Goal: Transaction & Acquisition: Purchase product/service

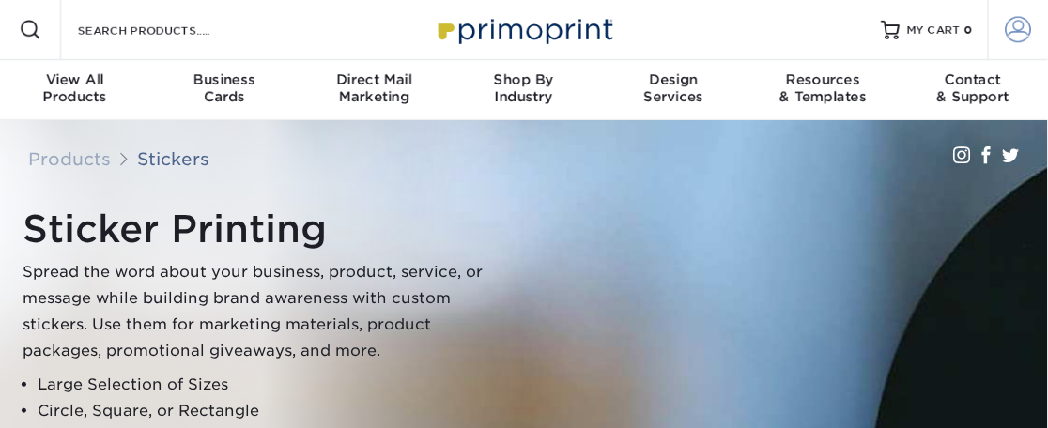
type input "[EMAIL_ADDRESS][DOMAIN_NAME]"
click at [1013, 29] on span at bounding box center [1019, 30] width 26 height 26
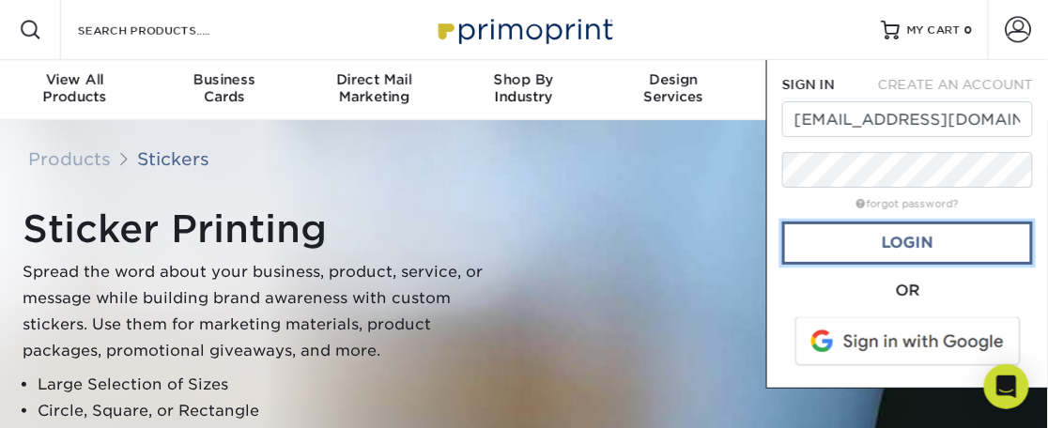
click at [886, 246] on link "Login" at bounding box center [907, 243] width 251 height 43
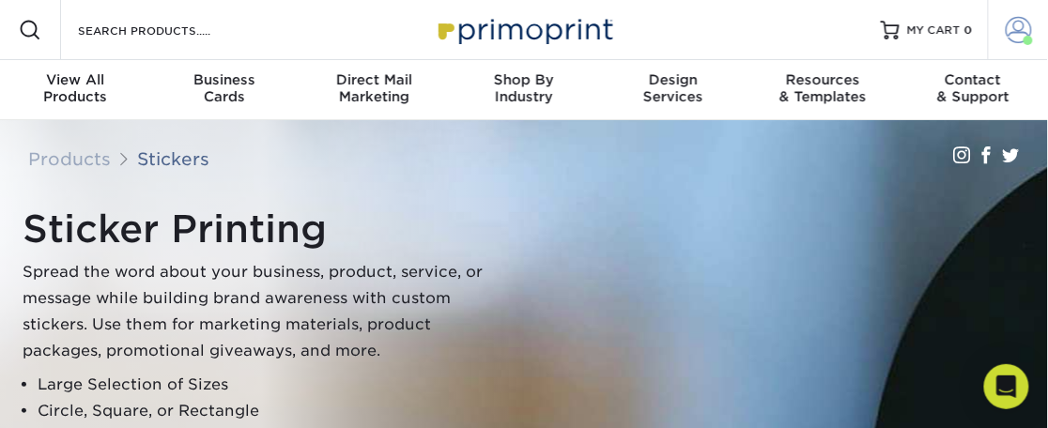
click at [1020, 33] on span at bounding box center [1019, 30] width 26 height 26
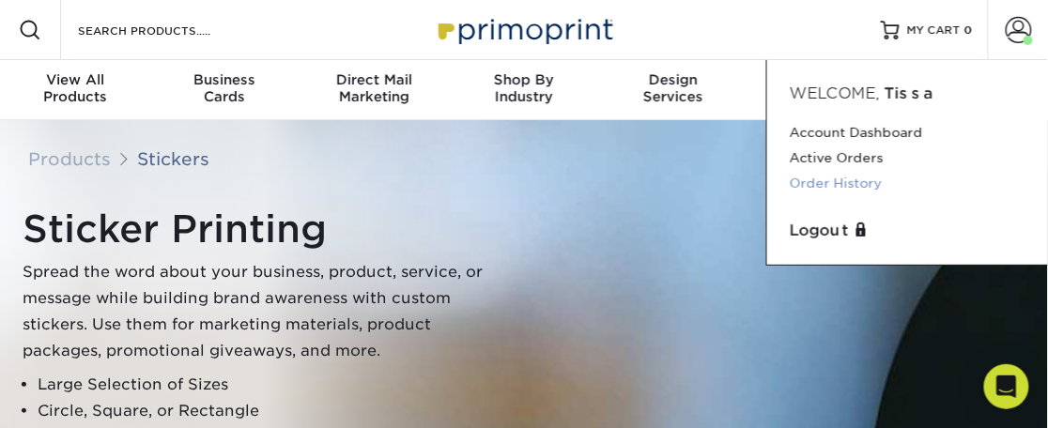
click at [839, 180] on link "Order History" at bounding box center [908, 183] width 236 height 25
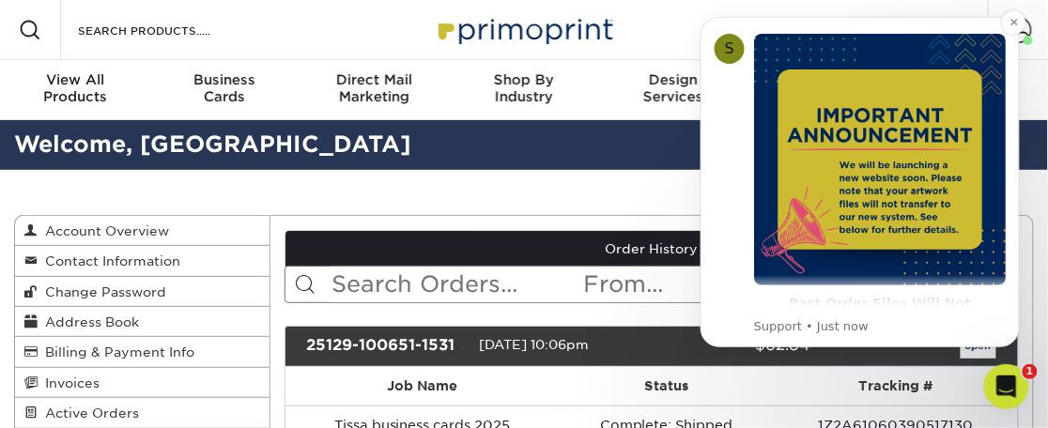
scroll to position [71, 0]
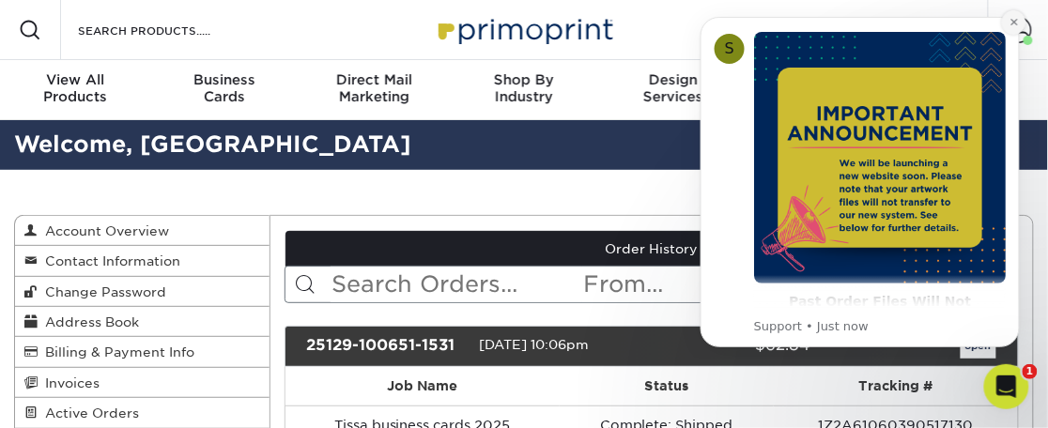
click at [1015, 25] on icon "Dismiss notification" at bounding box center [1014, 22] width 10 height 10
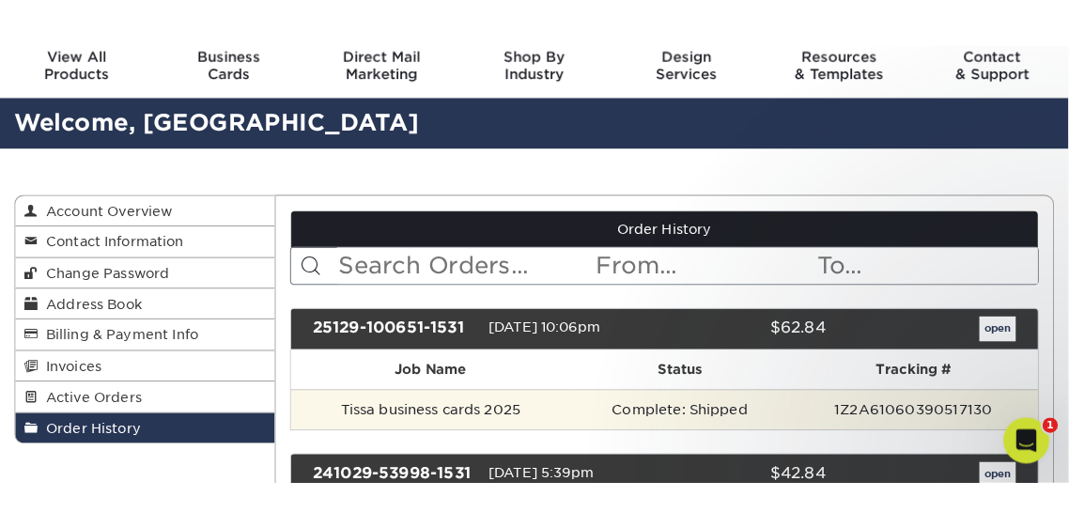
scroll to position [101, 0]
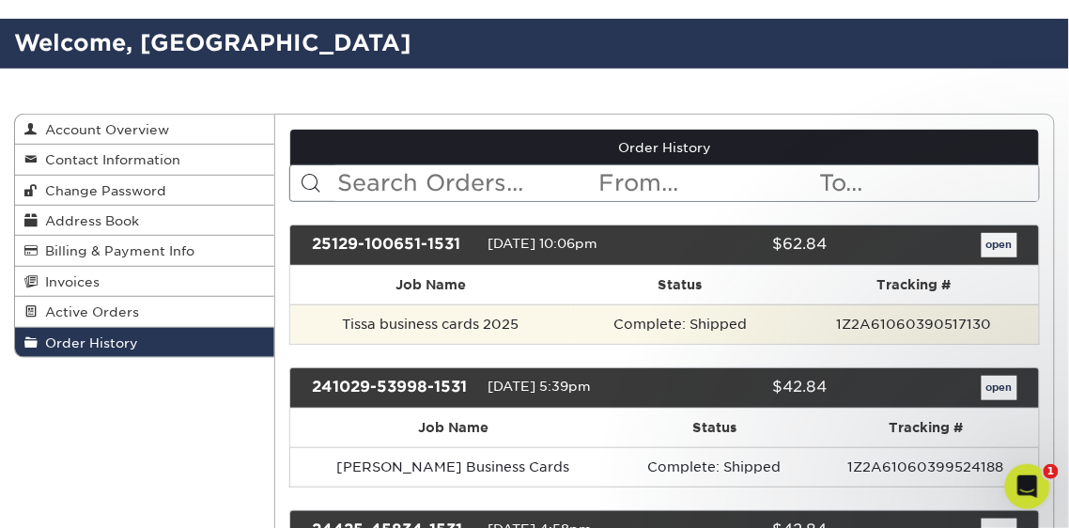
click at [463, 327] on td "Tissa business cards 2025" at bounding box center [430, 323] width 281 height 39
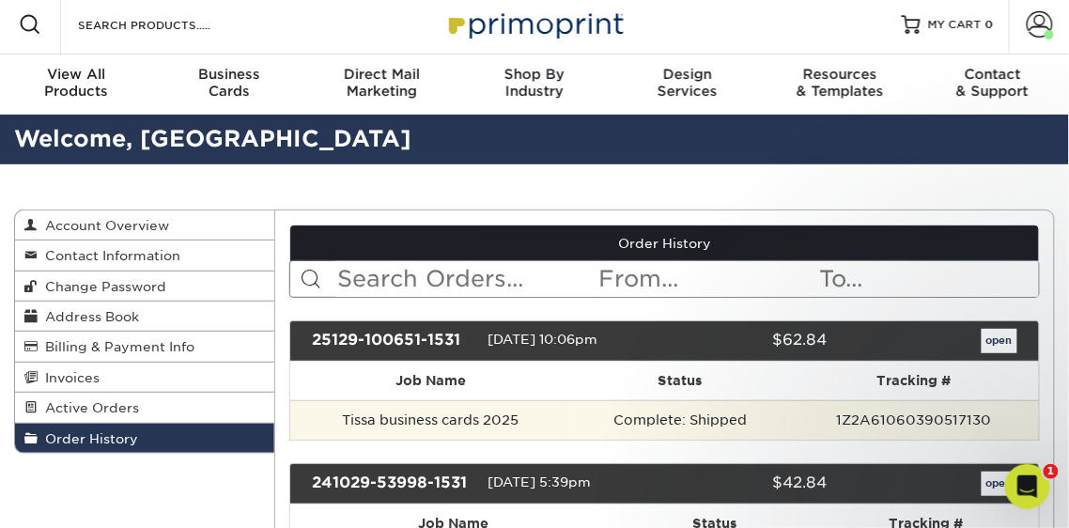
scroll to position [0, 0]
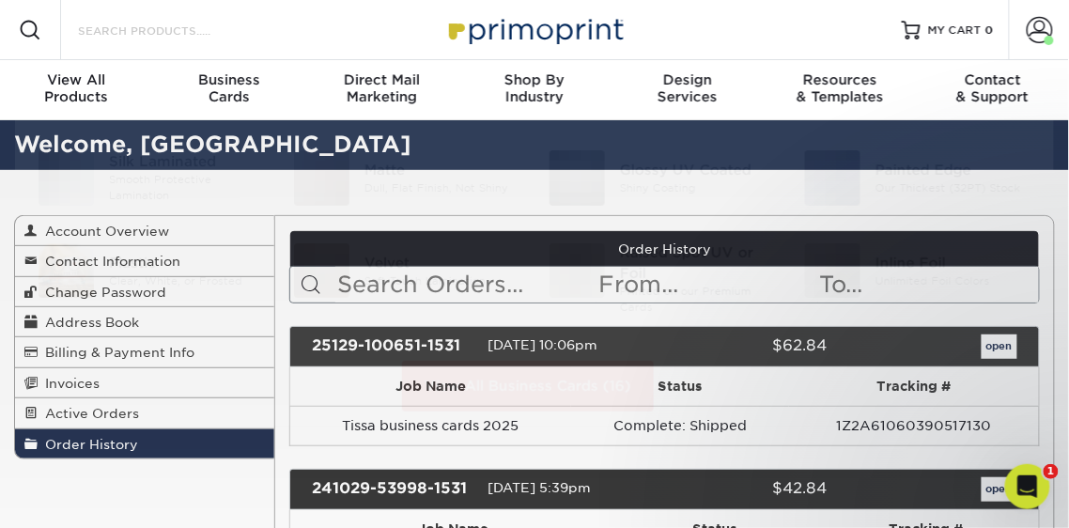
click at [161, 36] on input "Search Products" at bounding box center [167, 30] width 183 height 23
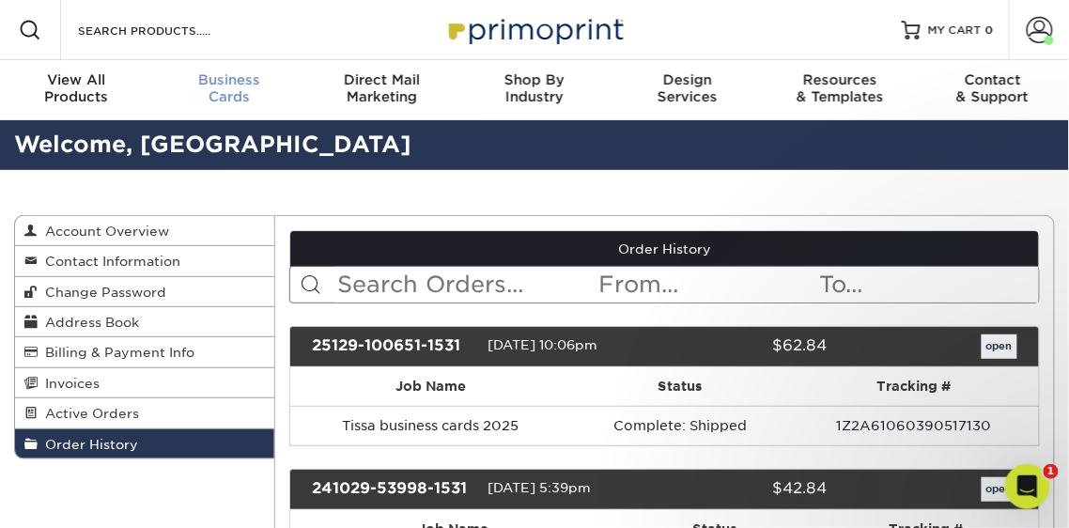
click at [223, 84] on span "Business" at bounding box center [229, 79] width 153 height 17
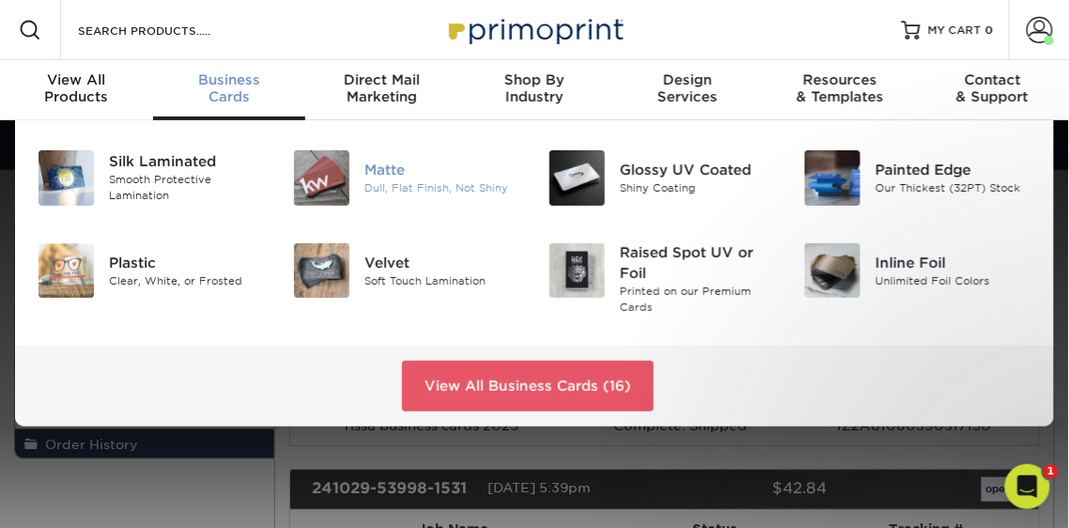
click at [385, 169] on div "Matte" at bounding box center [442, 170] width 156 height 21
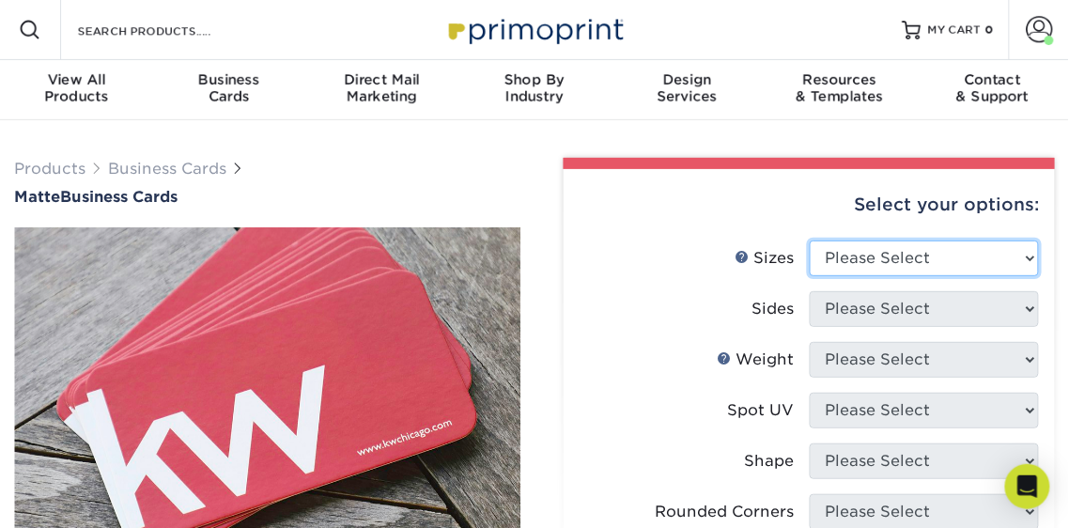
click at [894, 259] on select "Please Select 1.5" x 3.5" - Mini 1.75" x 3.5" - Mini 2" x 2" - Square 2" x 3" -…" at bounding box center [924, 258] width 230 height 36
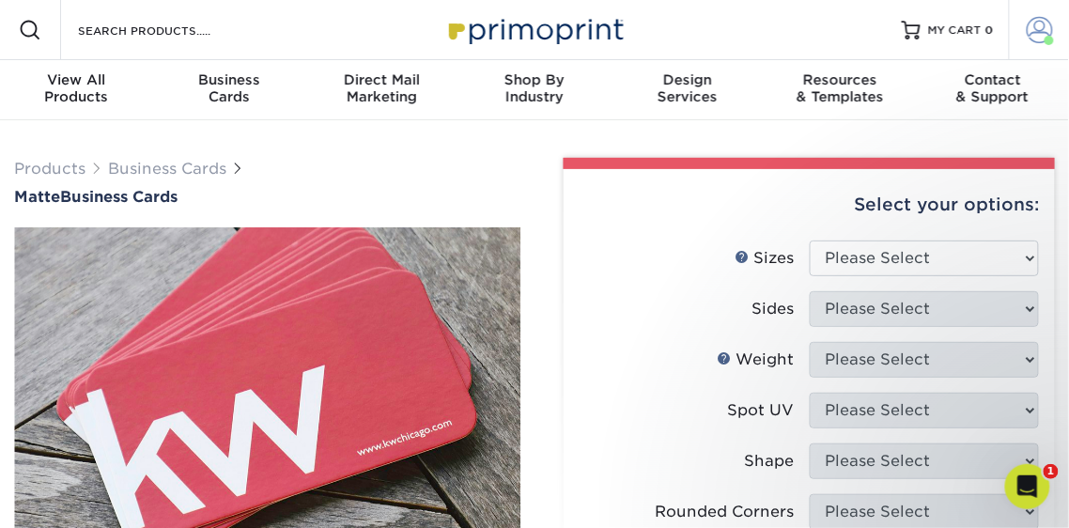
click at [1028, 34] on span at bounding box center [1039, 30] width 26 height 26
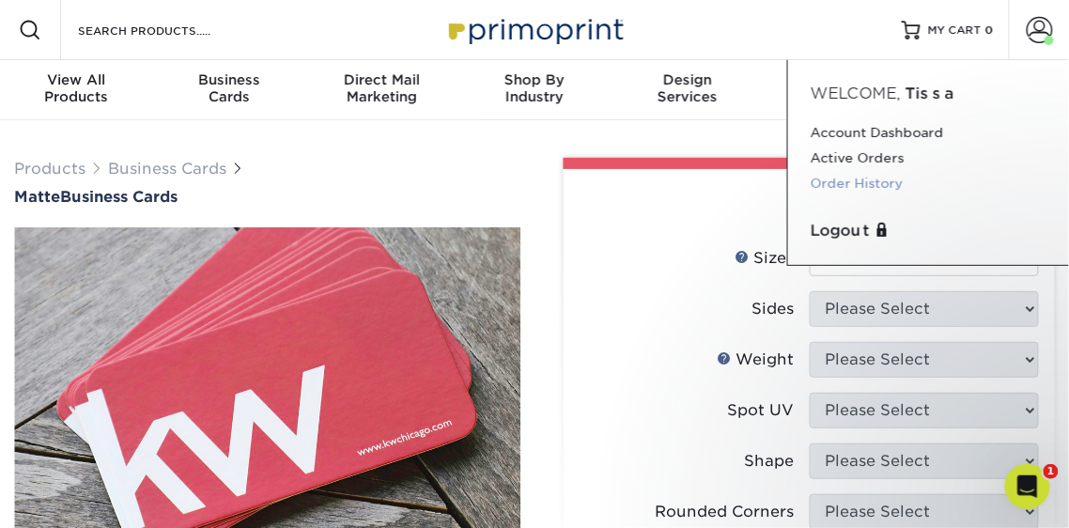
click at [855, 187] on link "Order History" at bounding box center [928, 183] width 236 height 25
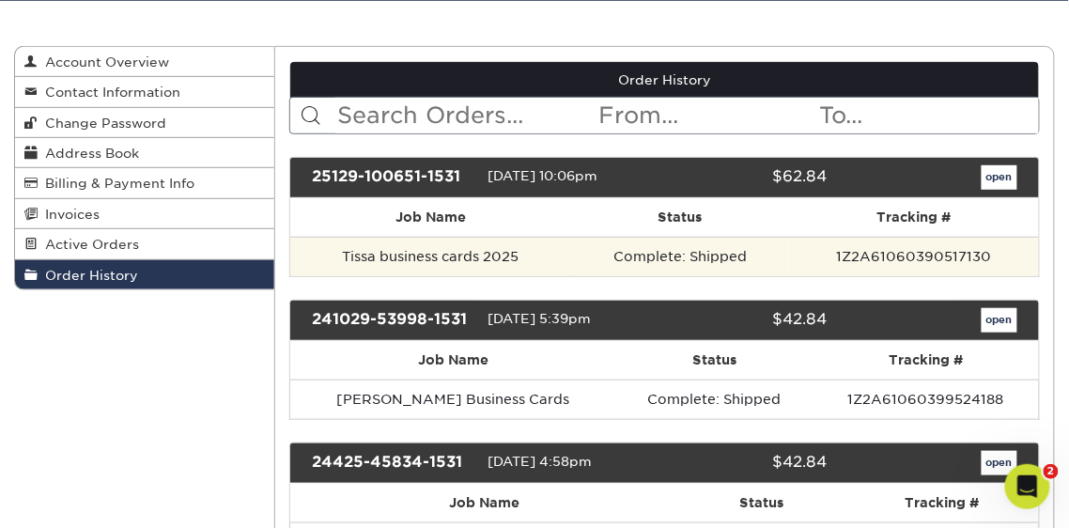
scroll to position [170, 0]
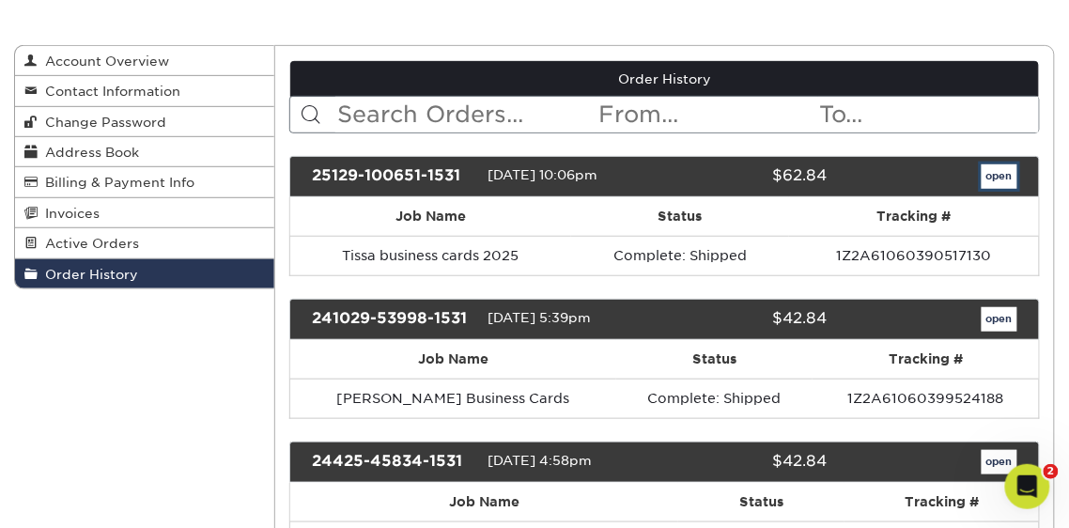
click at [997, 176] on link "open" at bounding box center [999, 176] width 36 height 24
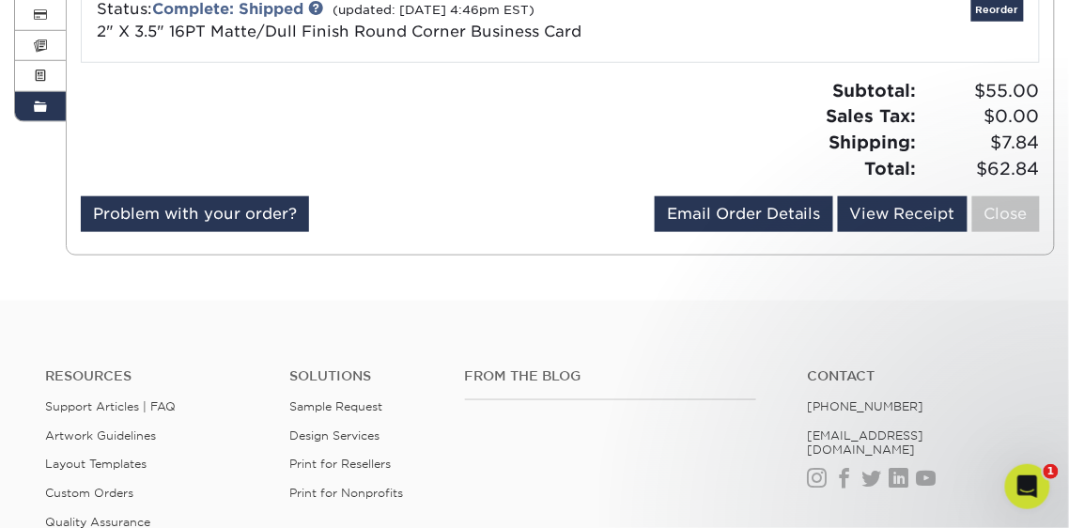
scroll to position [0, 0]
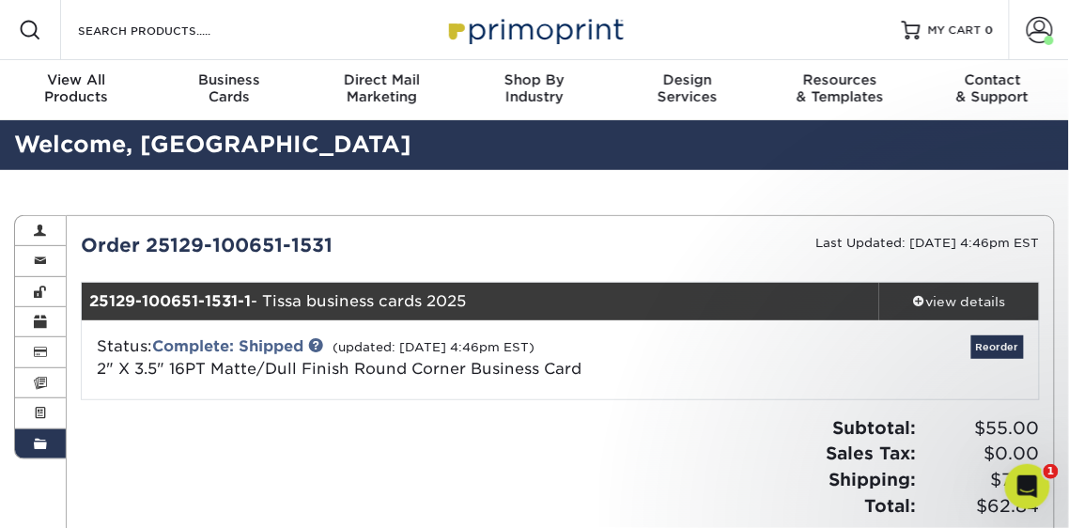
click at [508, 35] on img at bounding box center [534, 29] width 188 height 40
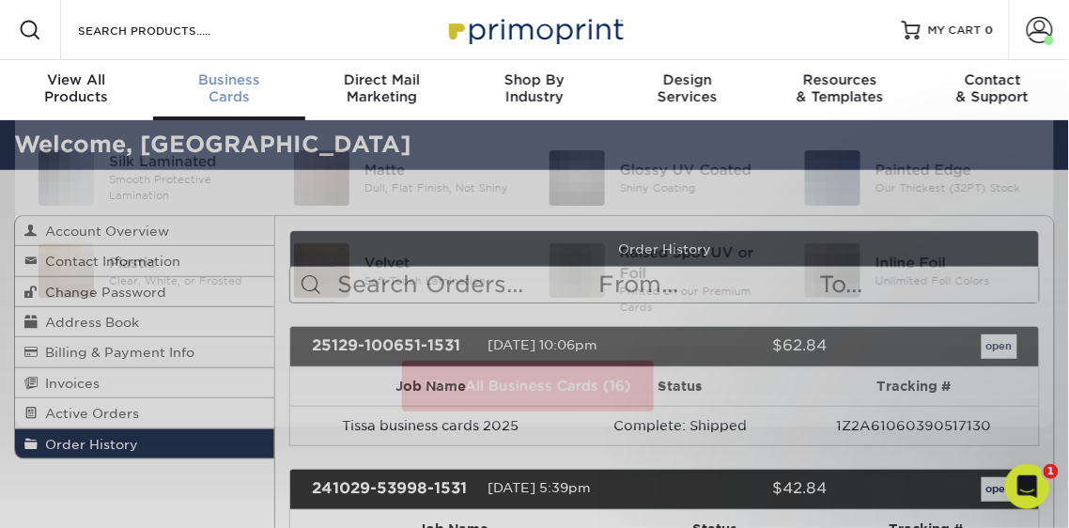
click at [213, 89] on div "Business Cards" at bounding box center [229, 88] width 153 height 34
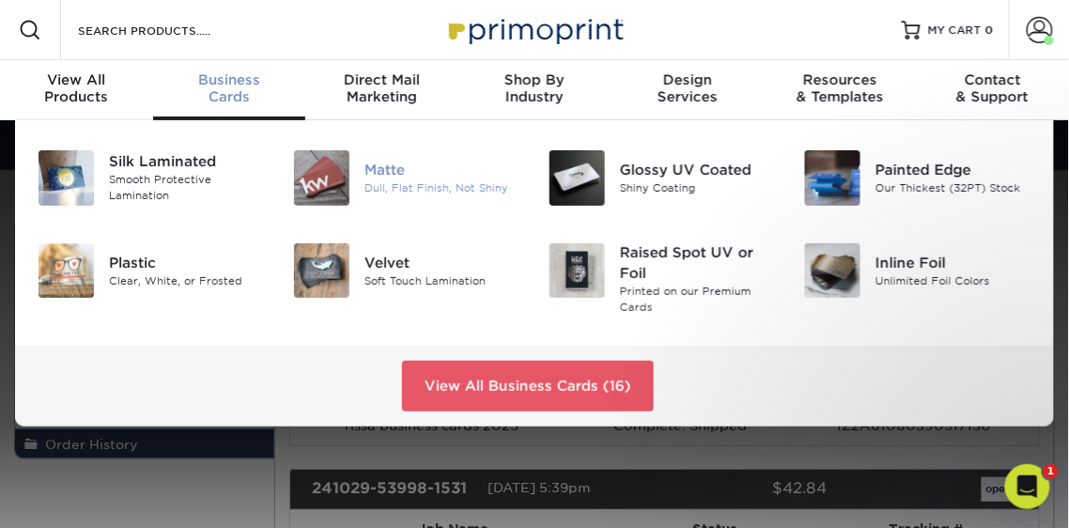
click at [397, 176] on div "Matte" at bounding box center [442, 170] width 156 height 21
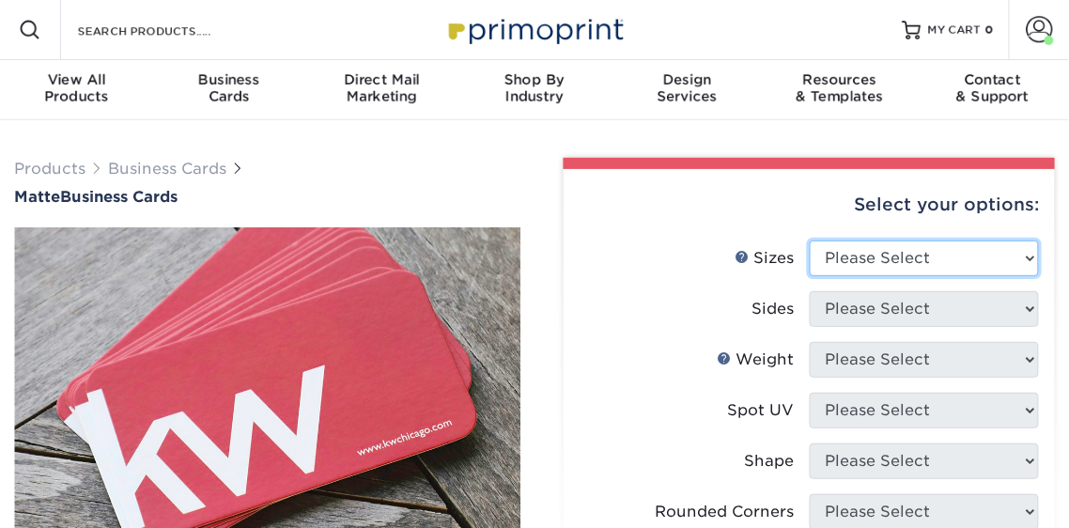
click at [921, 252] on select "Please Select 1.5" x 3.5" - Mini 1.75" x 3.5" - Mini 2" x 2" - Square 2" x 3" -…" at bounding box center [924, 258] width 230 height 36
select select "2.00x3.50"
click at [809, 240] on select "Please Select 1.5" x 3.5" - Mini 1.75" x 3.5" - Mini 2" x 2" - Square 2" x 3" -…" at bounding box center [924, 258] width 230 height 36
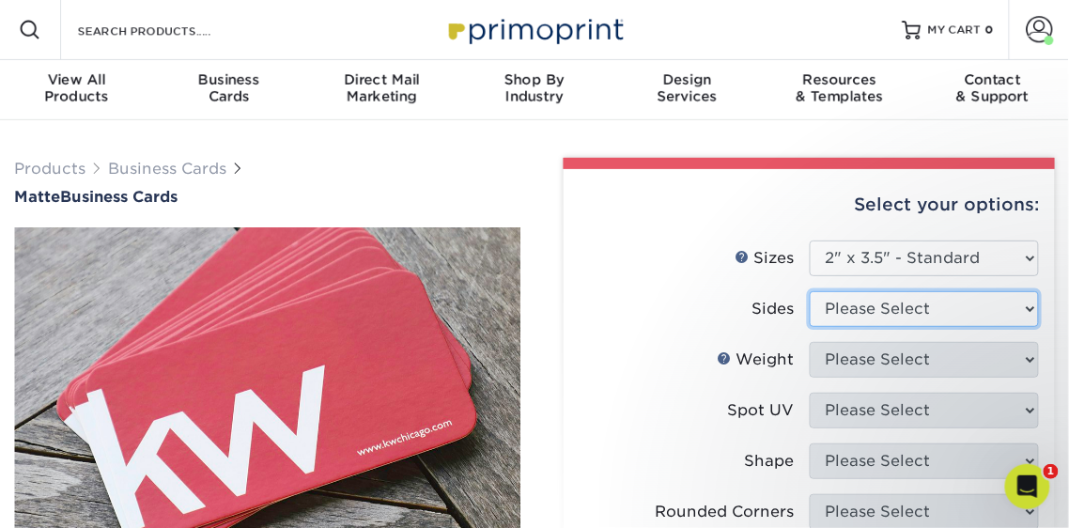
click at [908, 309] on select "Please Select Print Both Sides Print Front Only" at bounding box center [924, 309] width 230 height 36
select select "13abbda7-1d64-4f25-8bb2-c179b224825d"
click at [809, 291] on select "Please Select Print Both Sides Print Front Only" at bounding box center [924, 309] width 230 height 36
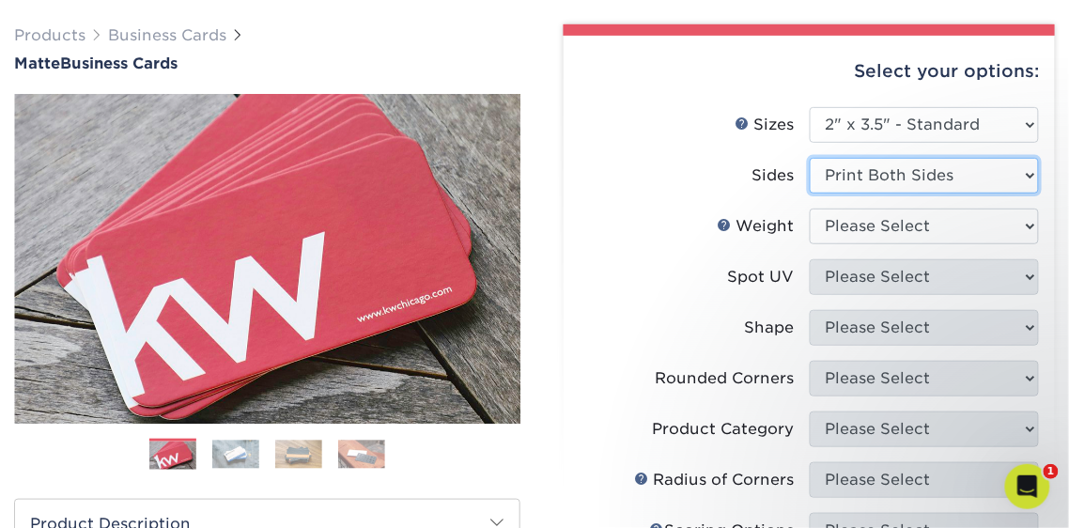
scroll to position [152, 0]
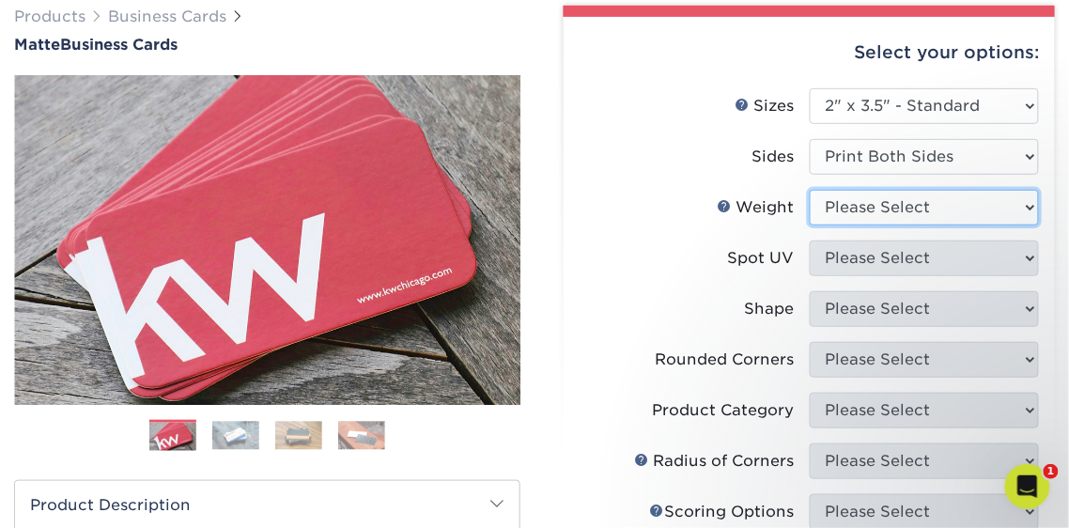
click at [919, 206] on select "Please Select 16PT 14PT" at bounding box center [924, 208] width 230 height 36
select select "16PT"
click at [809, 190] on select "Please Select 16PT 14PT" at bounding box center [924, 208] width 230 height 36
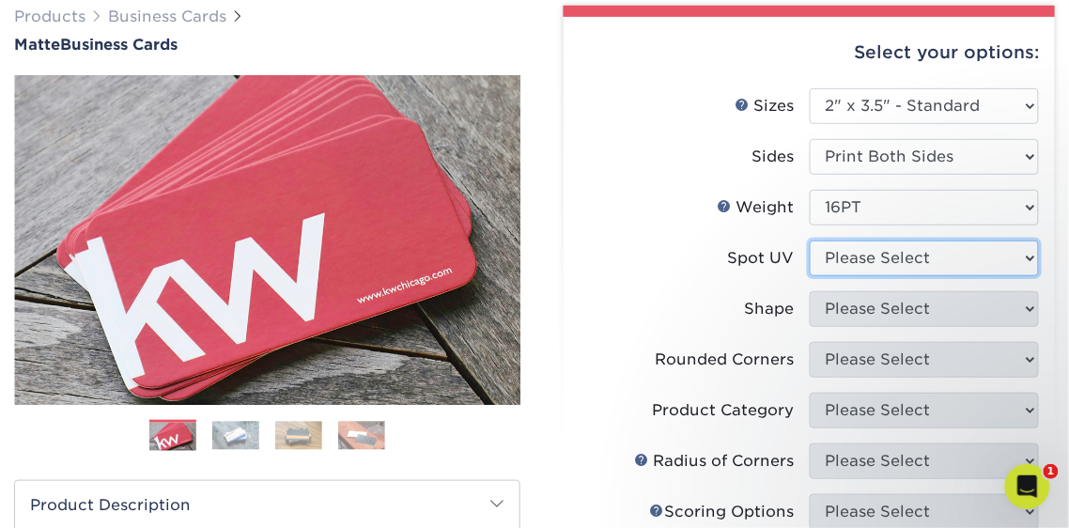
click at [919, 257] on select "Please Select No Spot UV Front and Back (Both Sides) Front Only Back Only" at bounding box center [924, 258] width 230 height 36
select select "3"
click at [809, 240] on select "Please Select No Spot UV Front and Back (Both Sides) Front Only Back Only" at bounding box center [924, 258] width 230 height 36
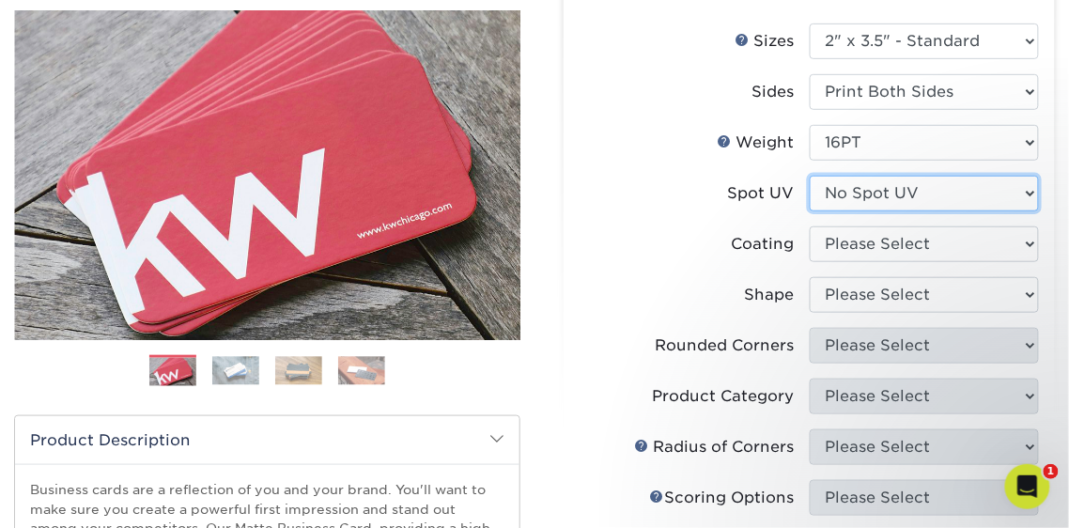
scroll to position [221, 0]
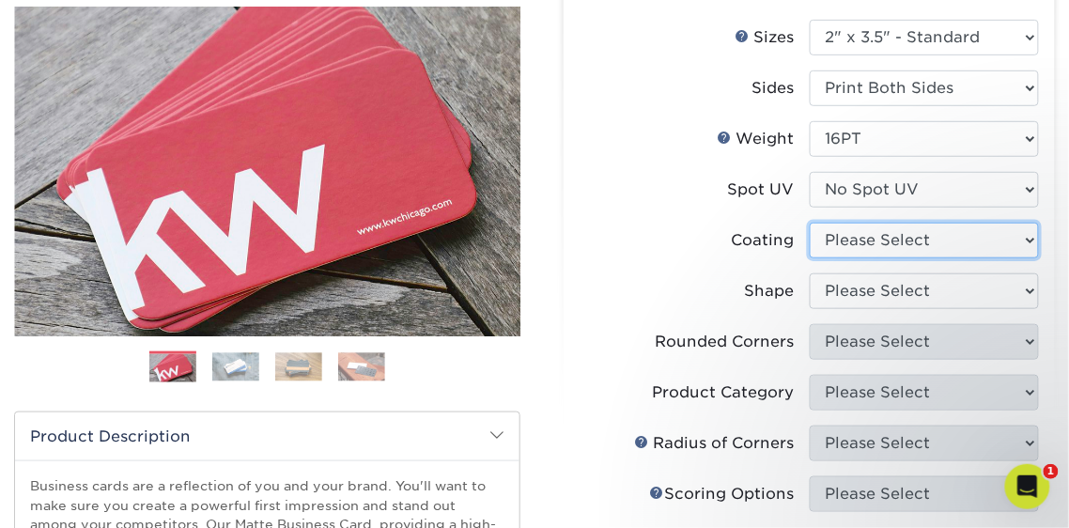
click at [922, 232] on select at bounding box center [924, 241] width 230 height 36
select select "121bb7b5-3b4d-429f-bd8d-bbf80e953313"
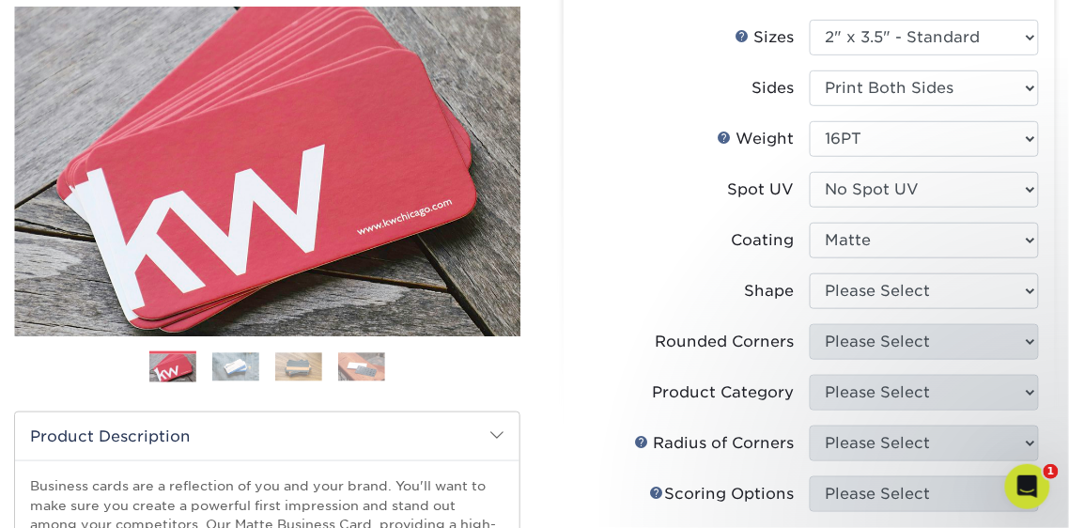
click at [809, 223] on select at bounding box center [924, 241] width 230 height 36
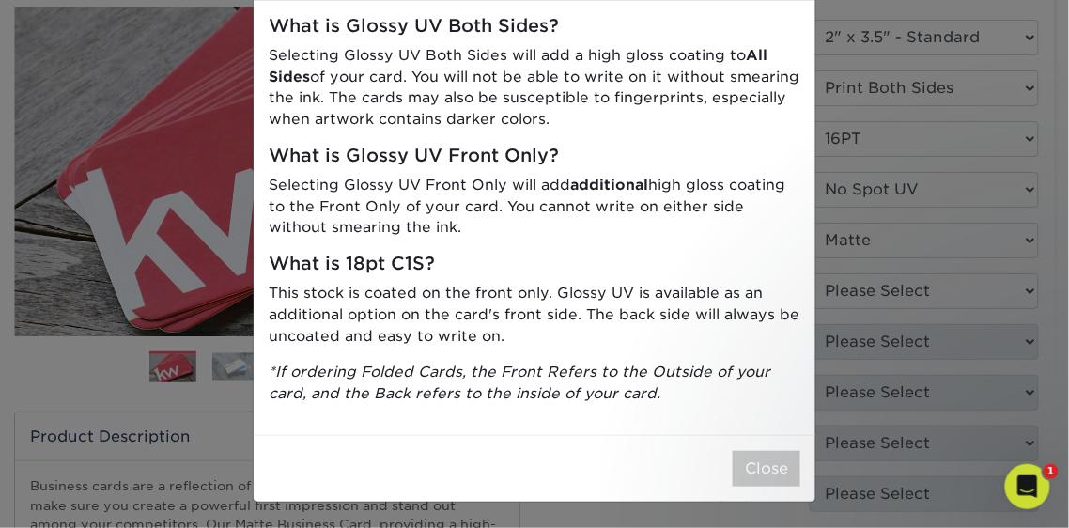
scroll to position [0, 0]
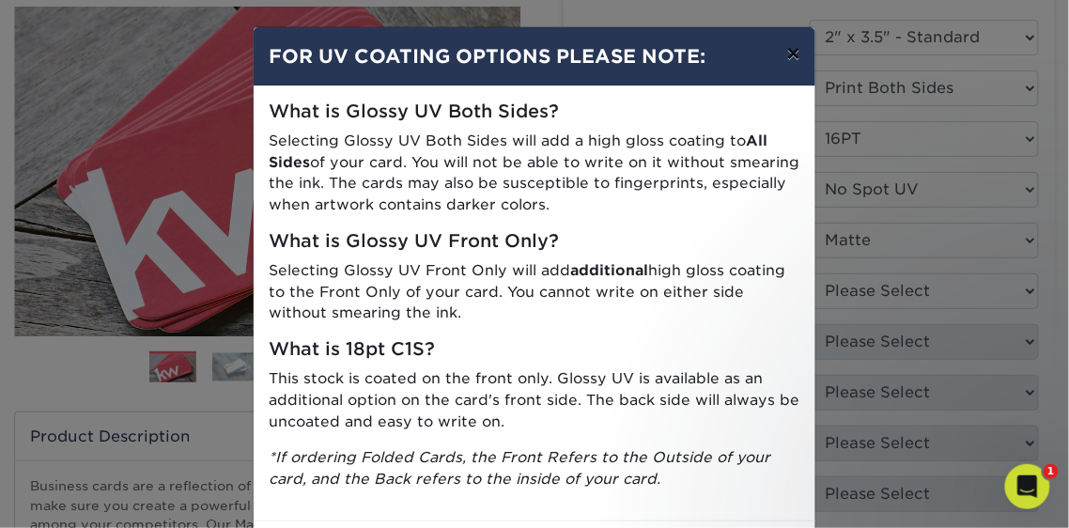
click at [787, 54] on button "×" at bounding box center [793, 53] width 43 height 53
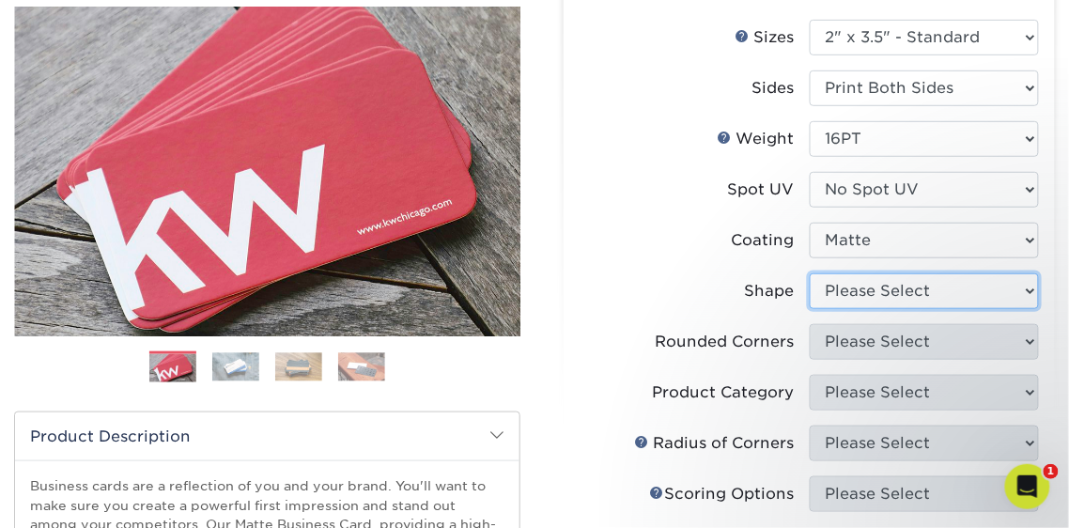
click at [923, 289] on select "Please Select Standard Oval" at bounding box center [924, 291] width 230 height 36
select select "standard"
click at [809, 273] on select "Please Select Standard Oval" at bounding box center [924, 291] width 230 height 36
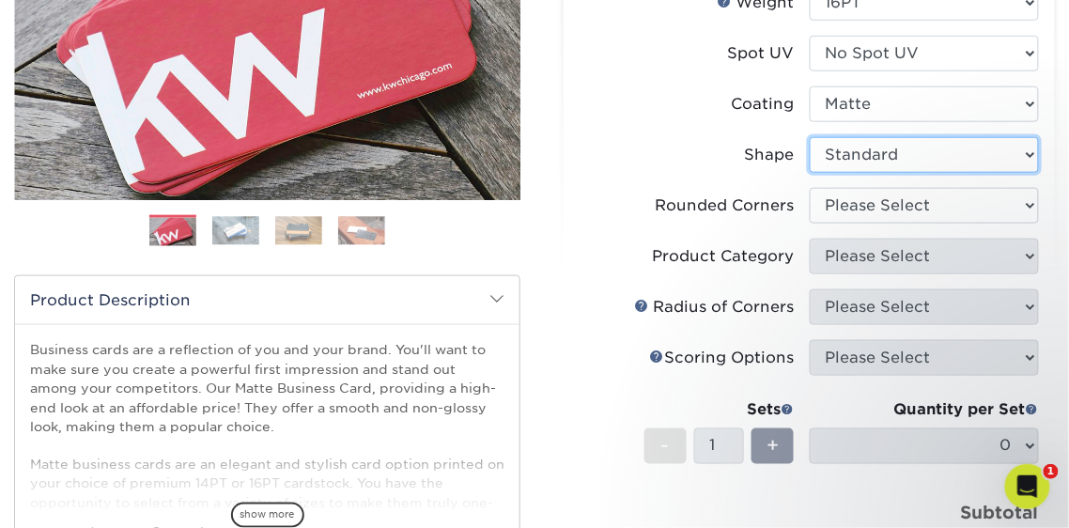
scroll to position [377, 0]
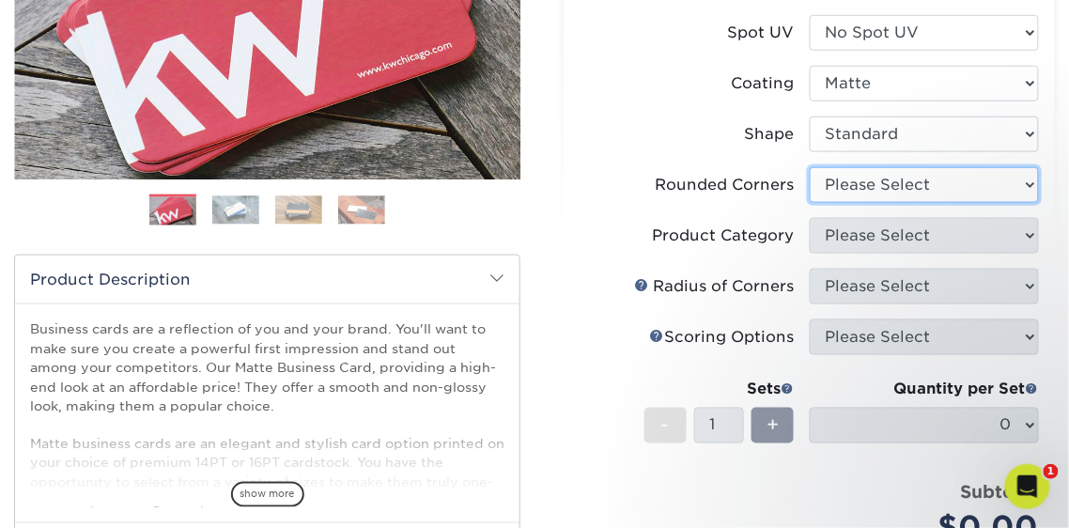
click at [937, 187] on select "Please Select Yes - Round 2 Corners Yes - Round 4 Corners No" at bounding box center [924, 185] width 230 height 36
select select "0"
click at [809, 167] on select "Please Select Yes - Round 2 Corners Yes - Round 4 Corners No" at bounding box center [924, 185] width 230 height 36
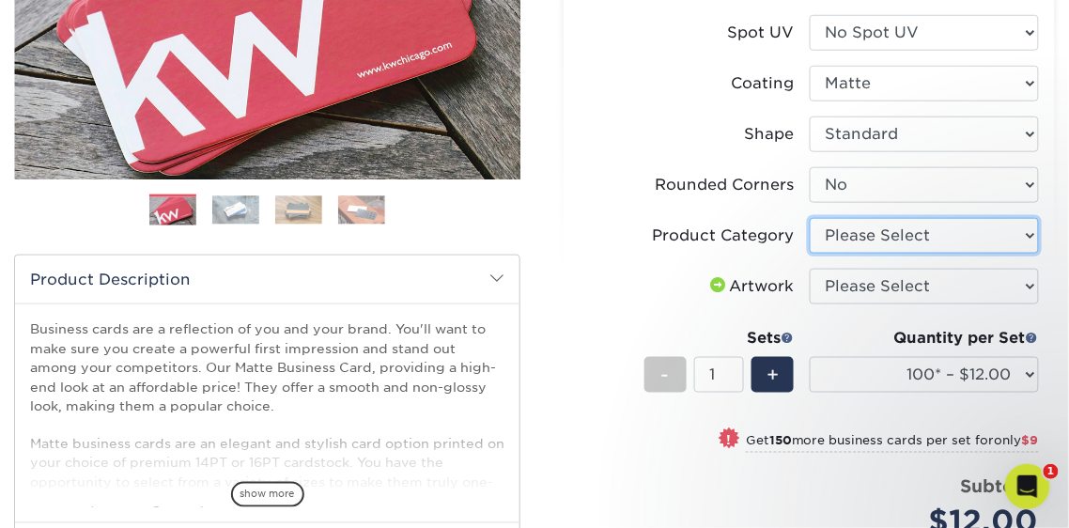
click at [914, 238] on select "Please Select Business Cards" at bounding box center [924, 236] width 230 height 36
select select "3b5148f1-0588-4f88-a218-97bcfdce65c1"
click at [809, 218] on select "Please Select Business Cards" at bounding box center [924, 236] width 230 height 36
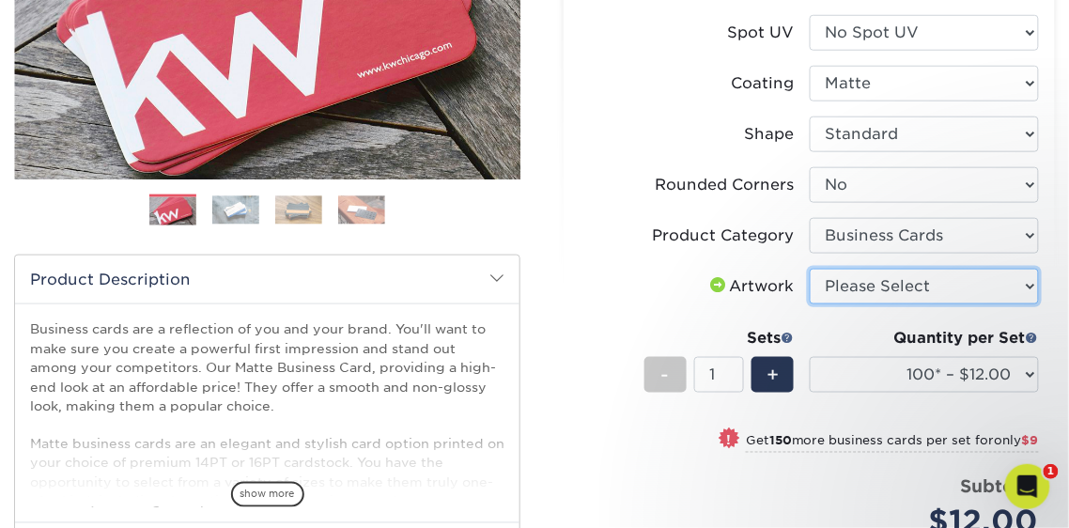
click at [921, 287] on select "Please Select I will upload files I need a design - $100" at bounding box center [924, 287] width 230 height 36
select select "upload"
click at [809, 269] on select "Please Select I will upload files I need a design - $100" at bounding box center [924, 287] width 230 height 36
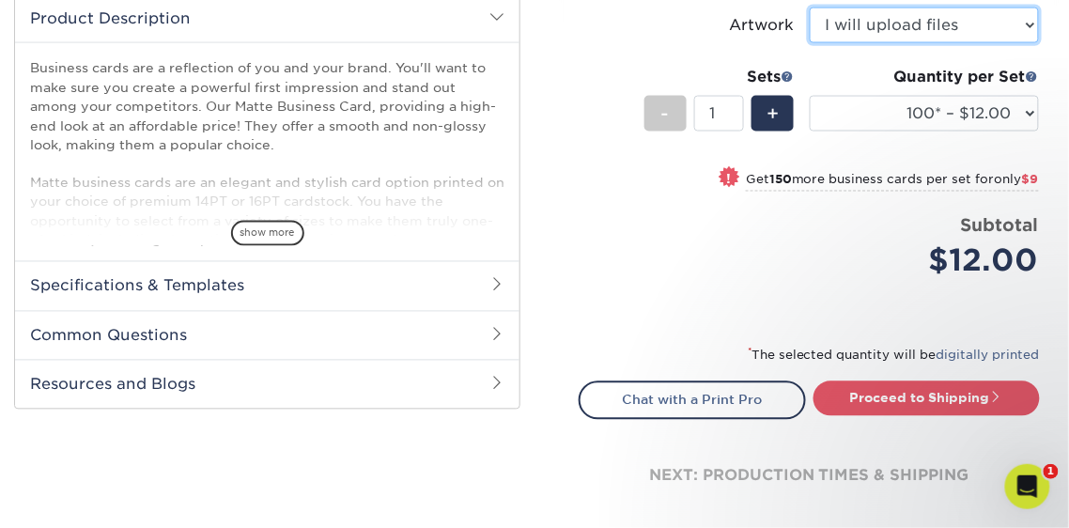
scroll to position [639, 0]
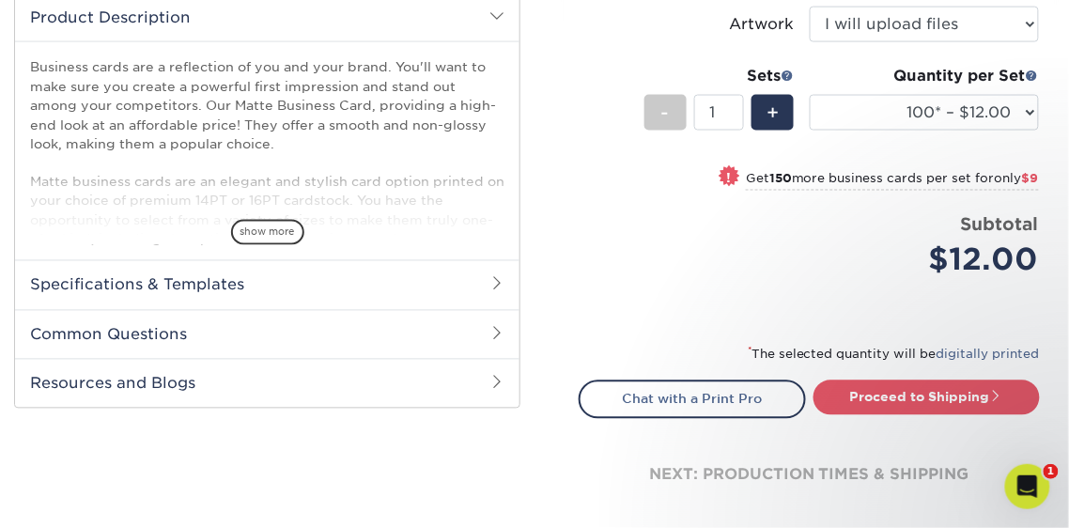
click at [453, 299] on h2 "Specifications & Templates" at bounding box center [267, 284] width 504 height 49
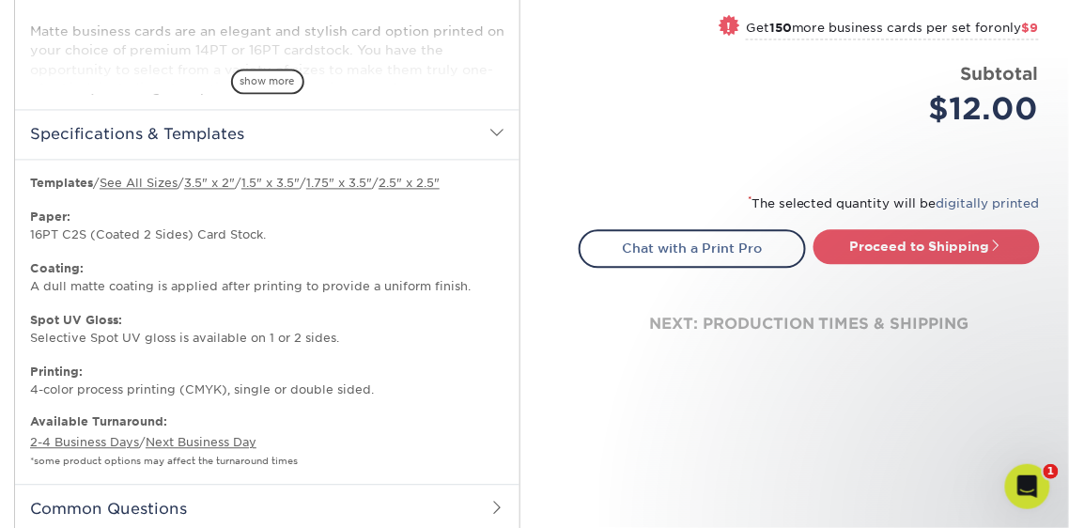
scroll to position [807, 0]
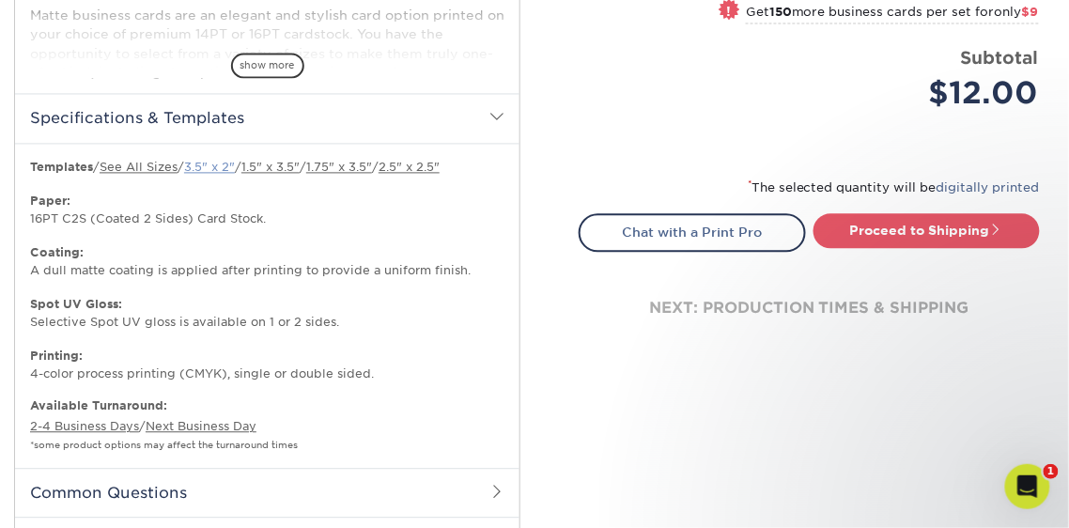
click at [222, 162] on link "3.5" x 2"" at bounding box center [209, 167] width 51 height 14
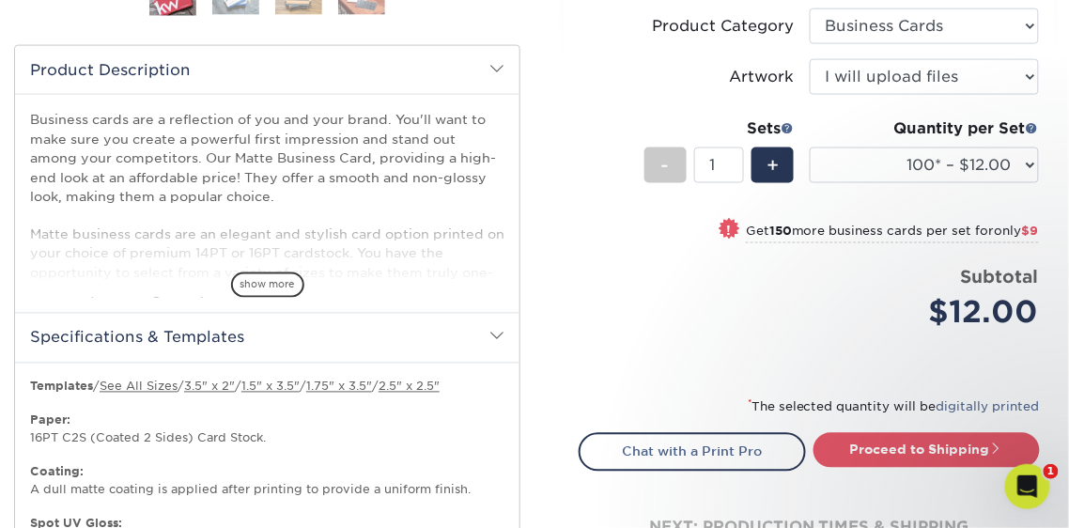
scroll to position [593, 0]
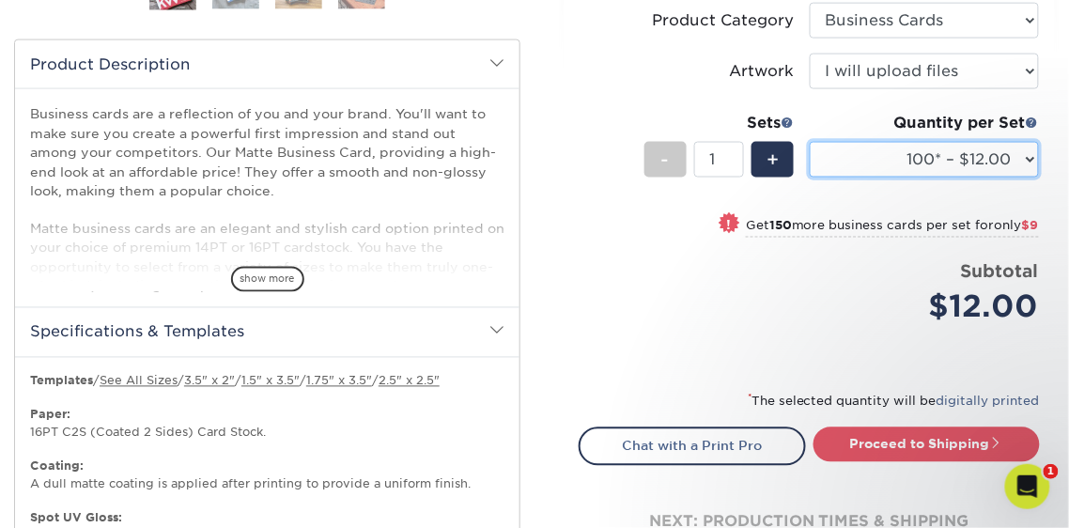
click at [975, 169] on select "100* – $12.00 250* – $21.00 500 – $42.00 1000 – $53.00 2500 – $95.00 5000 – $18…" at bounding box center [924, 160] width 230 height 36
click at [809, 142] on select "100* – $12.00 250* – $21.00 500 – $42.00 1000 – $53.00 2500 – $95.00 5000 – $18…" at bounding box center [924, 160] width 230 height 36
click at [1025, 161] on select "100* – $12.00 250* – $21.00 500 – $42.00 1000 – $53.00 2500 – $95.00 5000 – $18…" at bounding box center [924, 160] width 230 height 36
click at [809, 142] on select "100* – $12.00 250* – $21.00 500 – $42.00 1000 – $53.00 2500 – $95.00 5000 – $18…" at bounding box center [924, 160] width 230 height 36
click at [1023, 162] on select "100* – $12.00 250* – $21.00 500 – $42.00 1000 – $53.00 2500 – $95.00 5000 – $18…" at bounding box center [924, 160] width 230 height 36
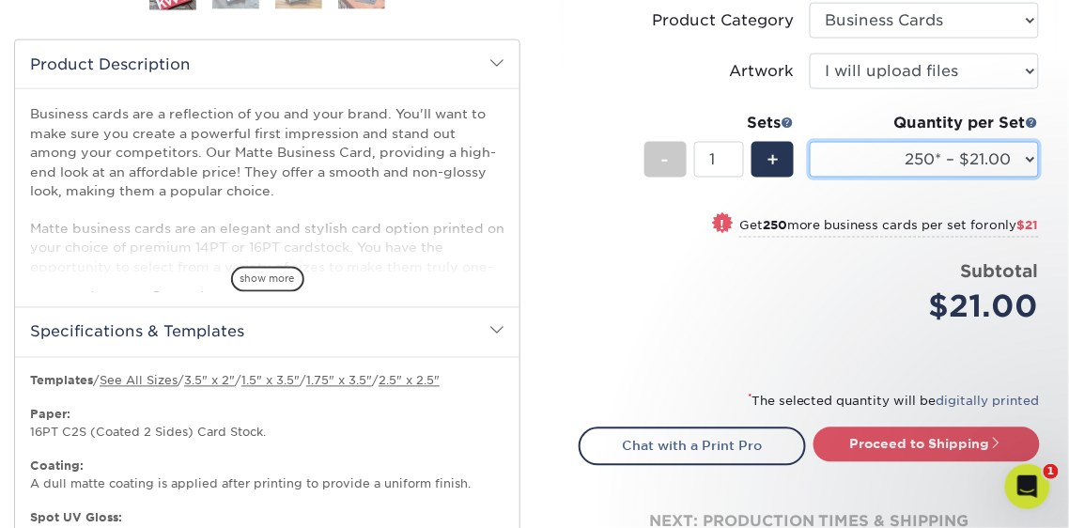
select select "500 – $42.00"
click at [809, 142] on select "100* – $12.00 250* – $21.00 500 – $42.00 1000 – $53.00 2500 – $95.00 5000 – $18…" at bounding box center [924, 160] width 230 height 36
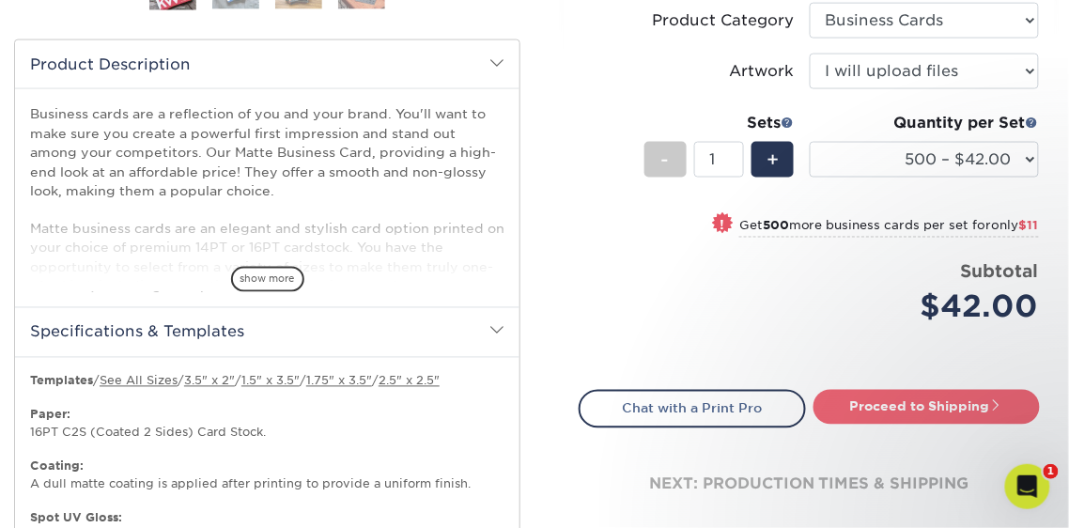
click at [948, 406] on link "Proceed to Shipping" at bounding box center [926, 407] width 227 height 34
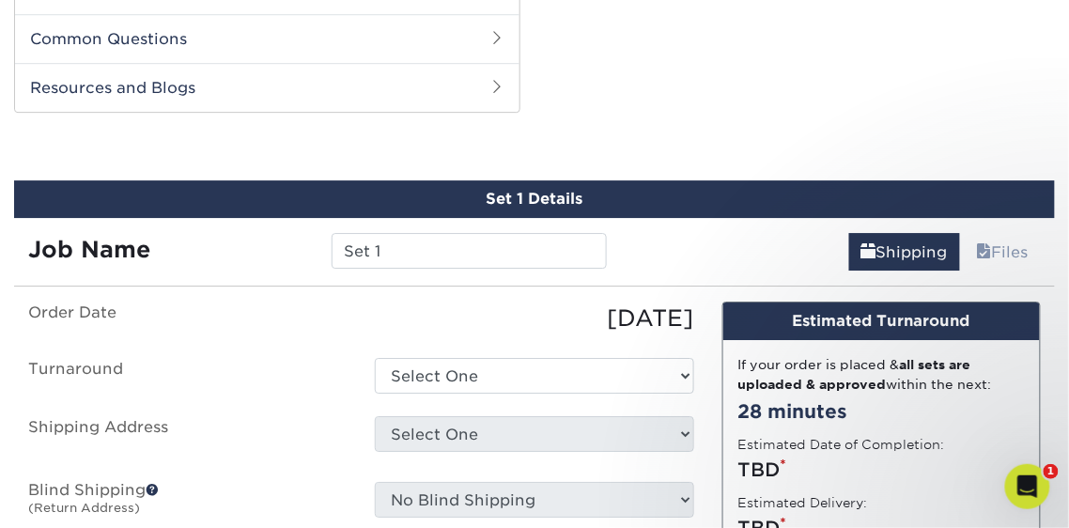
scroll to position [1281, 0]
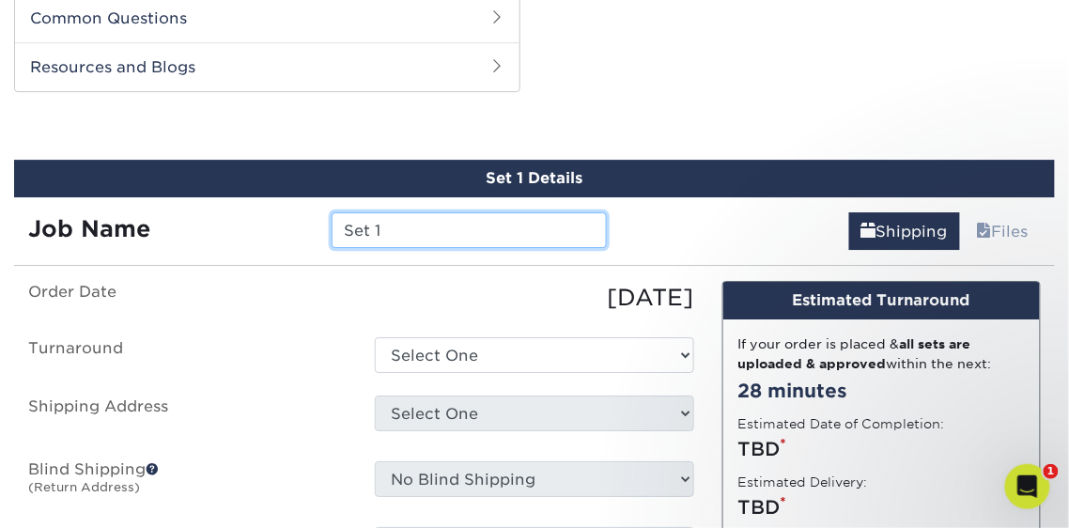
click at [530, 222] on input "Set 1" at bounding box center [468, 230] width 275 height 36
type input "Tissa business cards - Sept 2025"
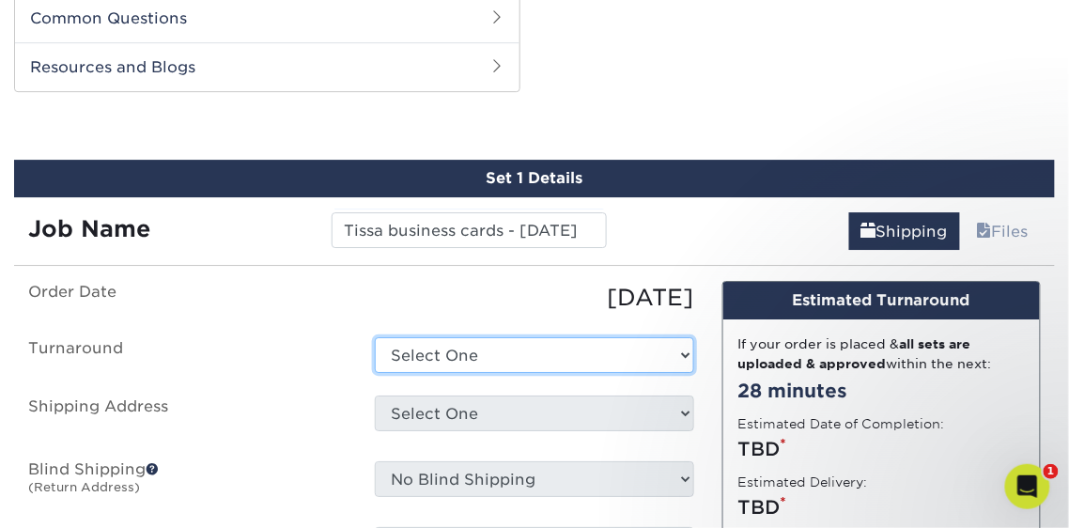
click at [675, 341] on select "Select One 2-4 Business Days 2 Day Next Business Day" at bounding box center [534, 355] width 318 height 36
select select "b78ebb40-f3d8-446a-8df3-6de10c612245"
click at [375, 337] on select "Select One 2-4 Business Days 2 Day Next Business Day" at bounding box center [534, 355] width 318 height 36
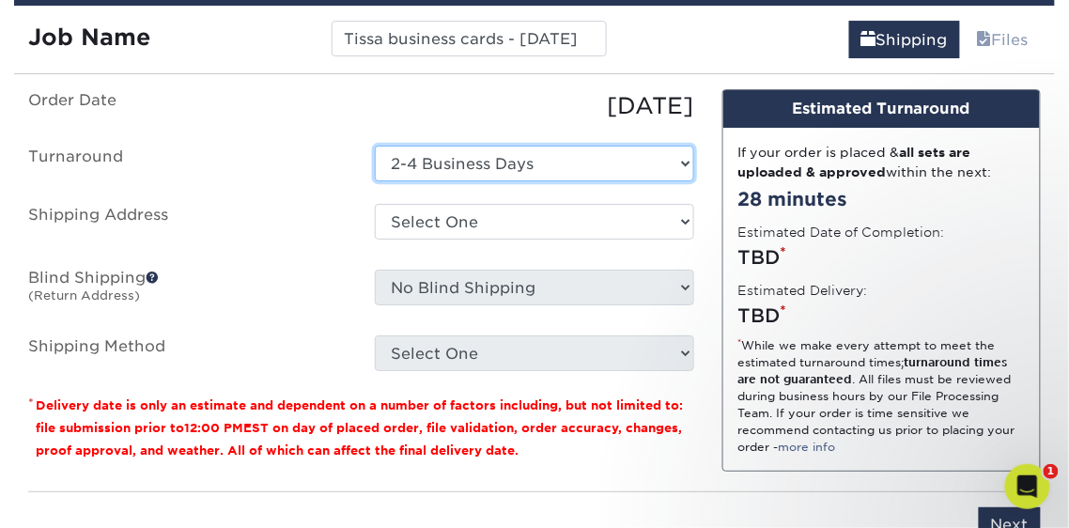
scroll to position [1477, 0]
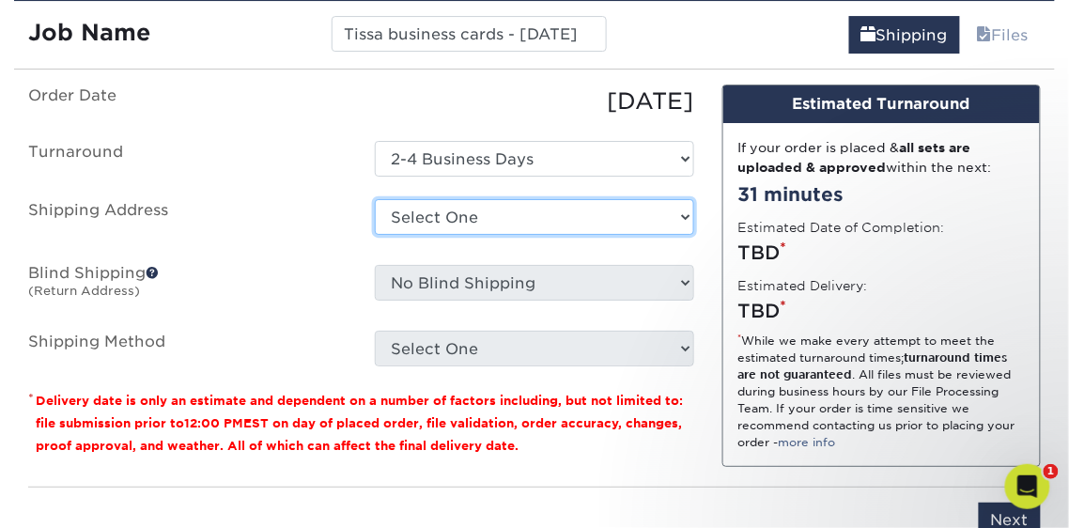
click at [656, 211] on select "Select One [PERSON_NAME] + Add New Address" at bounding box center [534, 217] width 318 height 36
select select "259846"
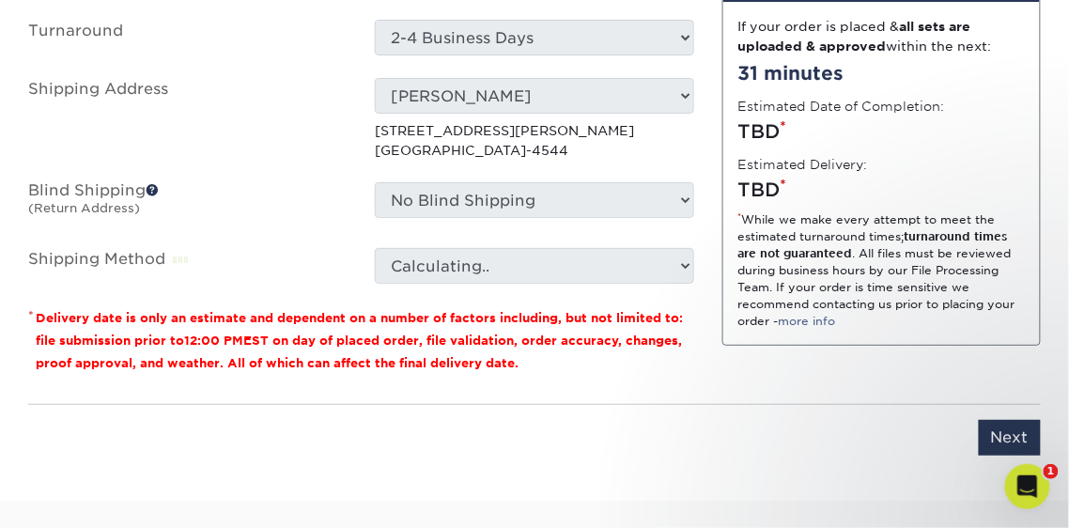
scroll to position [1601, 0]
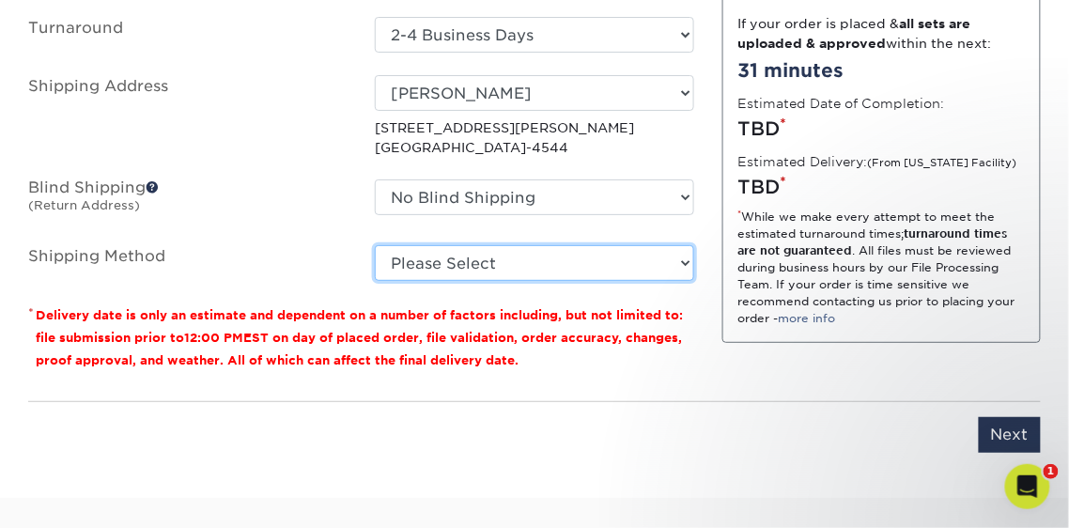
click at [670, 262] on select "Please Select Ground Shipping (+$8.96) 3 Day Shipping Service (+$24.92) 2 Day A…" at bounding box center [534, 263] width 318 height 36
select select "03"
click at [375, 245] on select "Please Select Ground Shipping (+$8.96) 3 Day Shipping Service (+$24.92) 2 Day A…" at bounding box center [534, 263] width 318 height 36
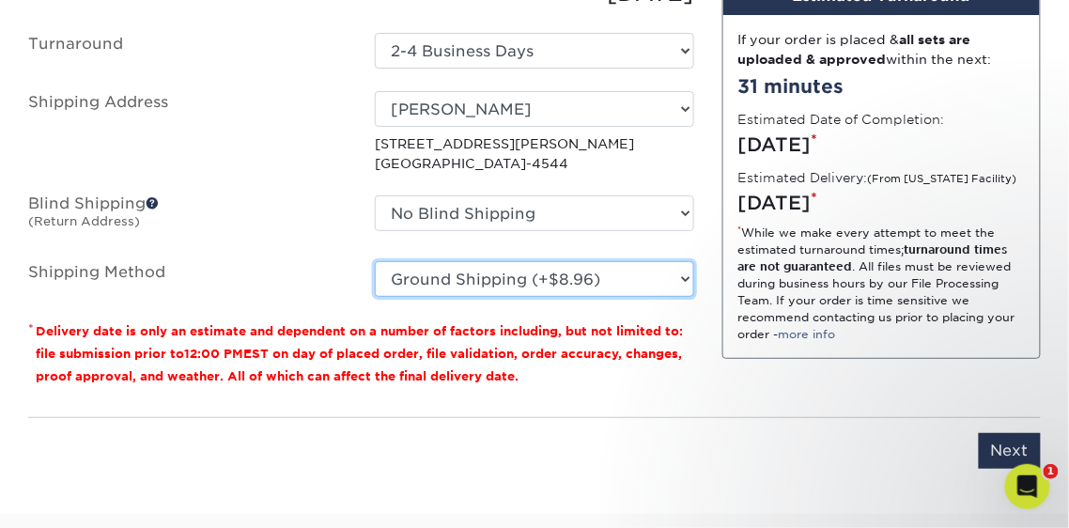
scroll to position [1609, 0]
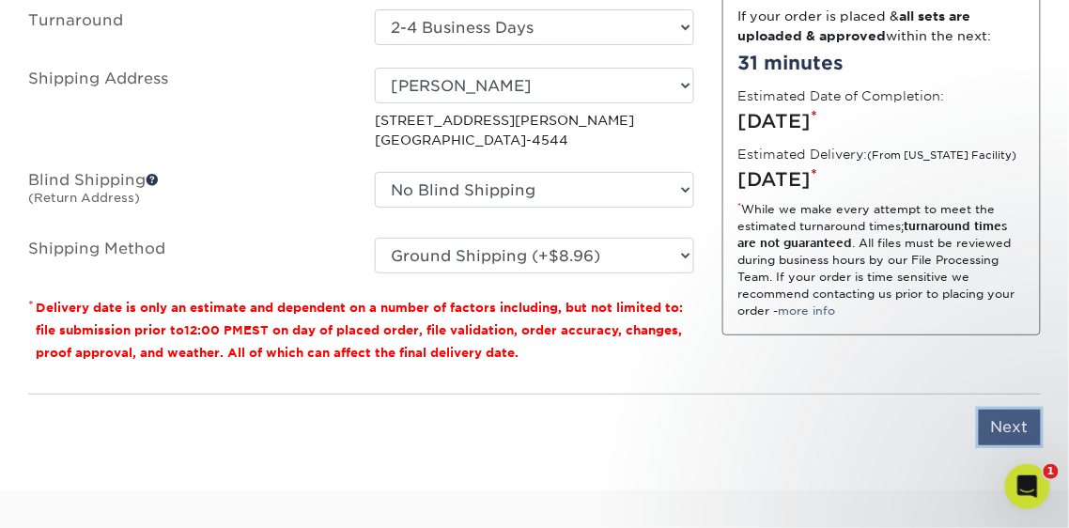
click at [1013, 424] on input "Next" at bounding box center [1009, 427] width 62 height 36
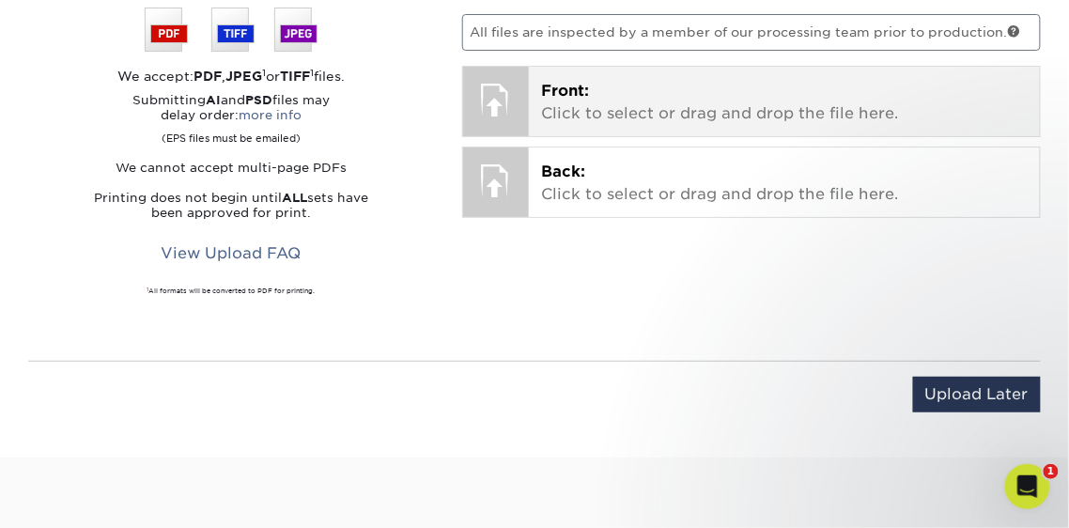
click at [537, 106] on div "Front: Click to select or drag and drop the file here. Choose file" at bounding box center [784, 101] width 511 height 69
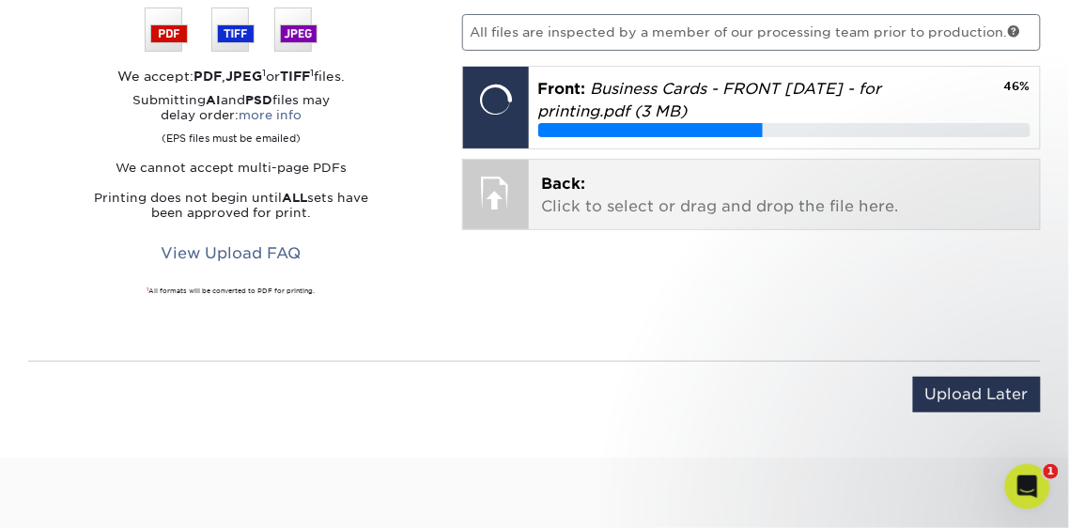
click at [666, 190] on p "Back: Click to select or drag and drop the file here." at bounding box center [784, 195] width 485 height 45
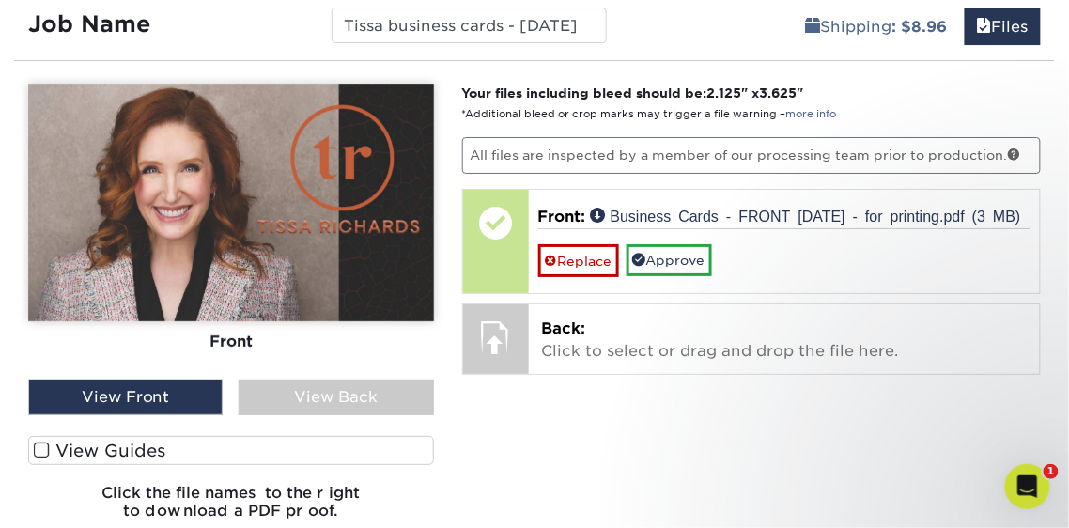
scroll to position [1484, 0]
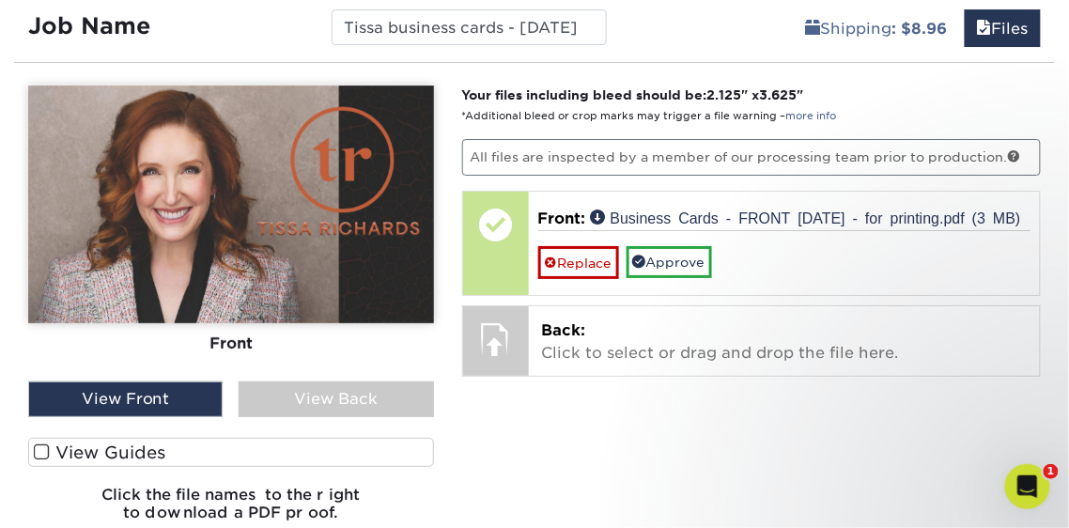
click at [43, 452] on span at bounding box center [42, 452] width 16 height 18
click at [0, 0] on input "View Guides" at bounding box center [0, 0] width 0 height 0
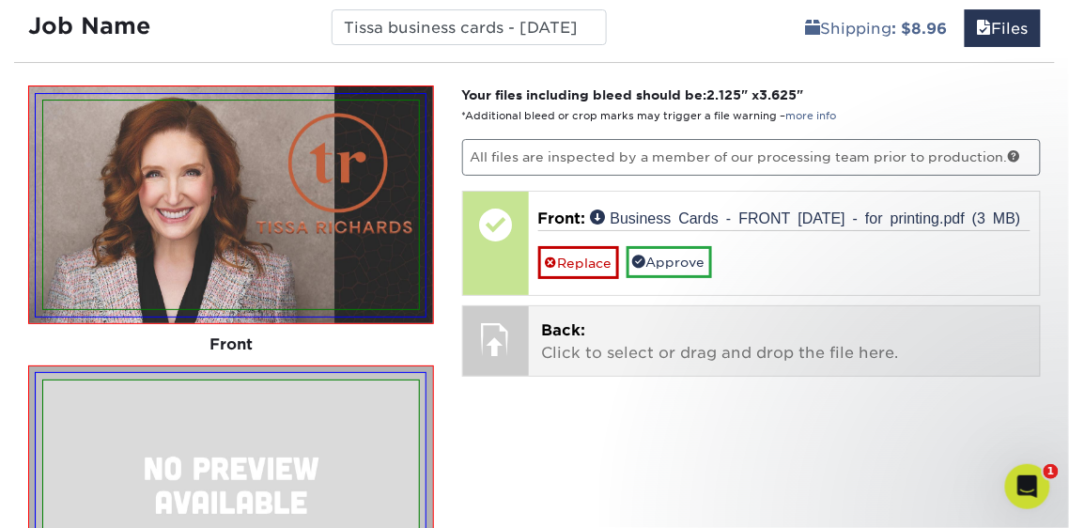
click at [587, 364] on p "Back: Click to select or drag and drop the file here." at bounding box center [784, 341] width 485 height 45
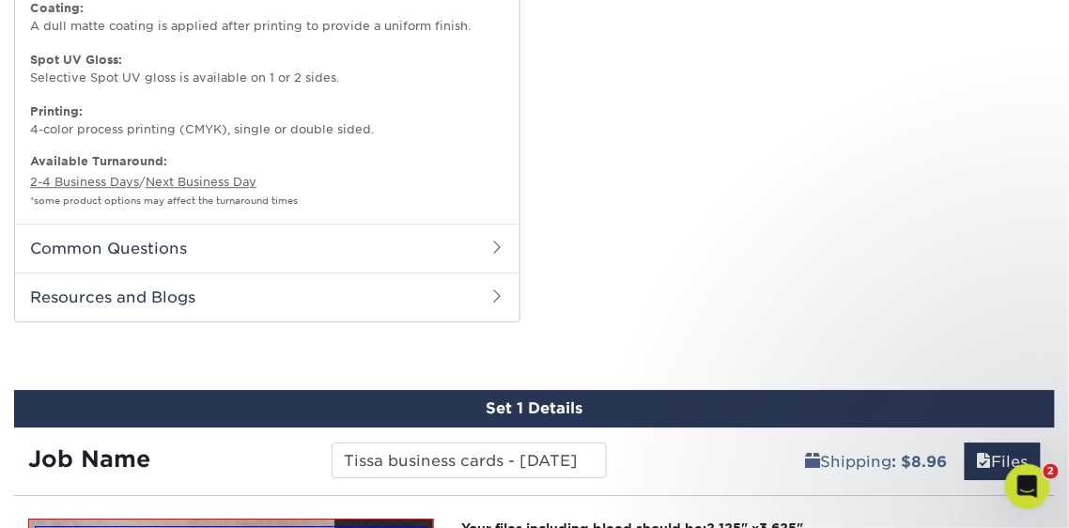
scroll to position [1079, 0]
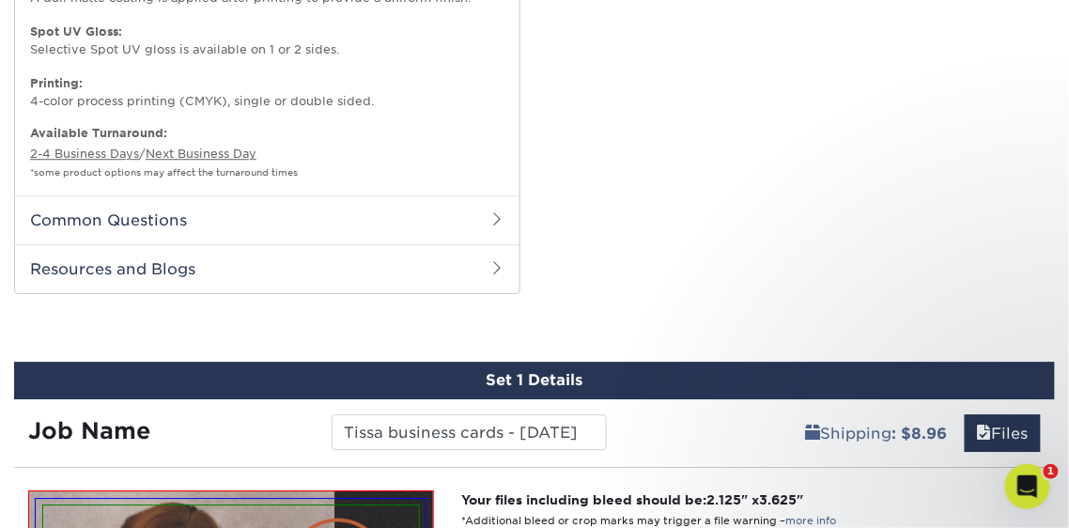
click at [328, 213] on h2 "Common Questions" at bounding box center [267, 219] width 504 height 49
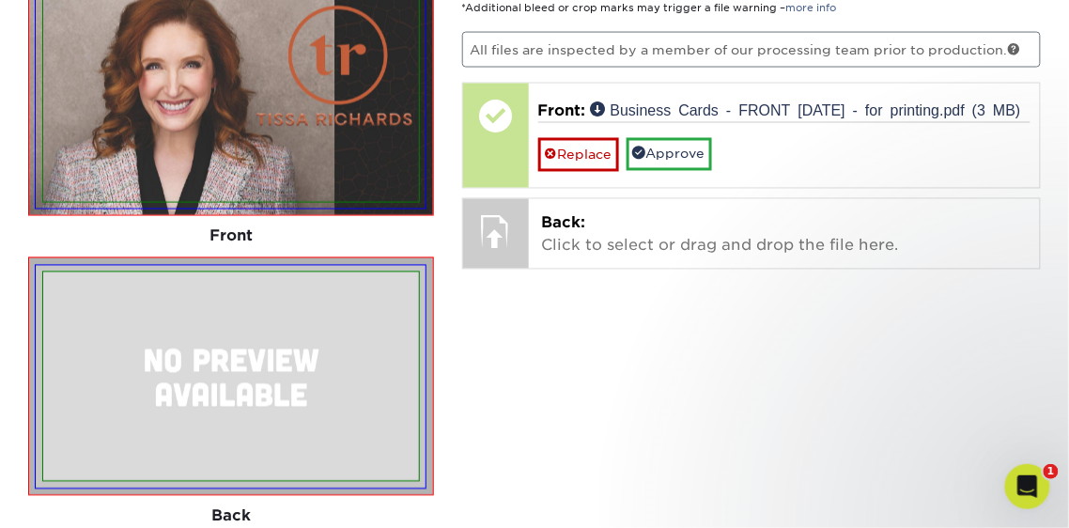
scroll to position [2296, 0]
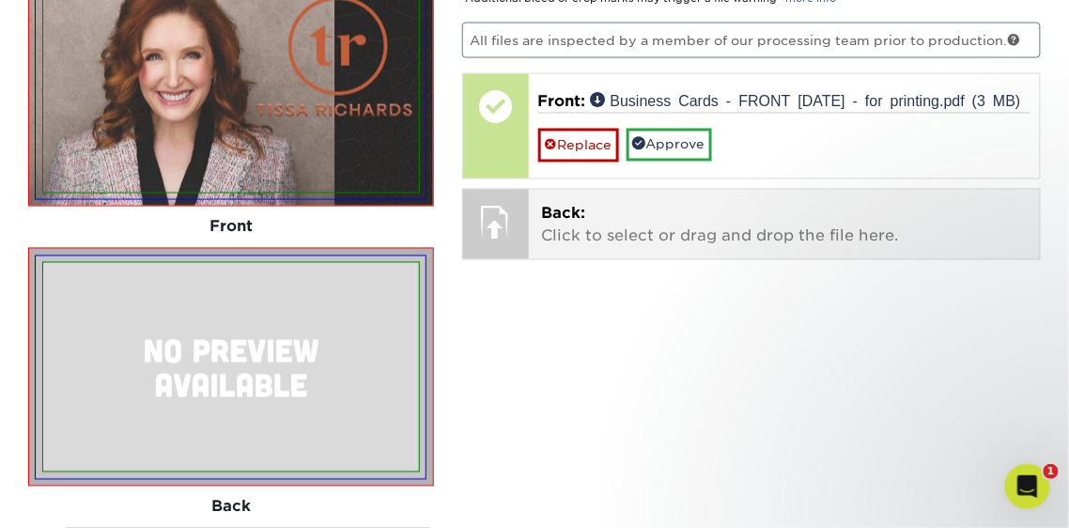
click at [629, 248] on p "Back: Click to select or drag and drop the file here." at bounding box center [784, 225] width 485 height 45
click at [678, 248] on p "Back: Click to select or drag and drop the file here." at bounding box center [784, 225] width 485 height 45
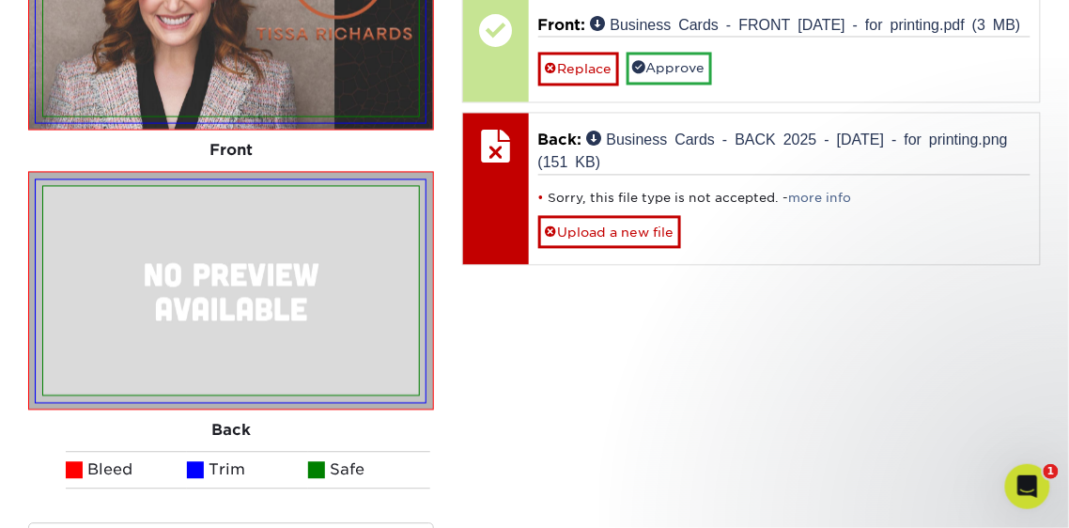
scroll to position [2425, 0]
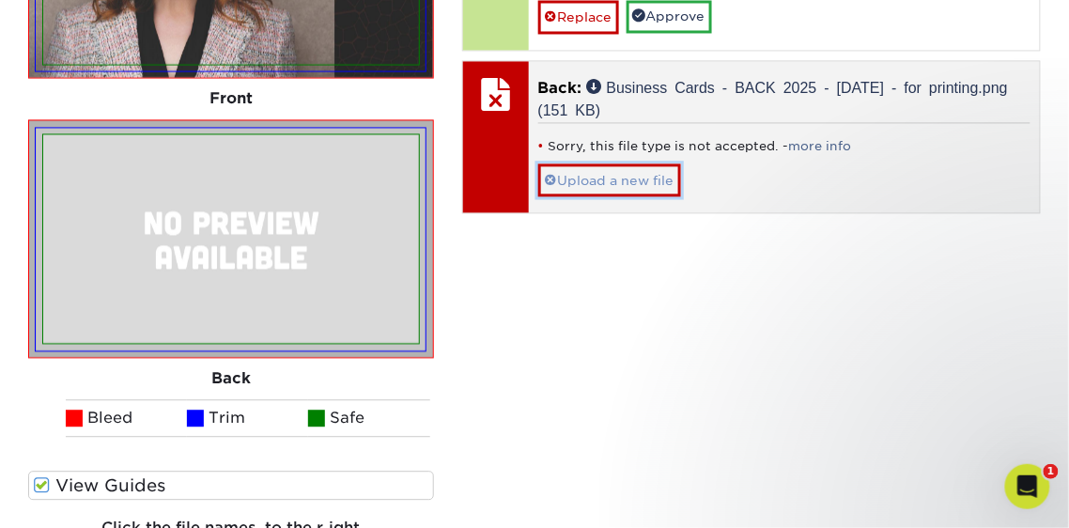
click at [601, 196] on link "Upload a new file" at bounding box center [609, 179] width 143 height 33
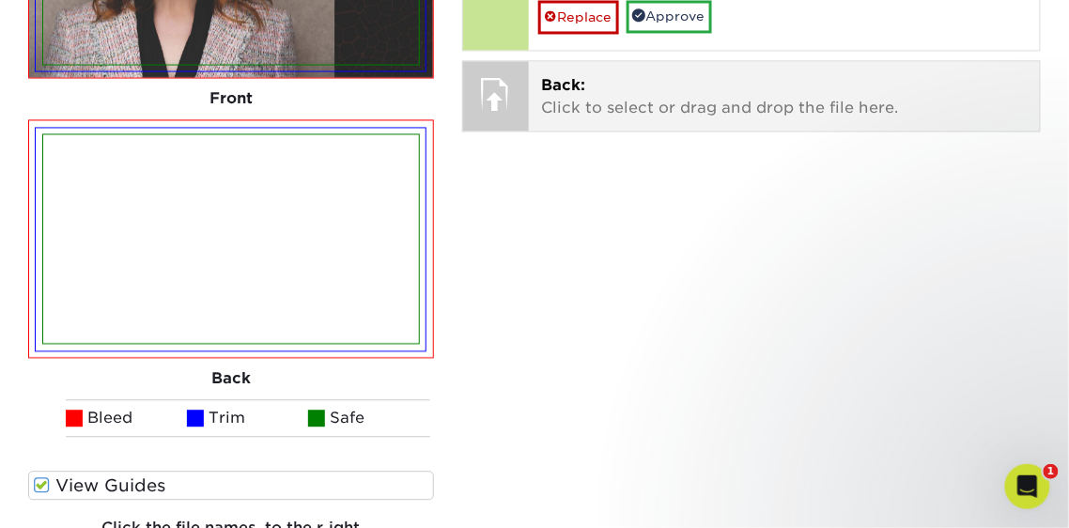
click at [629, 119] on p "Back: Click to select or drag and drop the file here." at bounding box center [784, 96] width 485 height 45
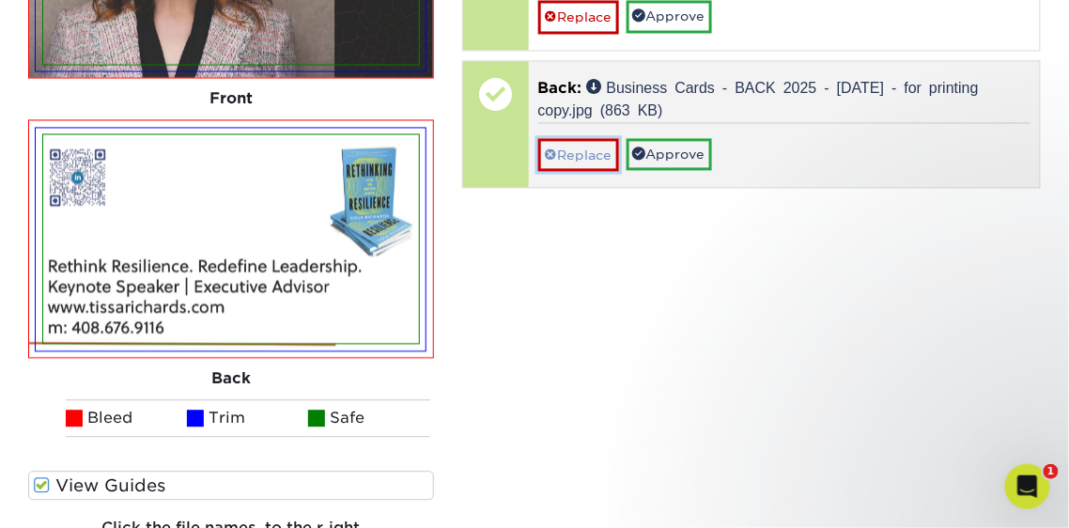
click at [563, 171] on link "Replace" at bounding box center [578, 154] width 81 height 33
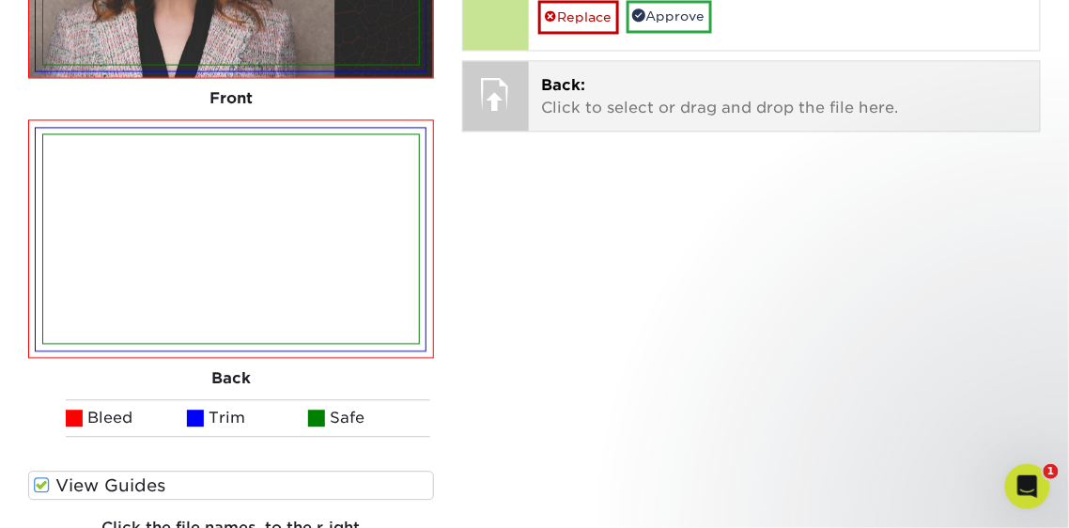
click at [571, 116] on p "Back: Click to select or drag and drop the file here." at bounding box center [784, 96] width 485 height 45
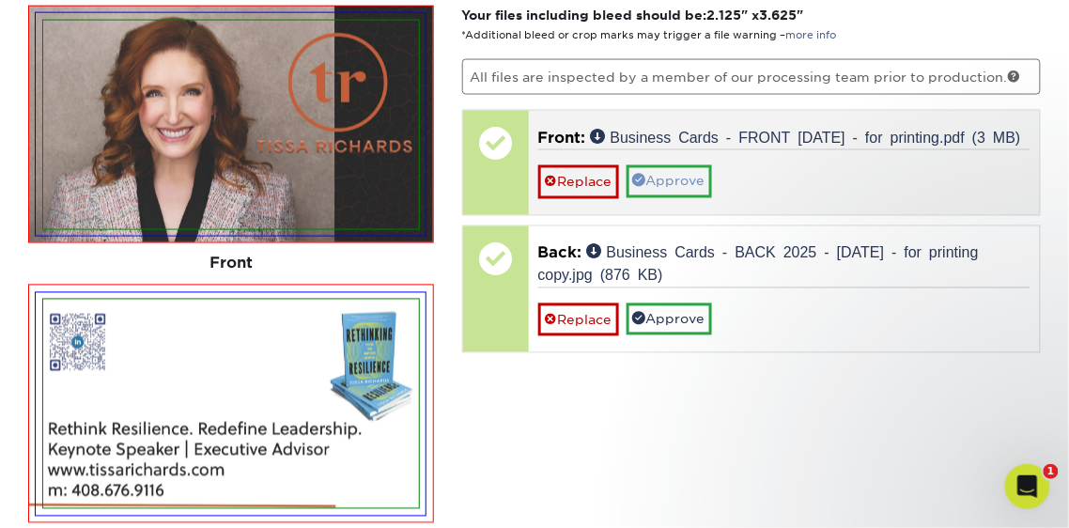
scroll to position [2246, 0]
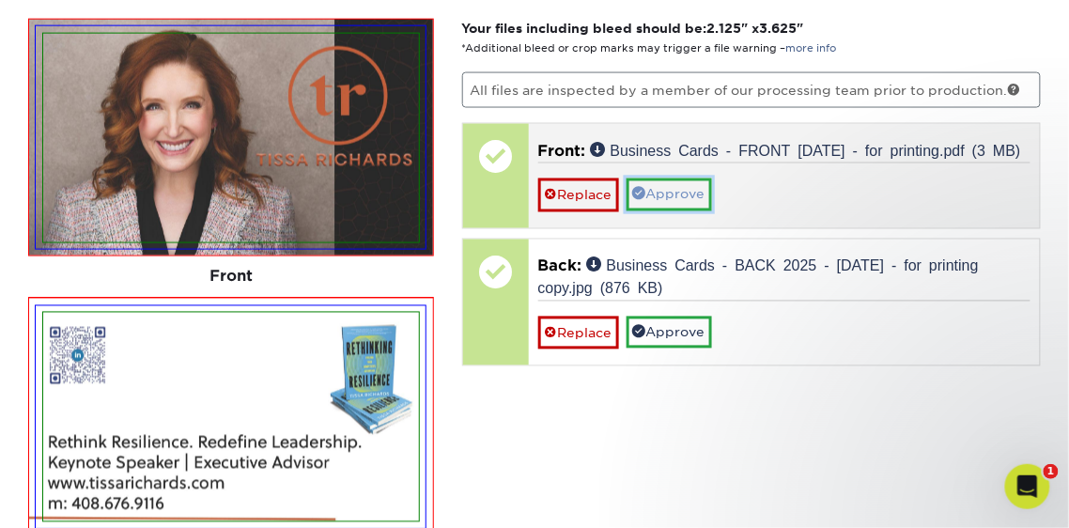
click at [671, 210] on link "Approve" at bounding box center [668, 194] width 85 height 32
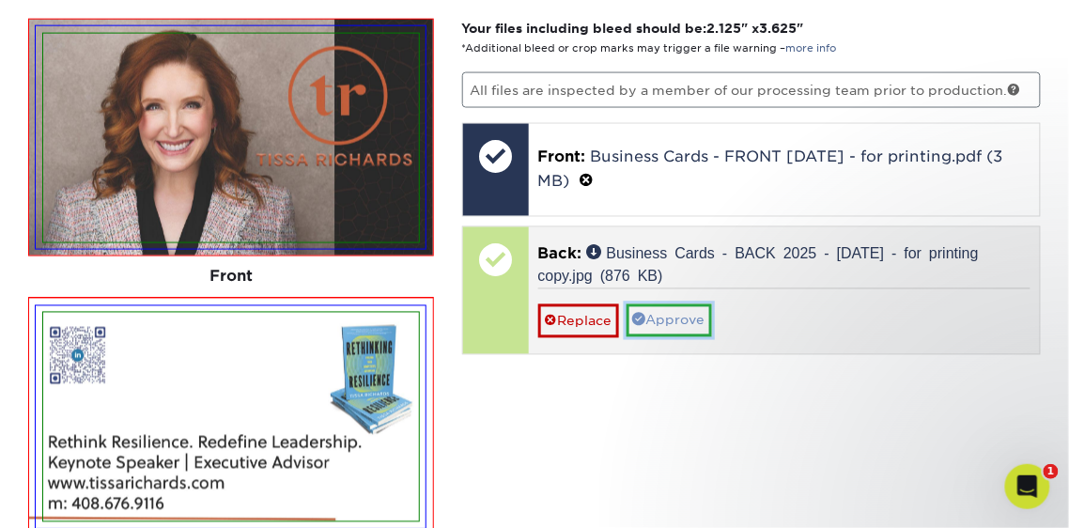
click at [684, 321] on link "Approve" at bounding box center [668, 320] width 85 height 32
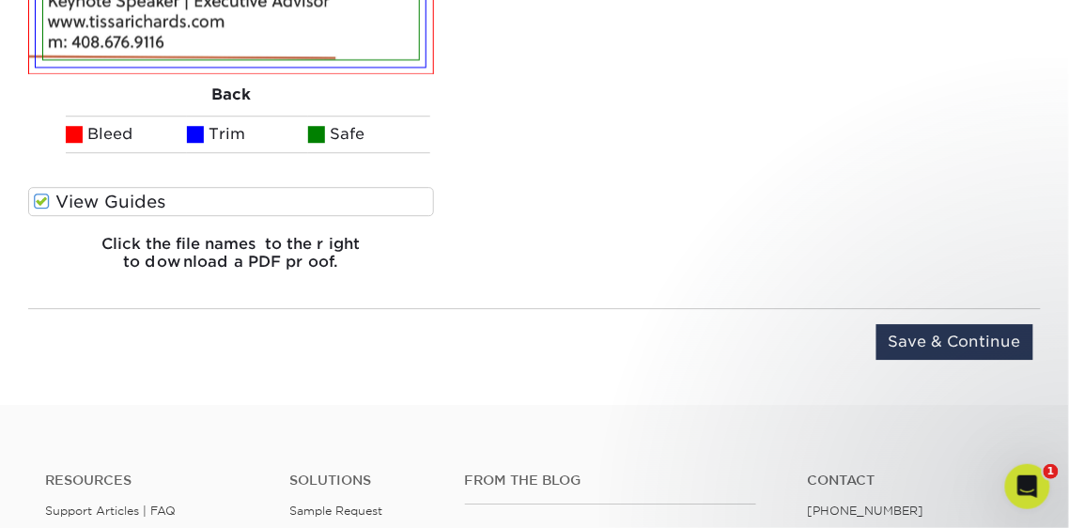
scroll to position [2712, 0]
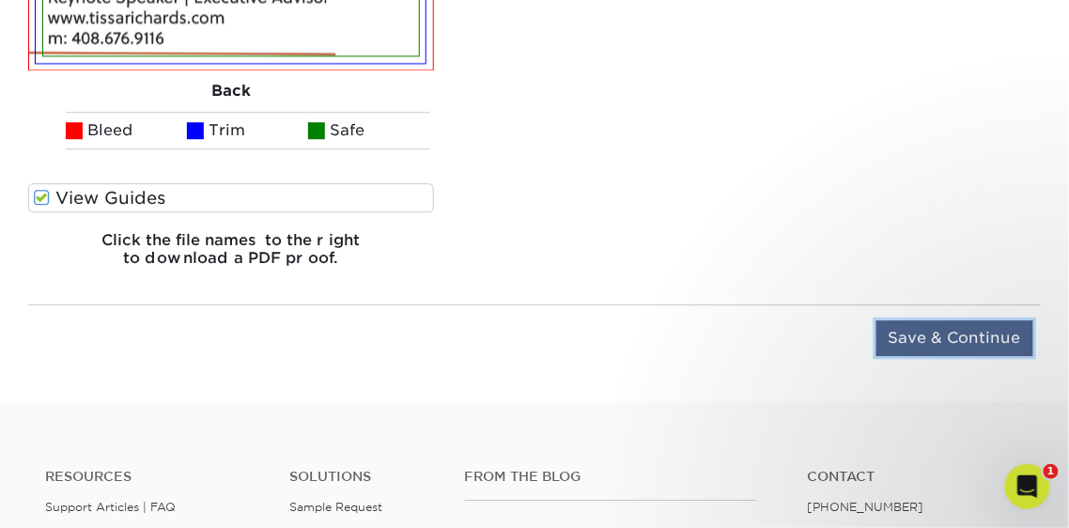
click at [962, 338] on input "Save & Continue" at bounding box center [954, 338] width 157 height 36
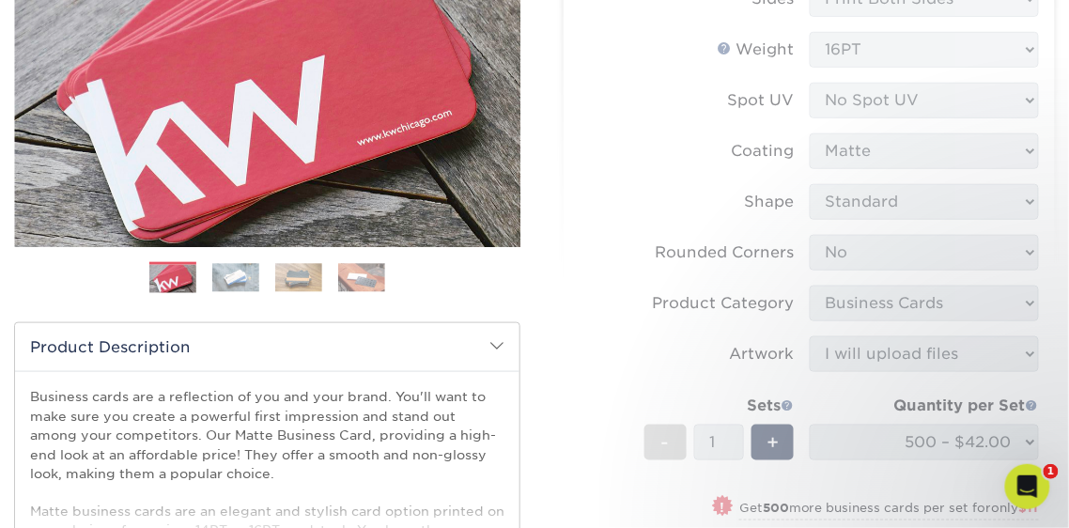
scroll to position [0, 0]
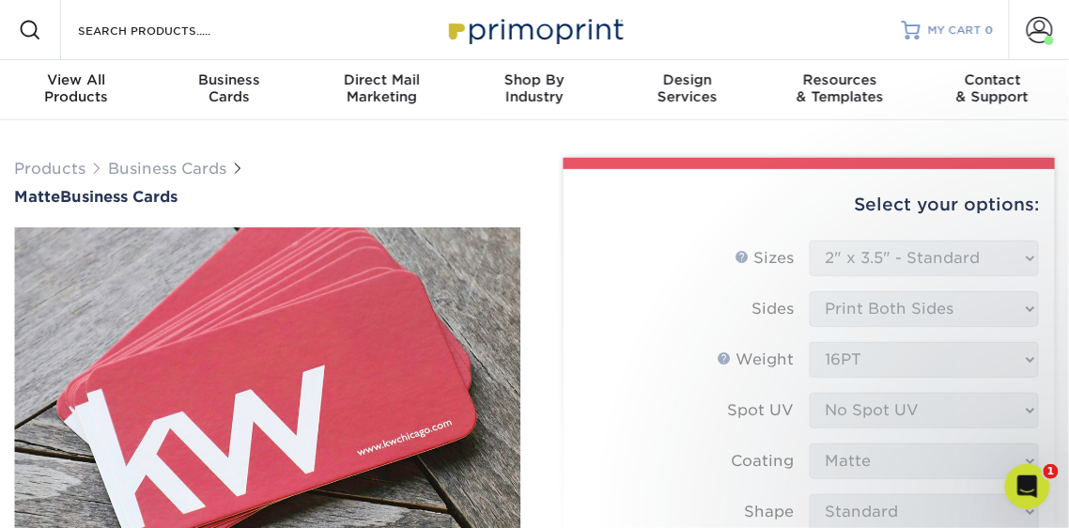
click at [951, 24] on span "MY CART" at bounding box center [955, 31] width 54 height 16
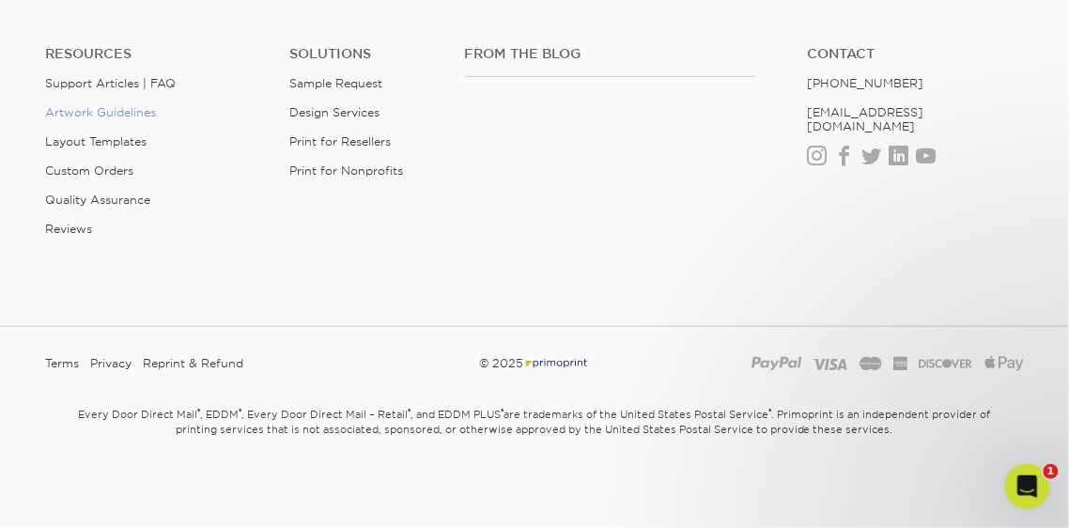
click at [101, 110] on link "Artwork Guidelines" at bounding box center [100, 112] width 111 height 14
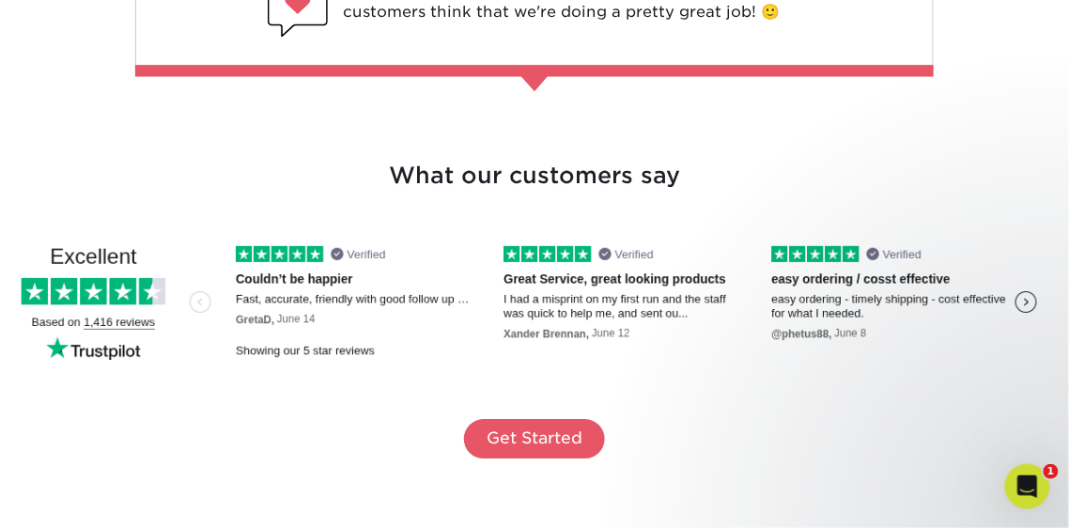
scroll to position [2509, 0]
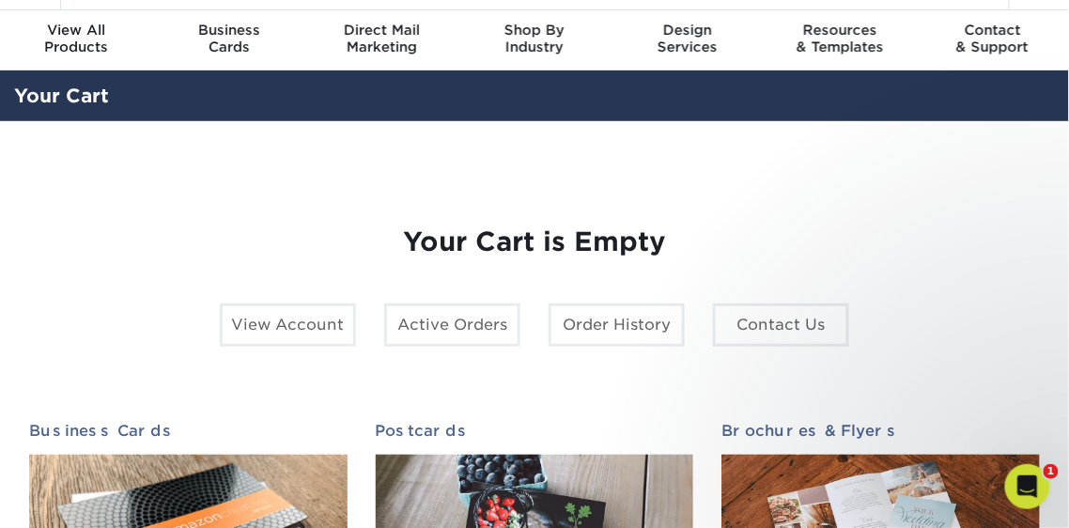
scroll to position [42, 0]
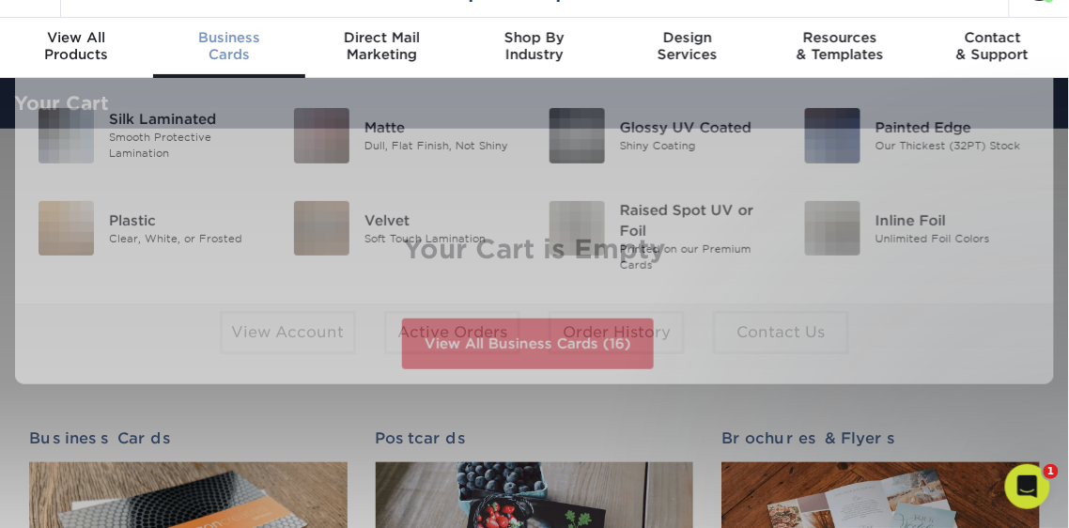
click at [218, 41] on span "Business" at bounding box center [229, 37] width 153 height 17
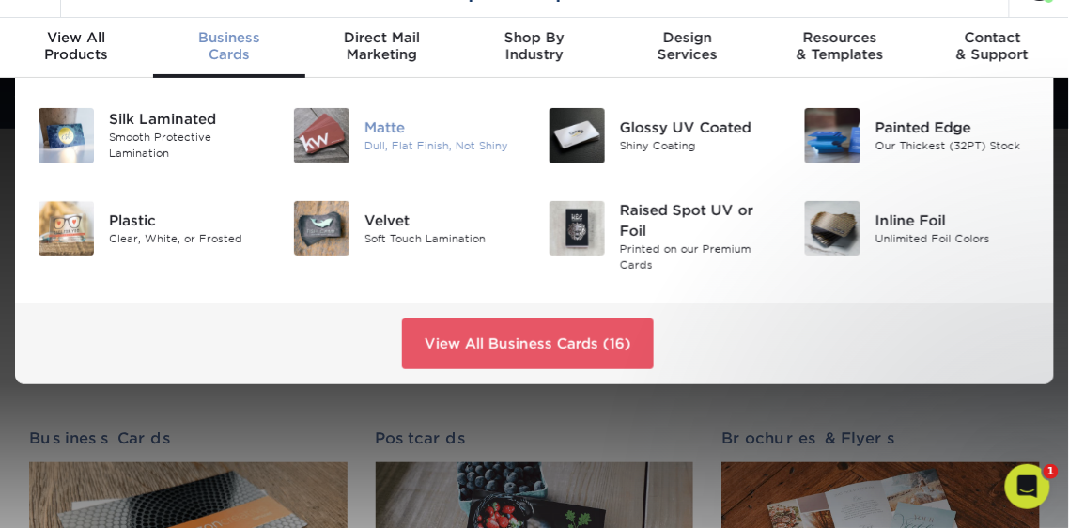
click at [385, 142] on div "Dull, Flat Finish, Not Shiny" at bounding box center [442, 146] width 156 height 16
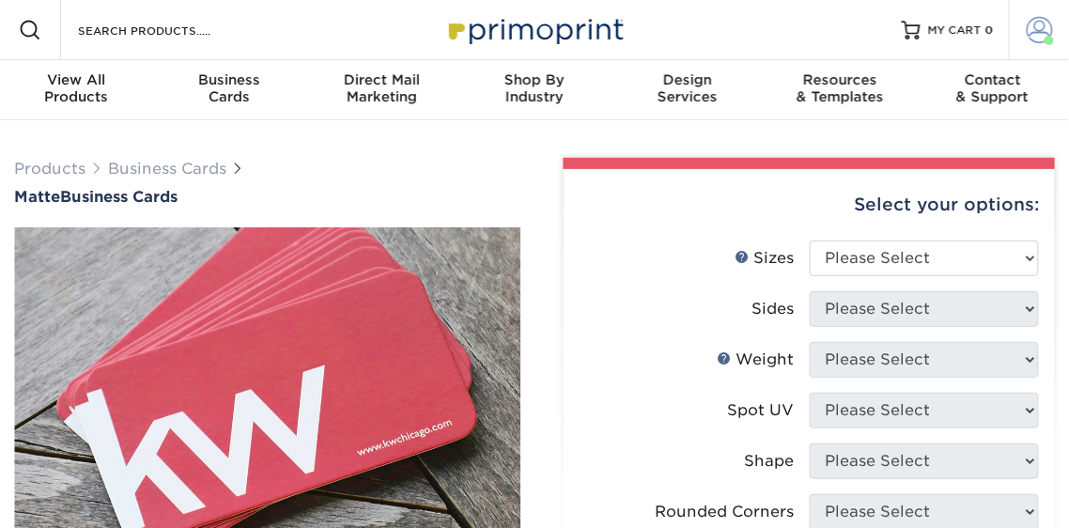
click at [1043, 26] on span at bounding box center [1039, 30] width 26 height 26
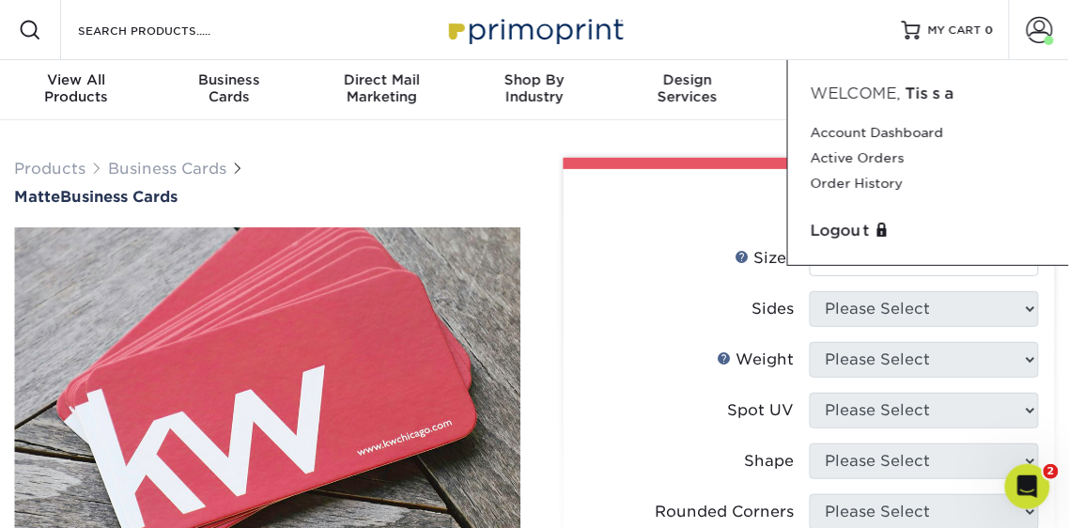
click at [667, 311] on label "Sides" at bounding box center [694, 309] width 230 height 36
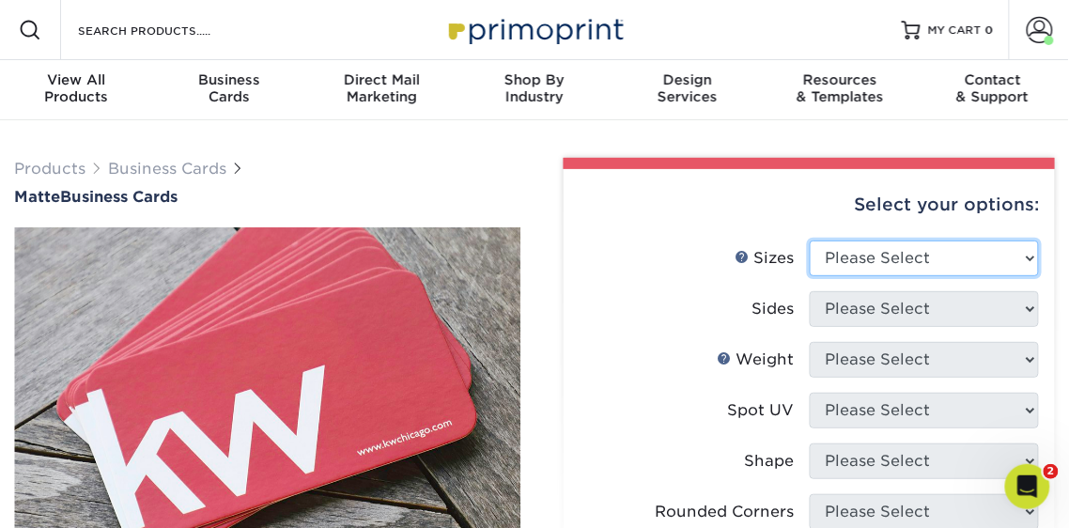
click at [911, 255] on select "Please Select 1.5" x 3.5" - Mini 1.75" x 3.5" - Mini 2" x 2" - Square 2" x 3" -…" at bounding box center [924, 258] width 230 height 36
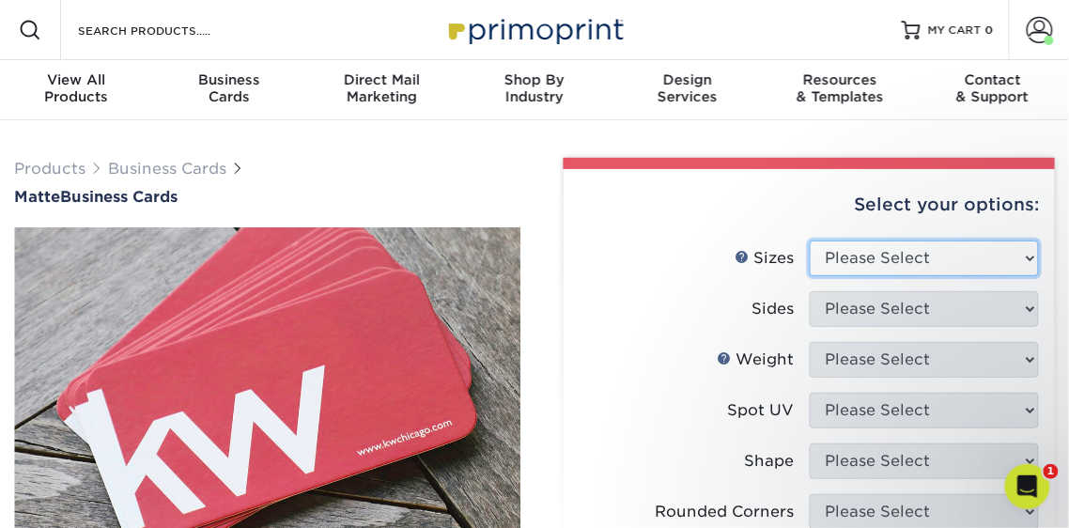
select select "2.00x3.50"
click at [809, 240] on select "Please Select 1.5" x 3.5" - Mini 1.75" x 3.5" - Mini 2" x 2" - Square 2" x 3" -…" at bounding box center [924, 258] width 230 height 36
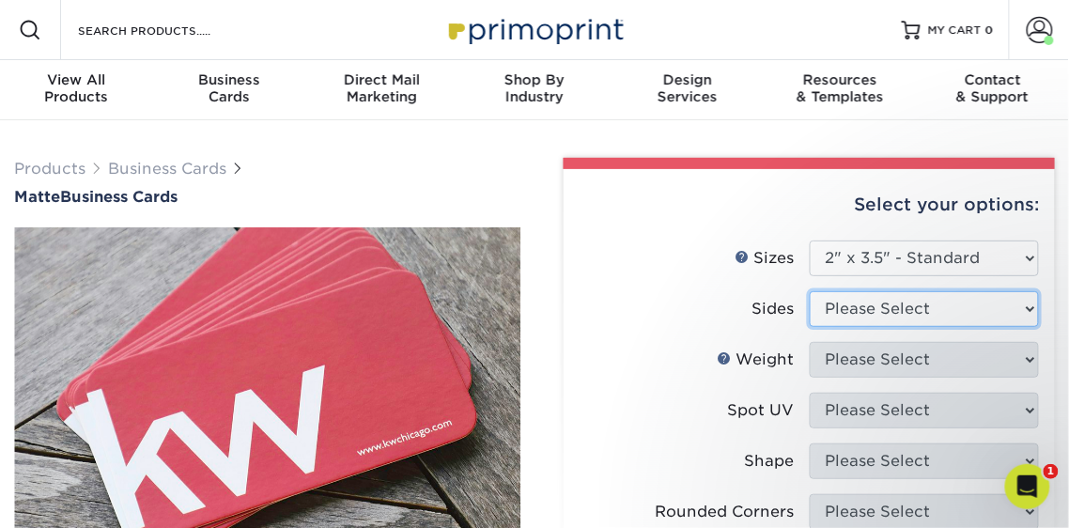
click at [903, 316] on select "Please Select Print Both Sides Print Front Only" at bounding box center [924, 309] width 230 height 36
select select "13abbda7-1d64-4f25-8bb2-c179b224825d"
click at [809, 291] on select "Please Select Print Both Sides Print Front Only" at bounding box center [924, 309] width 230 height 36
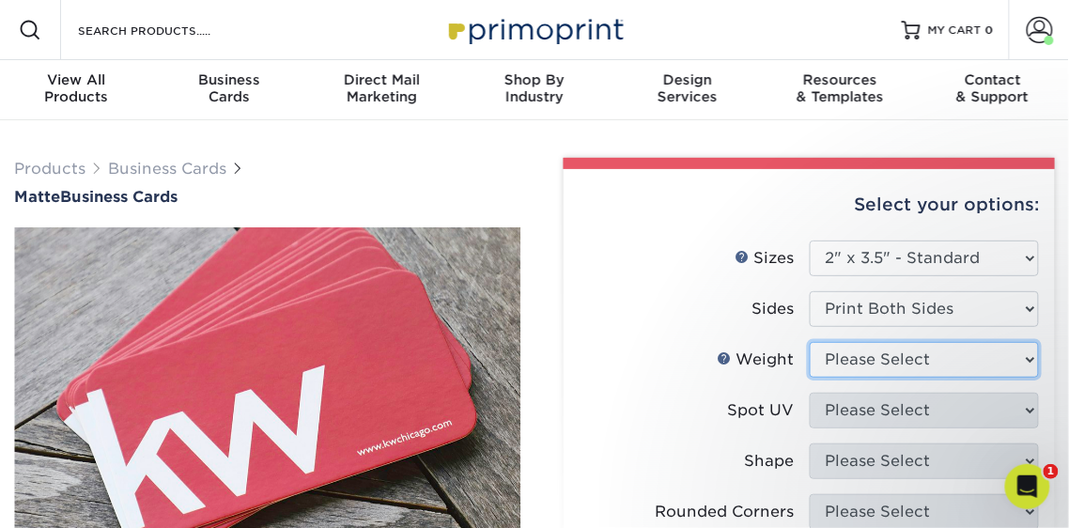
click at [907, 362] on select "Please Select 16PT 14PT" at bounding box center [924, 360] width 230 height 36
select select "16PT"
click at [809, 342] on select "Please Select 16PT 14PT" at bounding box center [924, 360] width 230 height 36
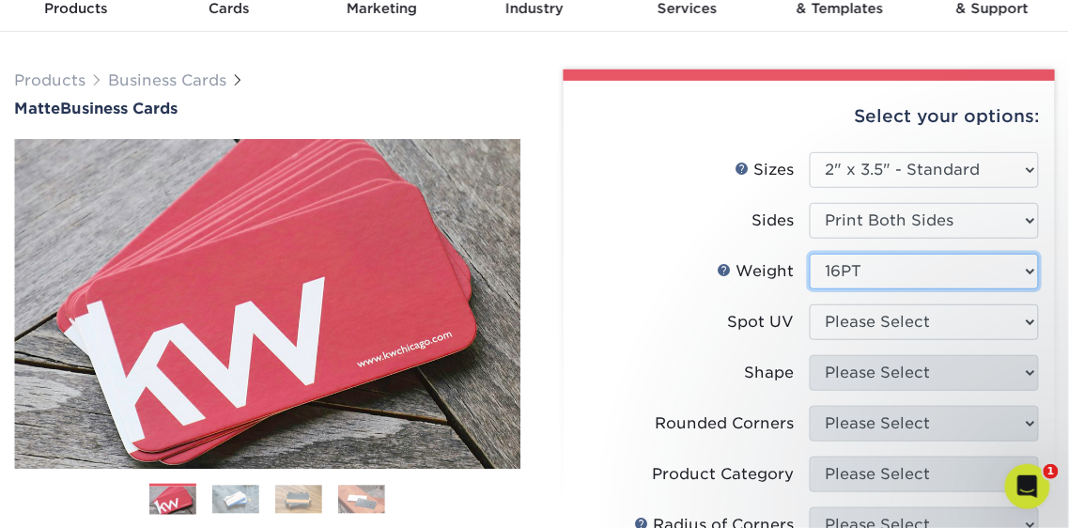
scroll to position [102, 0]
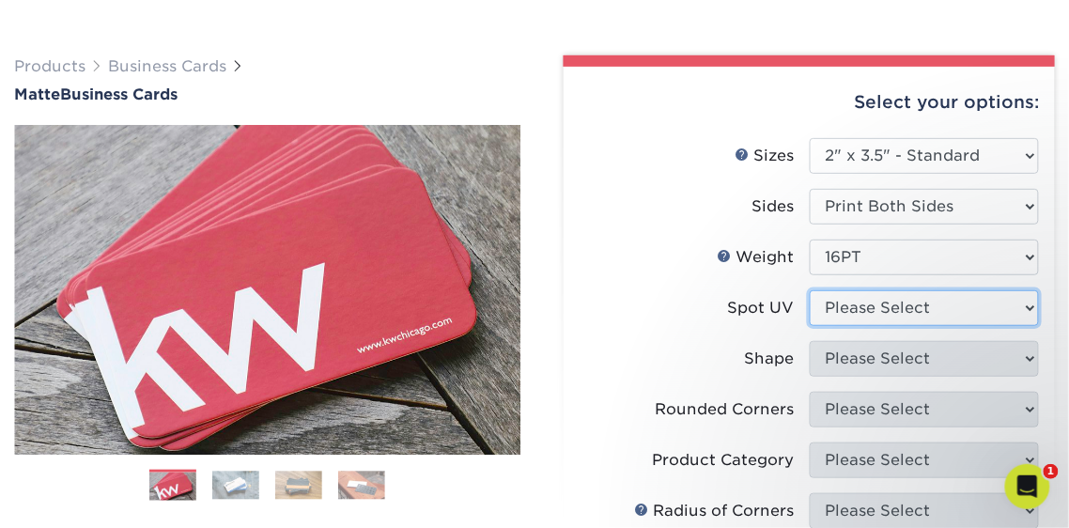
click at [904, 314] on select "Please Select No Spot UV Front and Back (Both Sides) Front Only Back Only" at bounding box center [924, 308] width 230 height 36
select select "3"
click at [809, 290] on select "Please Select No Spot UV Front and Back (Both Sides) Front Only Back Only" at bounding box center [924, 308] width 230 height 36
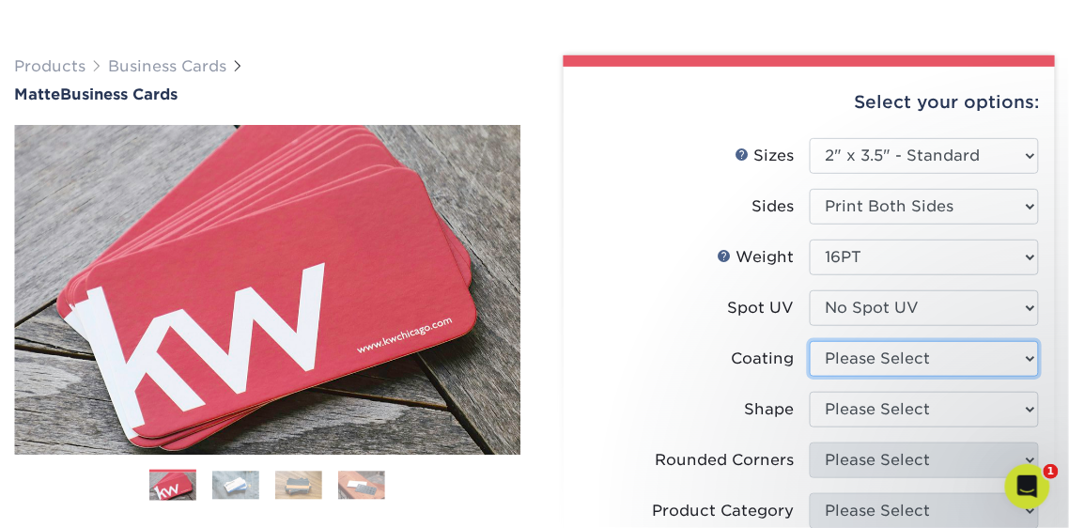
click at [899, 360] on select at bounding box center [924, 359] width 230 height 36
select select "121bb7b5-3b4d-429f-bd8d-bbf80e953313"
click at [809, 341] on select at bounding box center [924, 359] width 230 height 36
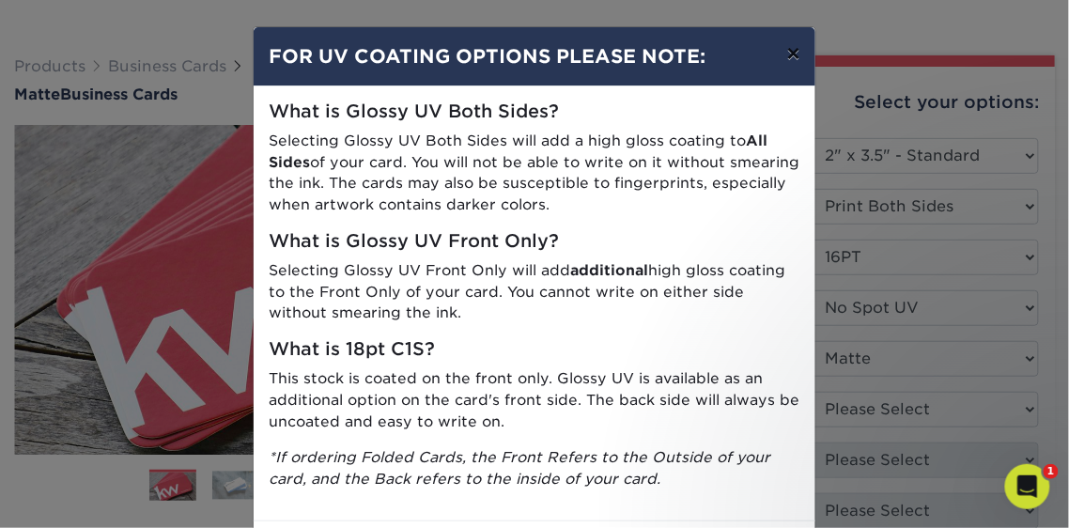
click at [795, 55] on button "×" at bounding box center [793, 53] width 43 height 53
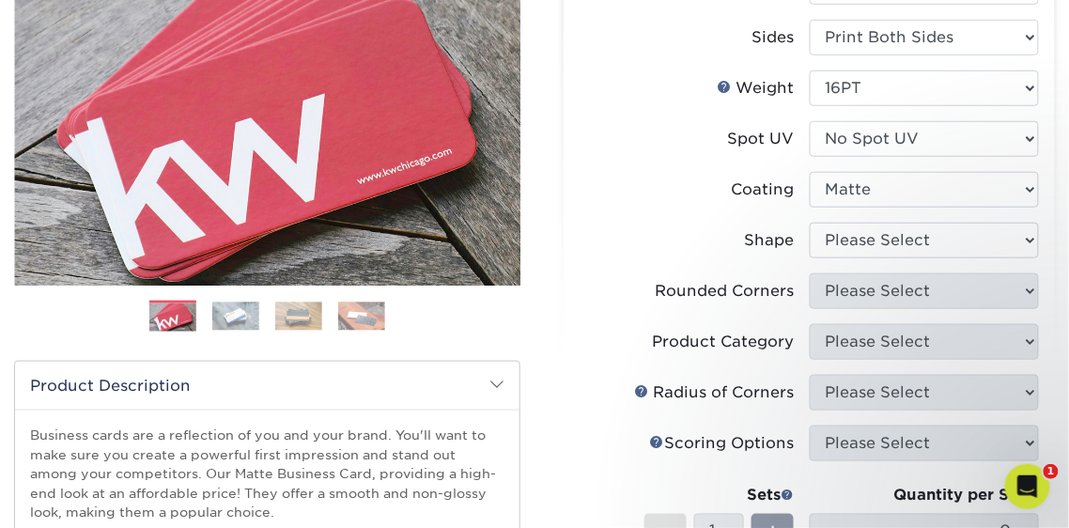
scroll to position [297, 0]
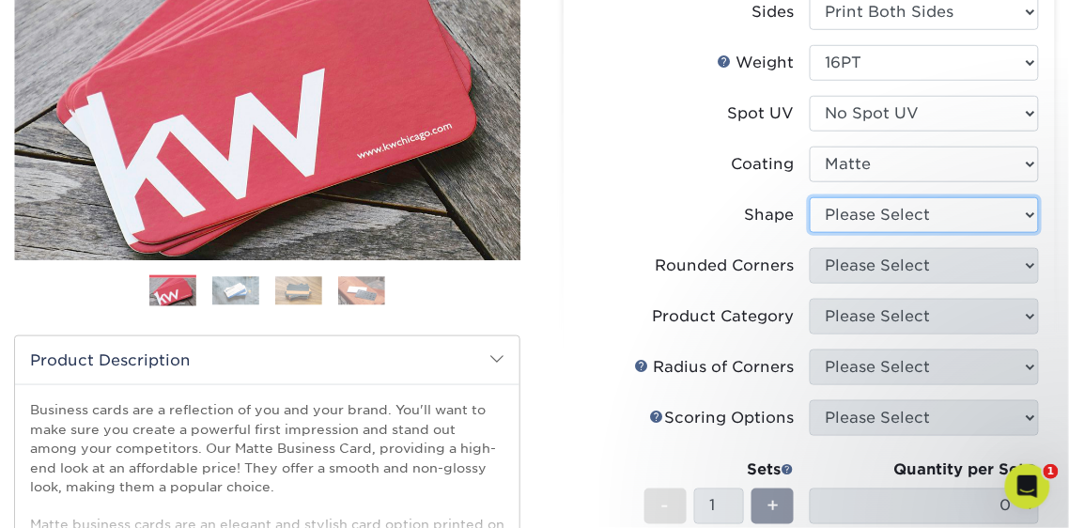
click at [874, 221] on select "Please Select Standard Oval" at bounding box center [924, 215] width 230 height 36
select select "standard"
click at [809, 197] on select "Please Select Standard Oval" at bounding box center [924, 215] width 230 height 36
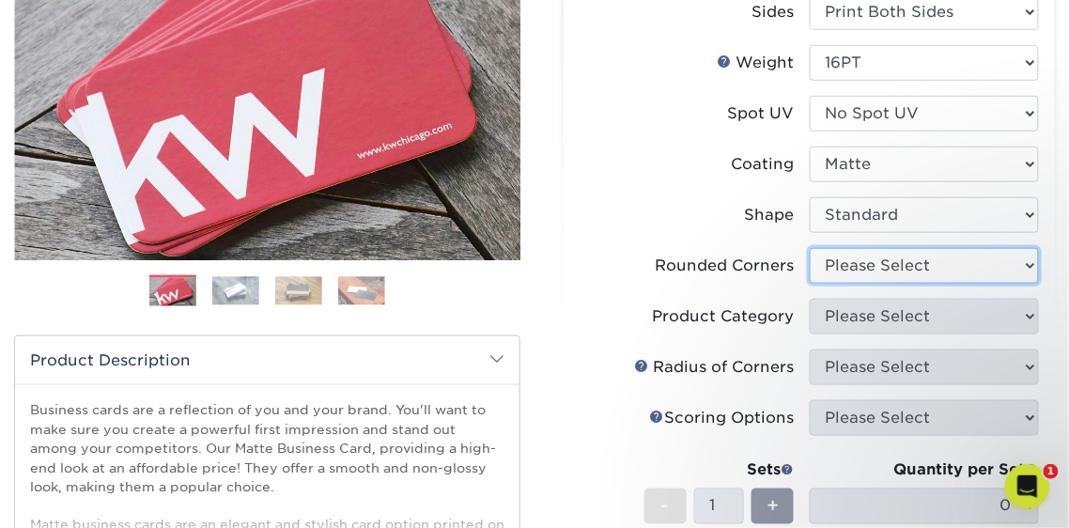
click at [881, 270] on select "Please Select Yes - Round 2 Corners Yes - Round 4 Corners No" at bounding box center [924, 266] width 230 height 36
select select "0"
click at [809, 248] on select "Please Select Yes - Round 2 Corners Yes - Round 4 Corners No" at bounding box center [924, 266] width 230 height 36
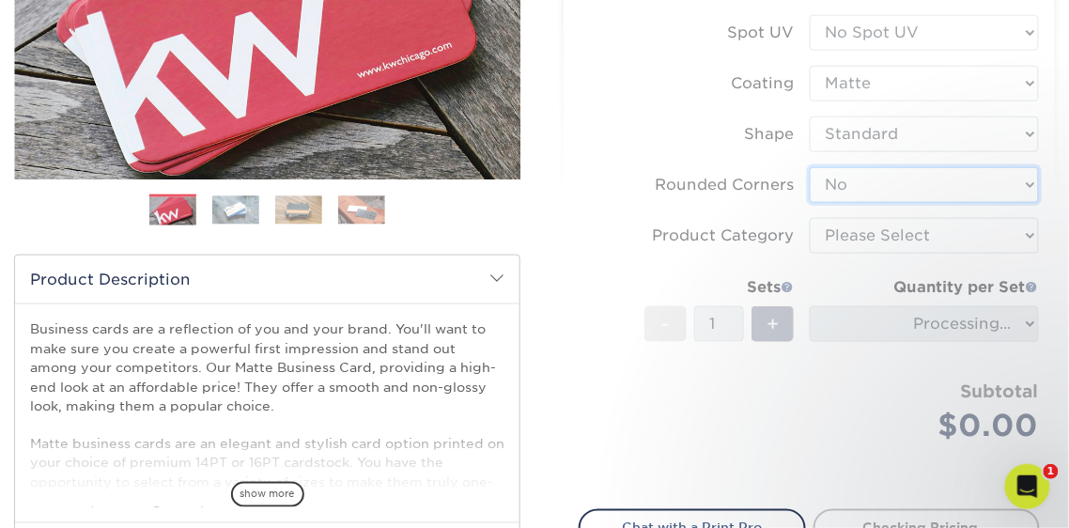
scroll to position [376, 0]
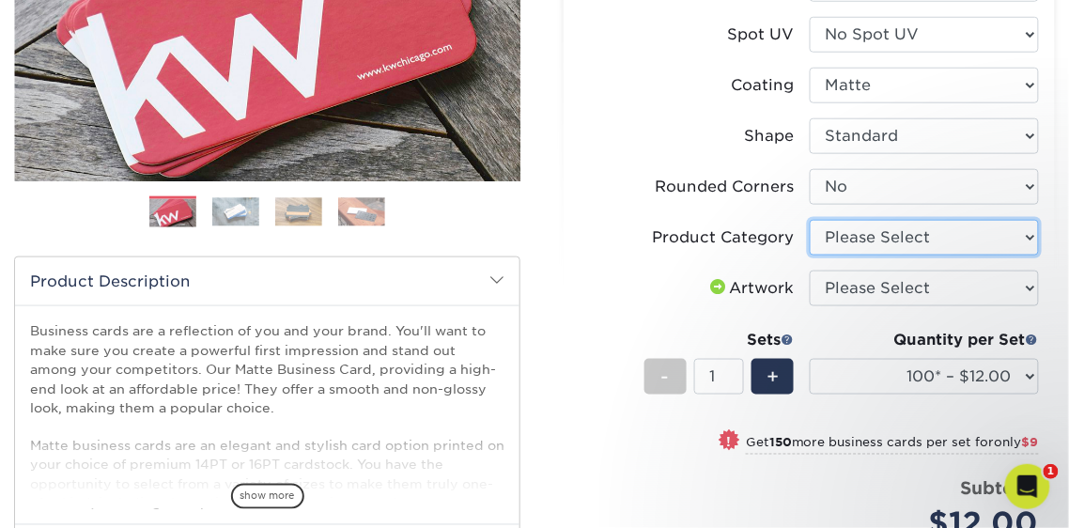
click at [881, 239] on select "Please Select Business Cards" at bounding box center [924, 238] width 230 height 36
select select "3b5148f1-0588-4f88-a218-97bcfdce65c1"
click at [809, 220] on select "Please Select Business Cards" at bounding box center [924, 238] width 230 height 36
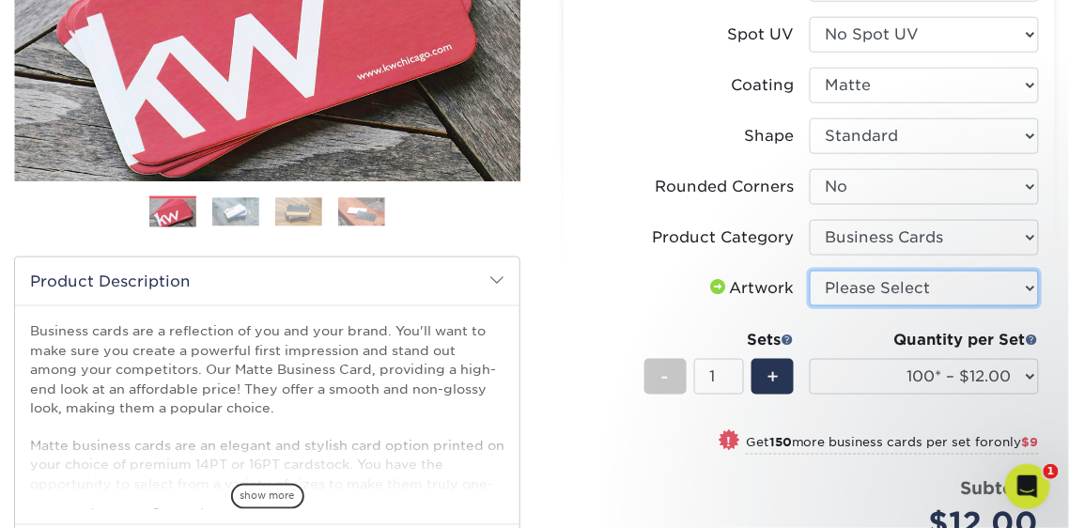
click at [885, 292] on select "Please Select I will upload files I need a design - $100" at bounding box center [924, 288] width 230 height 36
select select "upload"
click at [809, 270] on select "Please Select I will upload files I need a design - $100" at bounding box center [924, 288] width 230 height 36
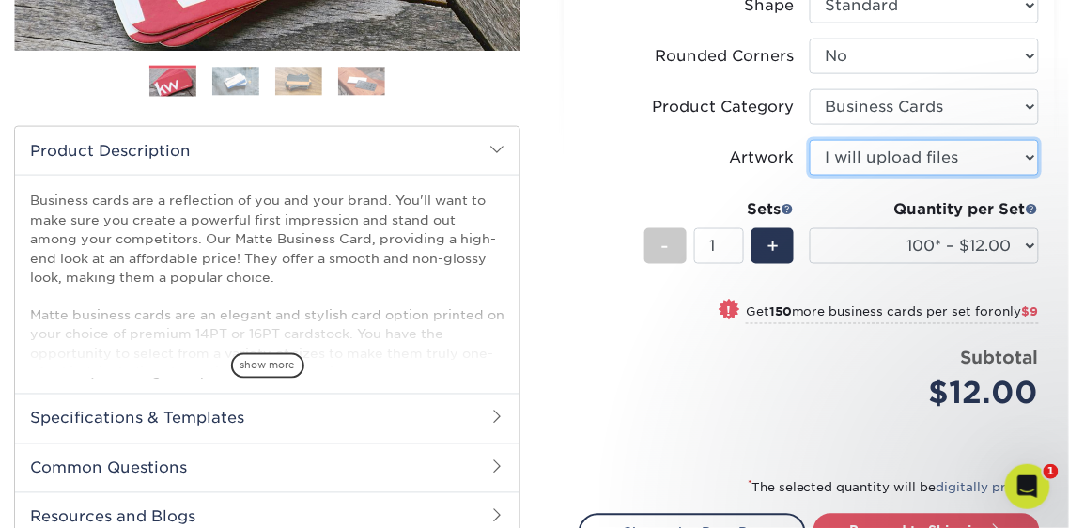
scroll to position [507, 0]
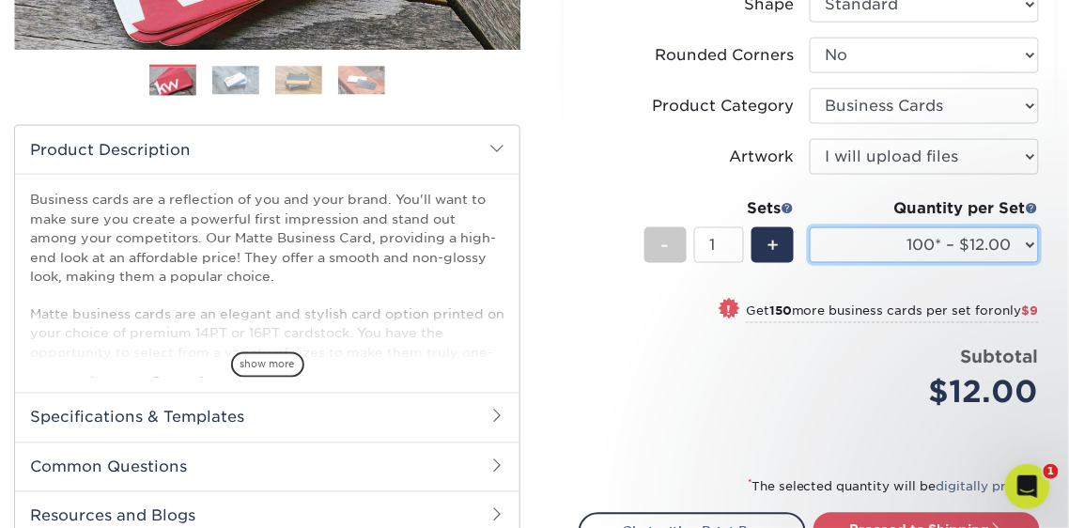
click at [914, 246] on select "100* – $12.00 250* – $21.00 500 – $42.00 1000 – $53.00 2500 – $95.00 5000 – $18…" at bounding box center [924, 245] width 230 height 36
select select "500 – $42.00"
click at [809, 227] on select "100* – $12.00 250* – $21.00 500 – $42.00 1000 – $53.00 2500 – $95.00 5000 – $18…" at bounding box center [924, 245] width 230 height 36
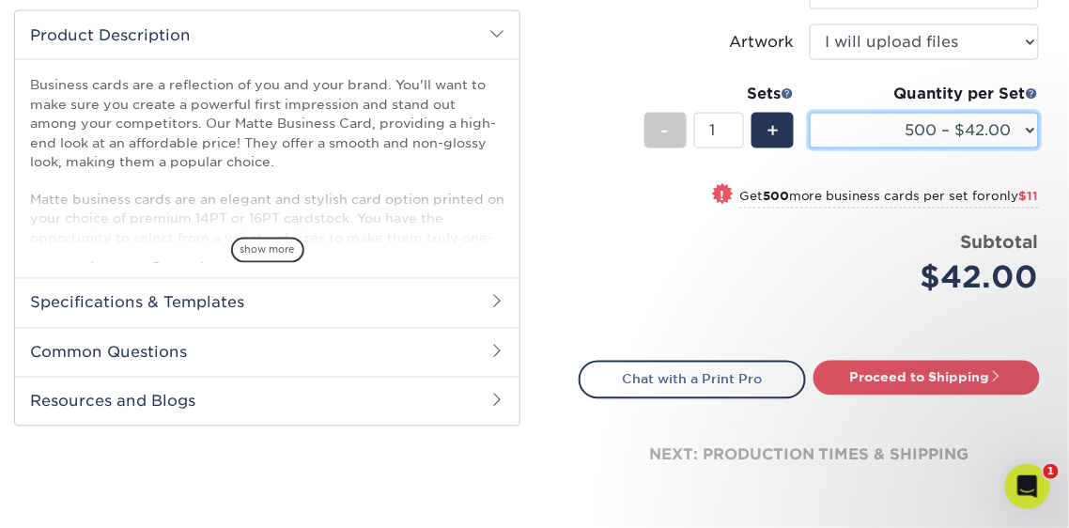
scroll to position [746, 0]
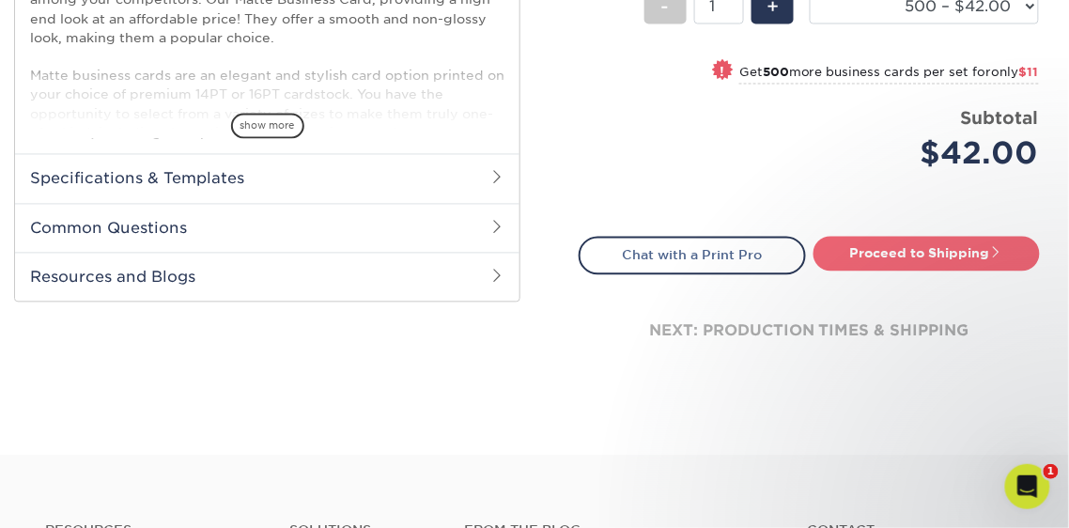
click at [883, 254] on link "Proceed to Shipping" at bounding box center [926, 254] width 227 height 34
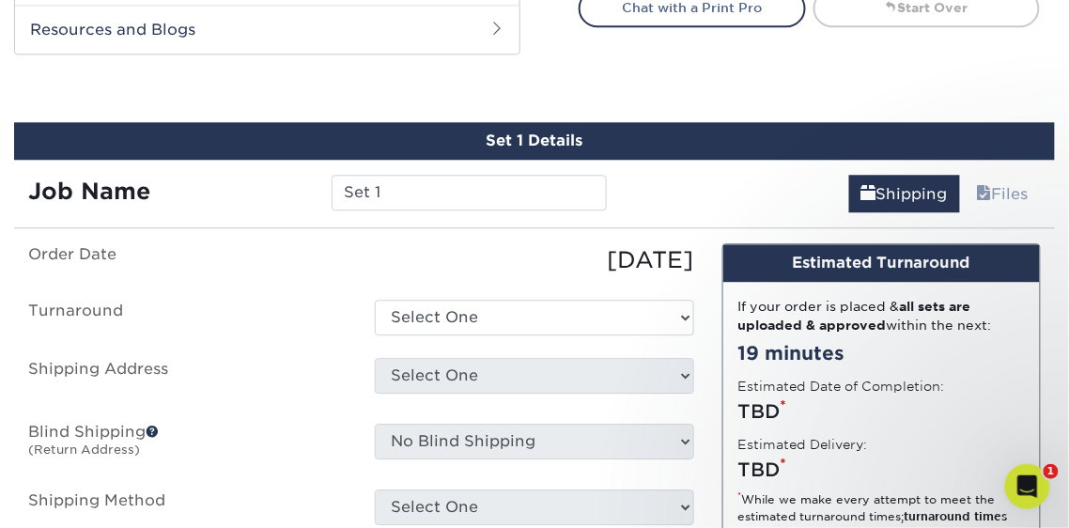
scroll to position [1033, 0]
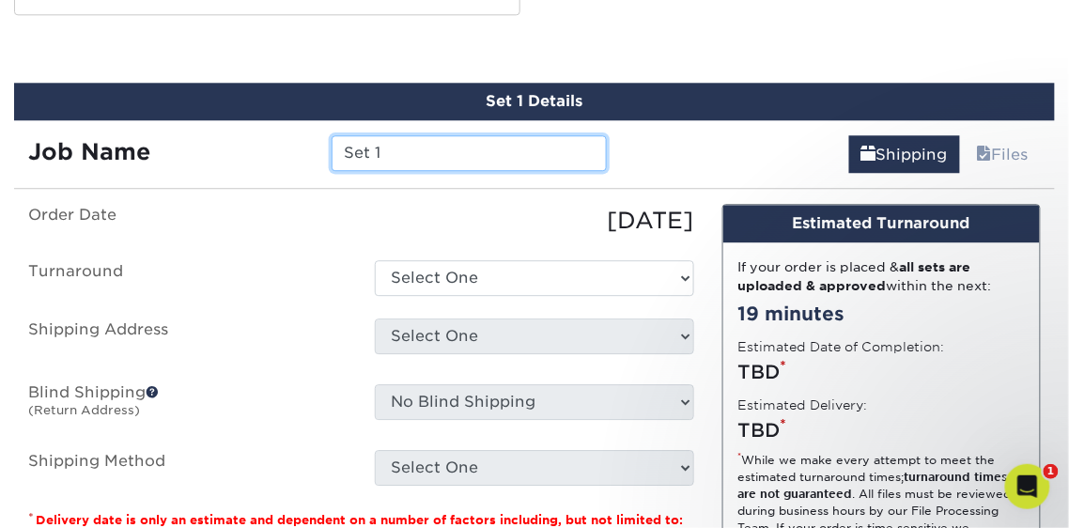
click at [492, 163] on input "Set 1" at bounding box center [468, 153] width 275 height 36
type input "Tissa cards - [DATE]"
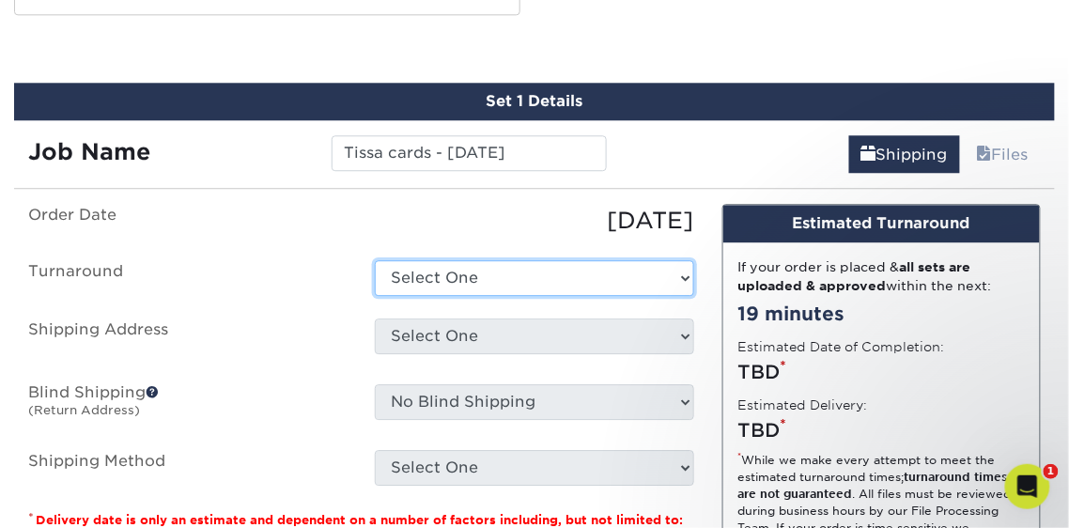
click at [420, 272] on select "Select One 2-4 Business Days 2 Day Next Business Day" at bounding box center [534, 278] width 318 height 36
select select "b78ebb40-f3d8-446a-8df3-6de10c612245"
click at [375, 260] on select "Select One 2-4 Business Days 2 Day Next Business Day" at bounding box center [534, 278] width 318 height 36
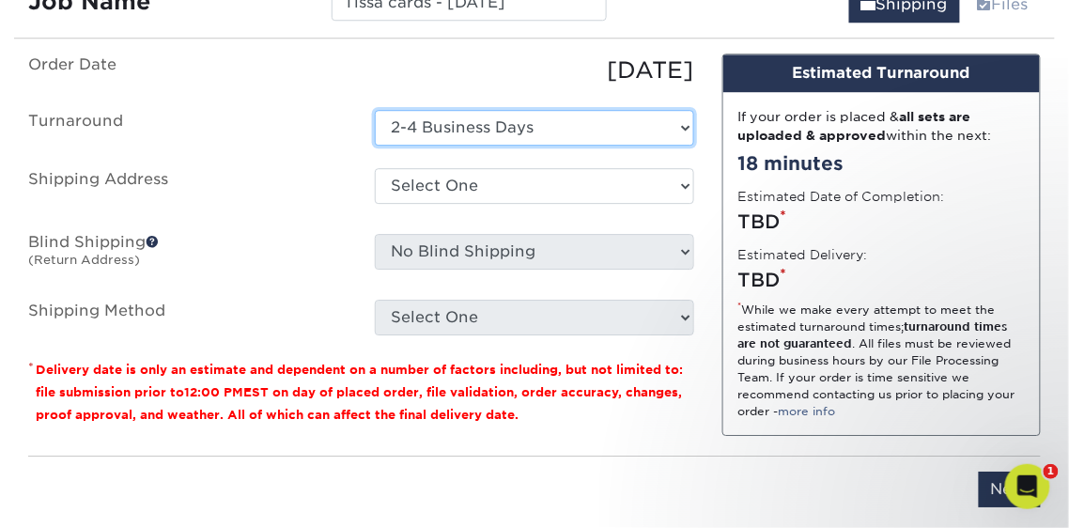
scroll to position [1189, 0]
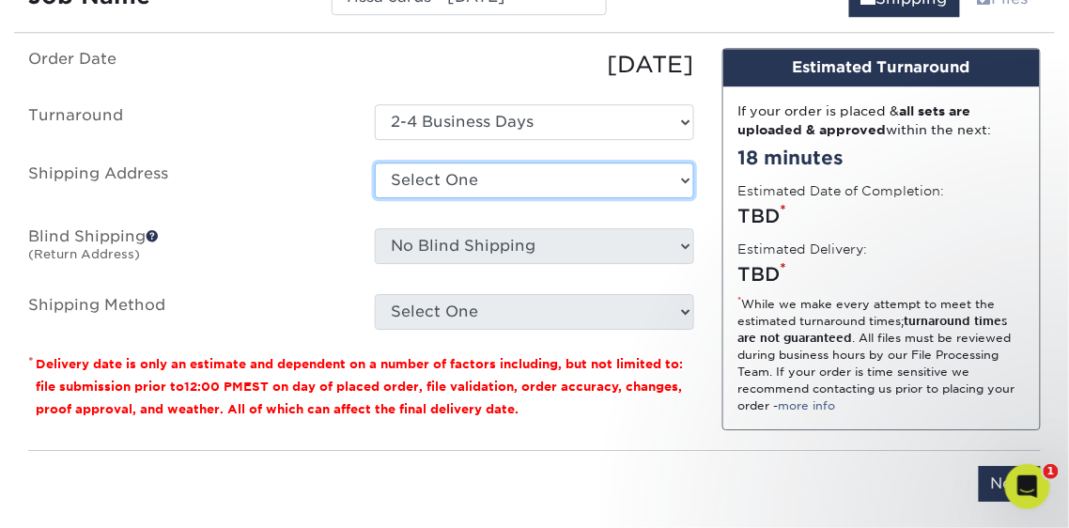
click at [437, 170] on select "Select One Dan Moody + Add New Address" at bounding box center [534, 180] width 318 height 36
select select "259846"
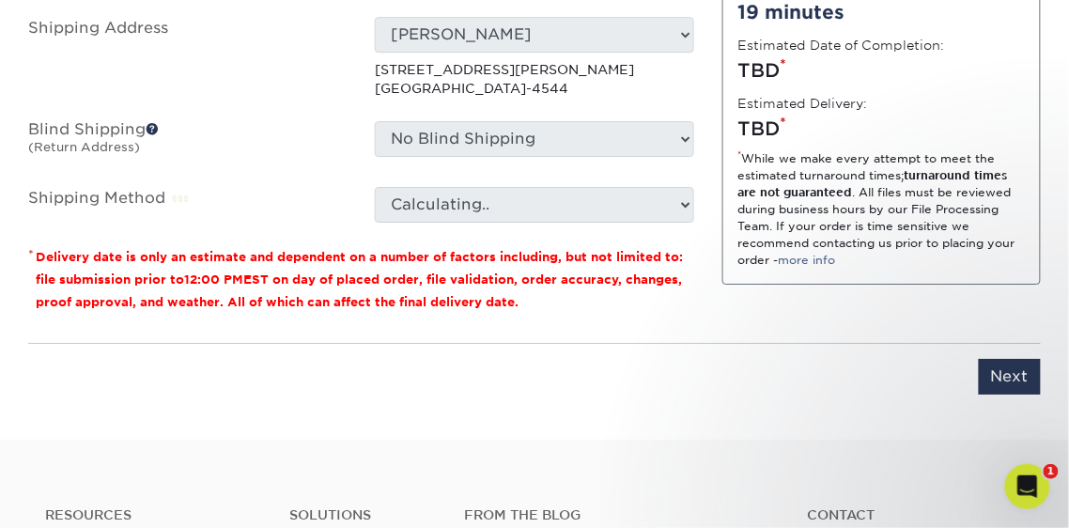
scroll to position [1346, 0]
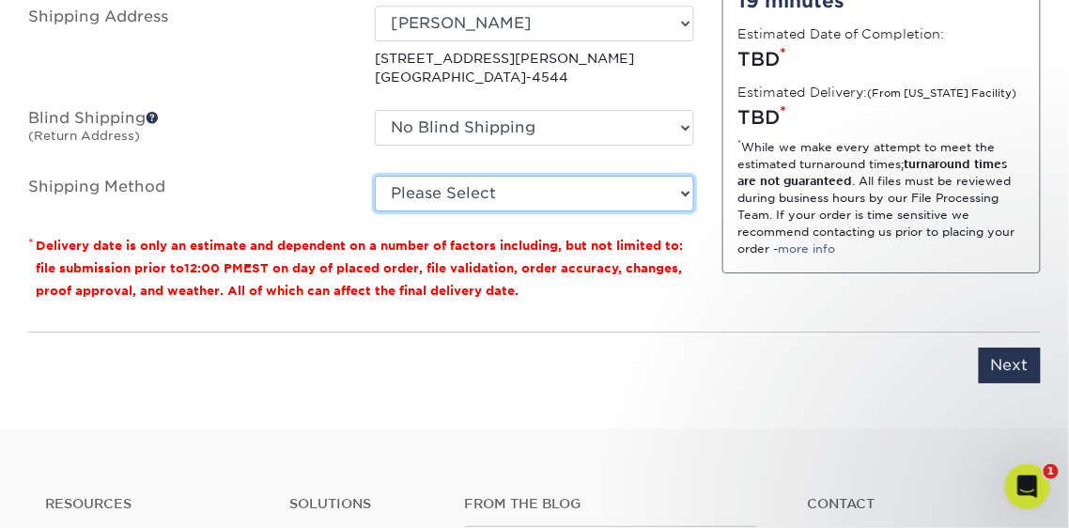
click at [450, 192] on select "Please Select Ground Shipping (+$8.96) 3 Day Shipping Service (+$24.92) 2 Day A…" at bounding box center [534, 194] width 318 height 36
select select "03"
click at [375, 176] on select "Please Select Ground Shipping (+$8.96) 3 Day Shipping Service (+$24.92) 2 Day A…" at bounding box center [534, 194] width 318 height 36
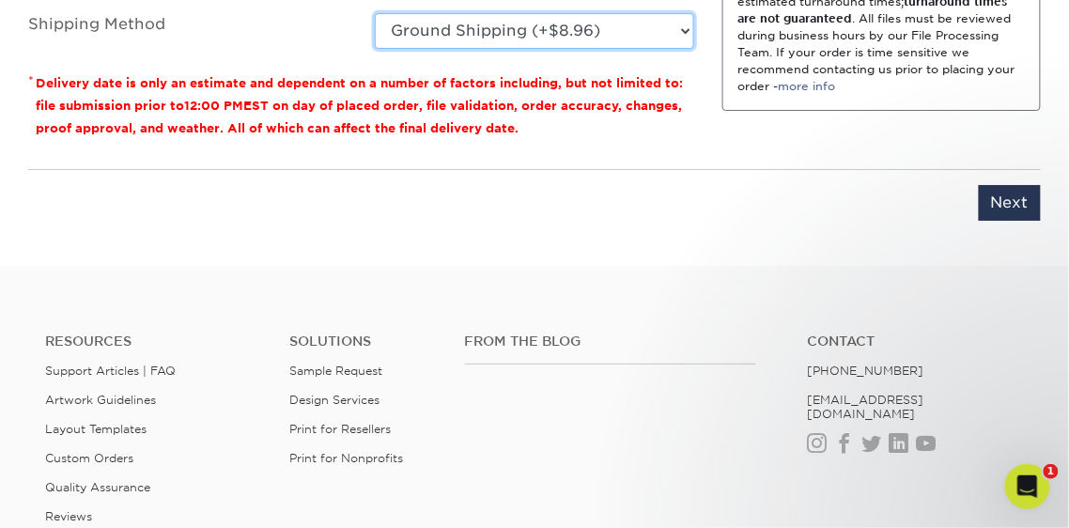
scroll to position [1456, 0]
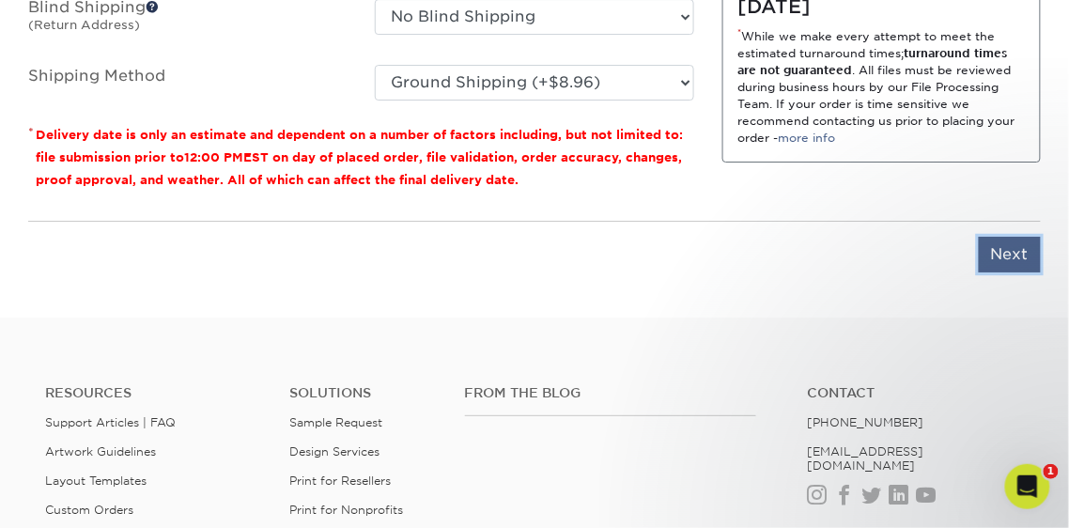
click at [1010, 249] on input "Next" at bounding box center [1009, 255] width 62 height 36
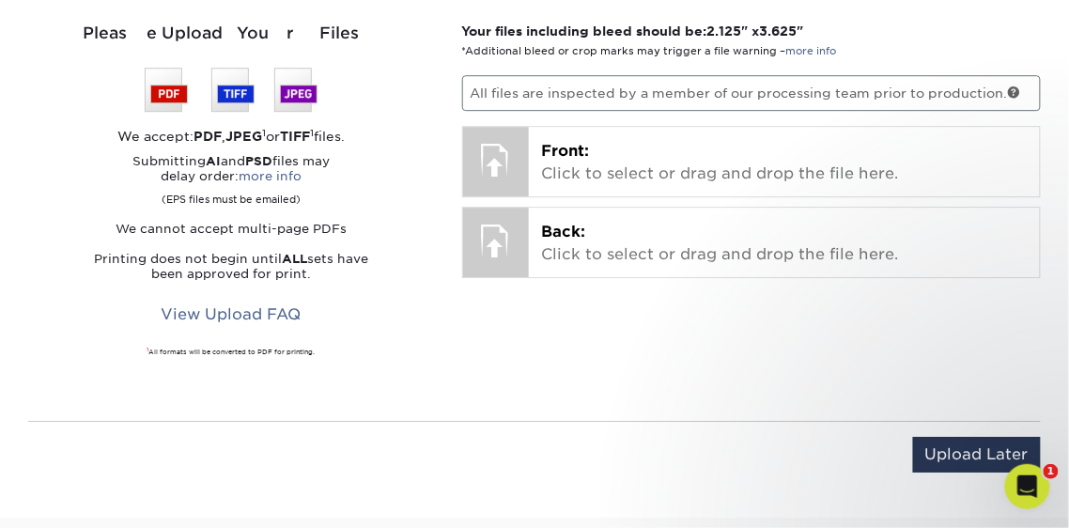
scroll to position [1194, 0]
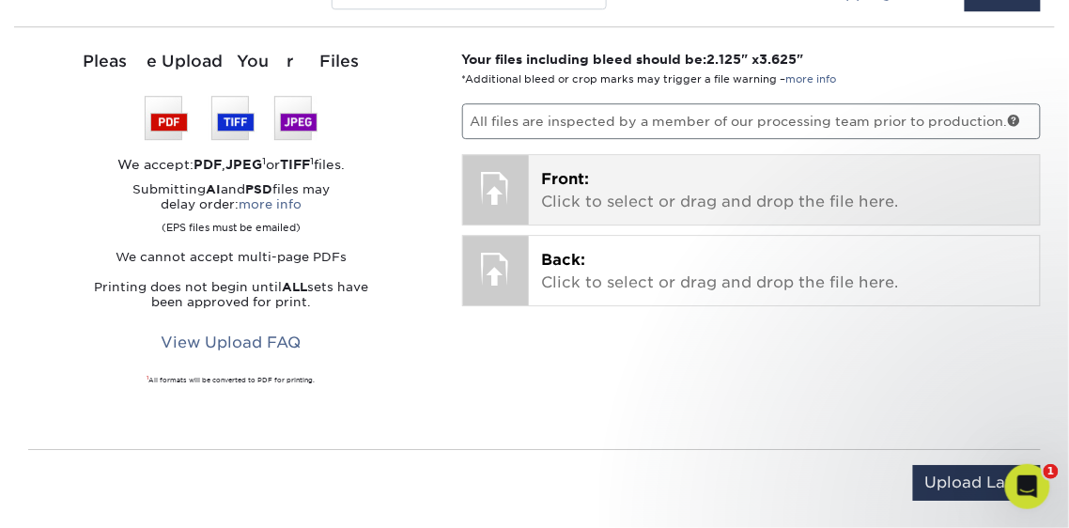
click at [658, 205] on p "Front: Click to select or drag and drop the file here." at bounding box center [784, 190] width 485 height 45
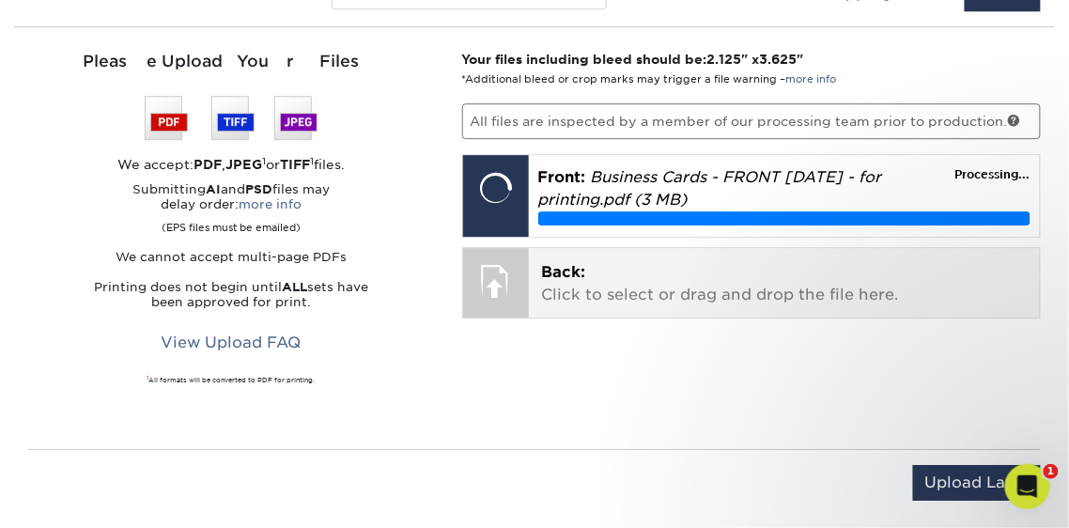
click at [775, 284] on p "Back: Click to select or drag and drop the file here." at bounding box center [784, 283] width 485 height 45
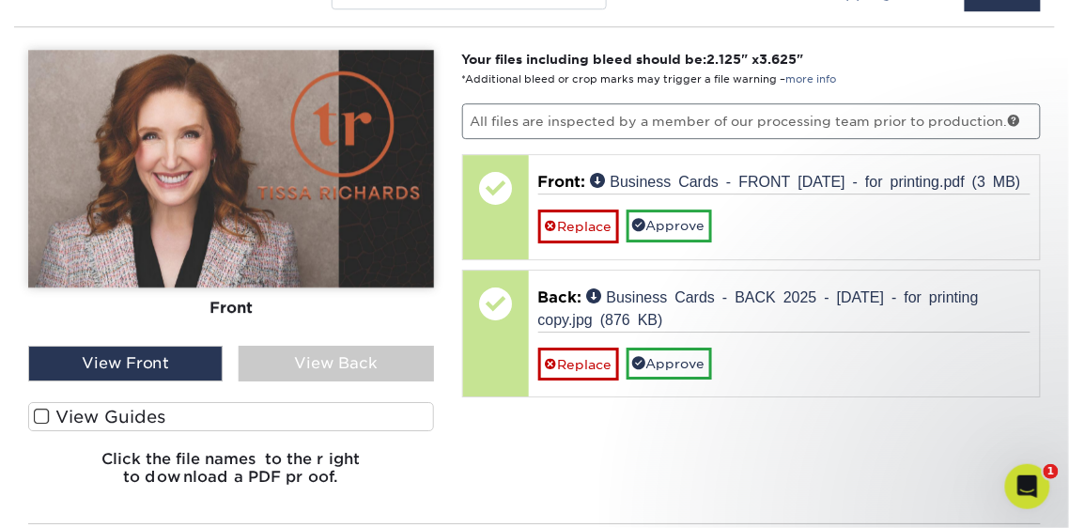
click at [40, 413] on span at bounding box center [42, 417] width 16 height 18
click at [0, 0] on input "View Guides" at bounding box center [0, 0] width 0 height 0
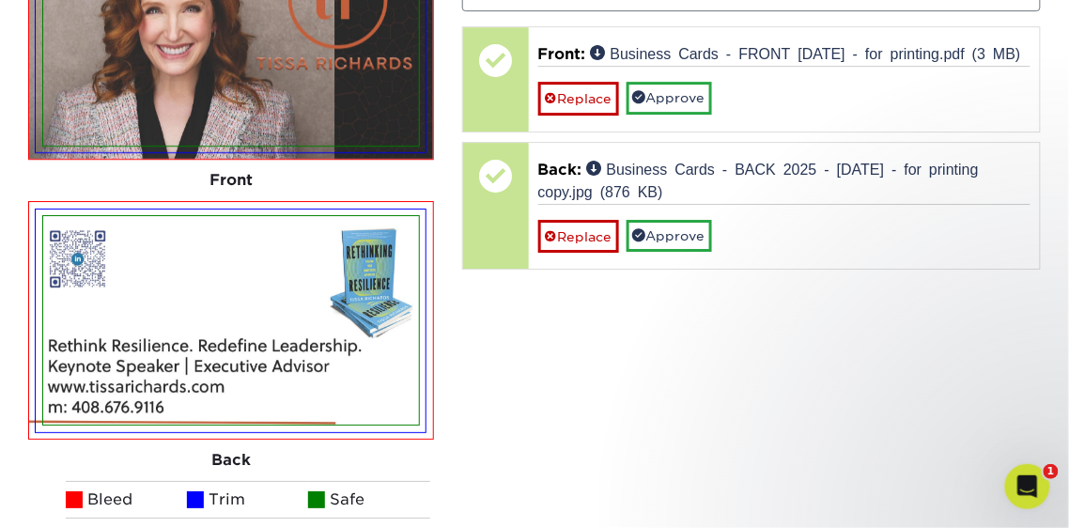
scroll to position [1326, 0]
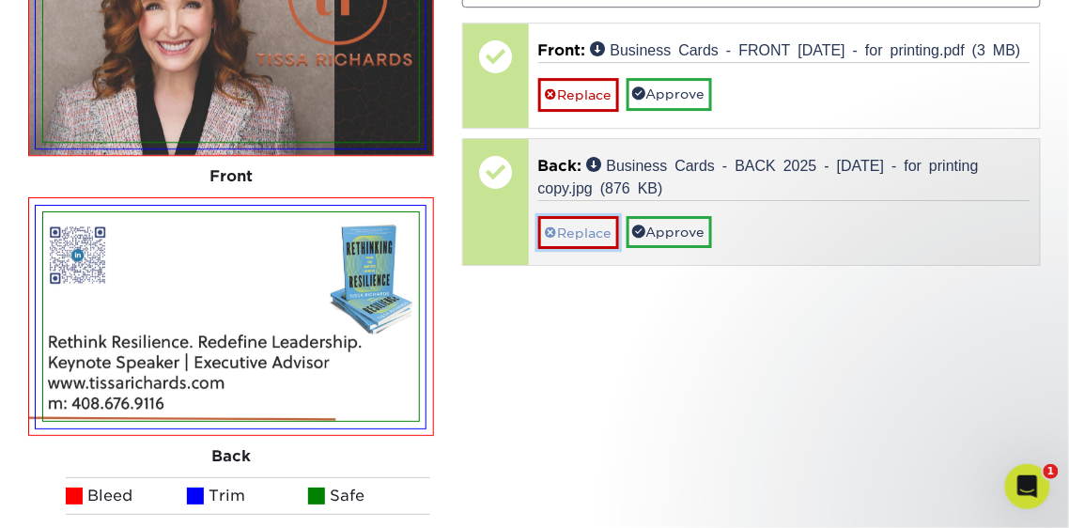
click at [580, 249] on link "Replace" at bounding box center [578, 232] width 81 height 33
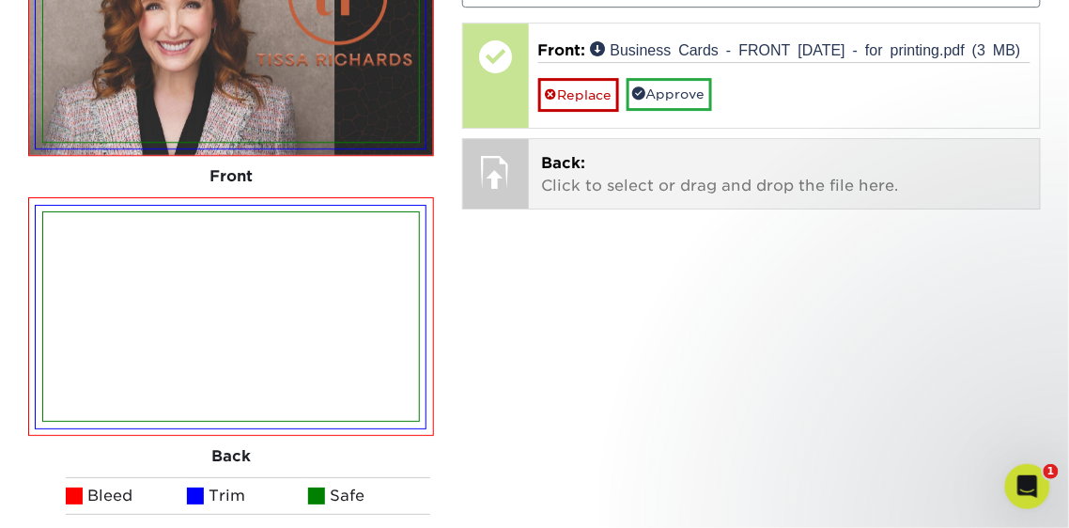
click at [579, 194] on p "Back: Click to select or drag and drop the file here." at bounding box center [784, 174] width 485 height 45
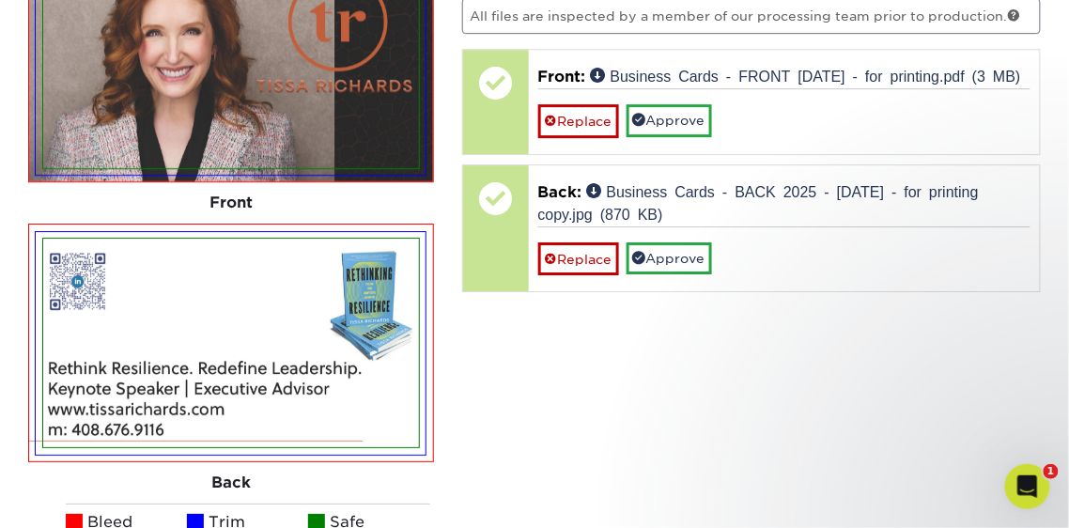
scroll to position [1305, 0]
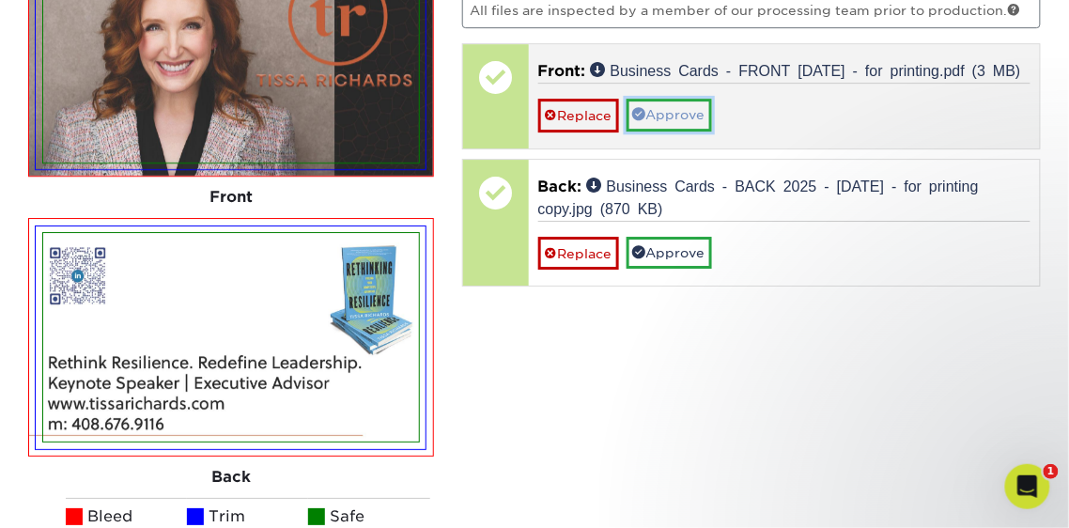
click at [698, 131] on link "Approve" at bounding box center [668, 115] width 85 height 32
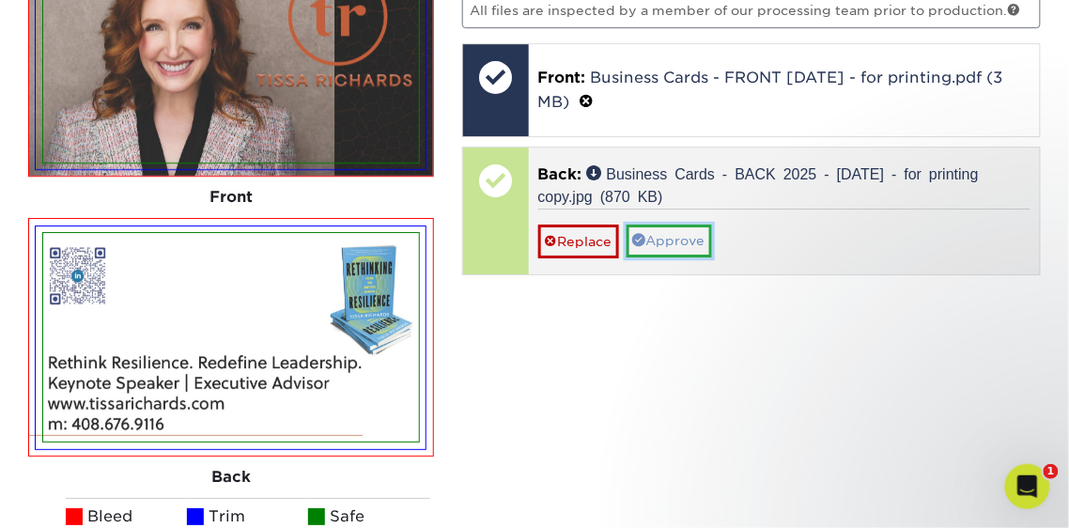
click at [667, 239] on link "Approve" at bounding box center [668, 240] width 85 height 32
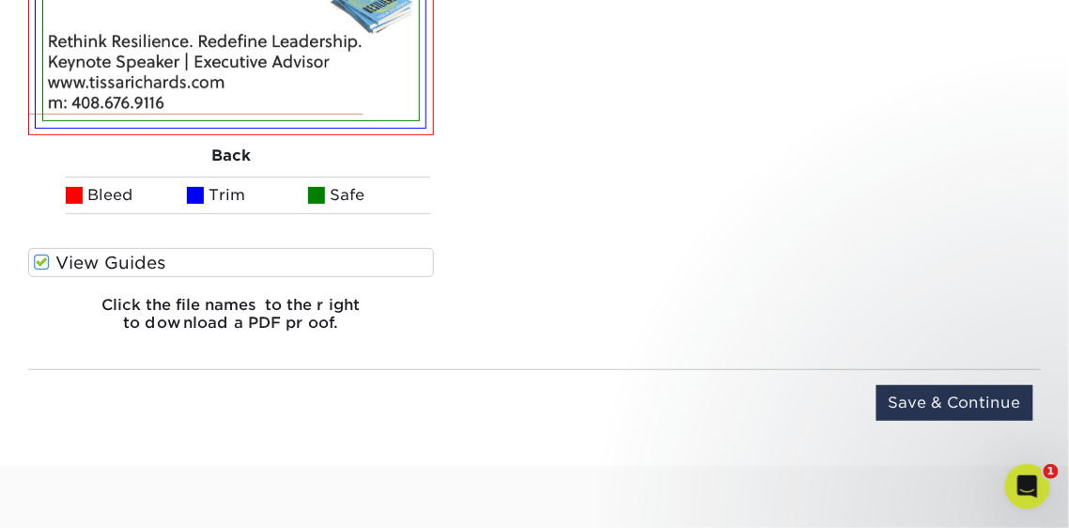
scroll to position [1854, 0]
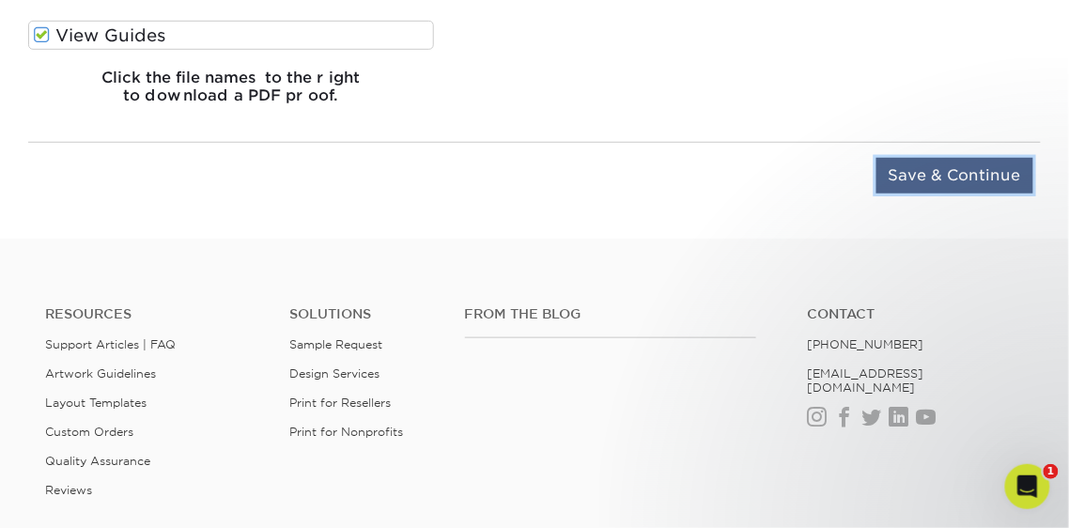
click at [937, 168] on input "Save & Continue" at bounding box center [954, 176] width 157 height 36
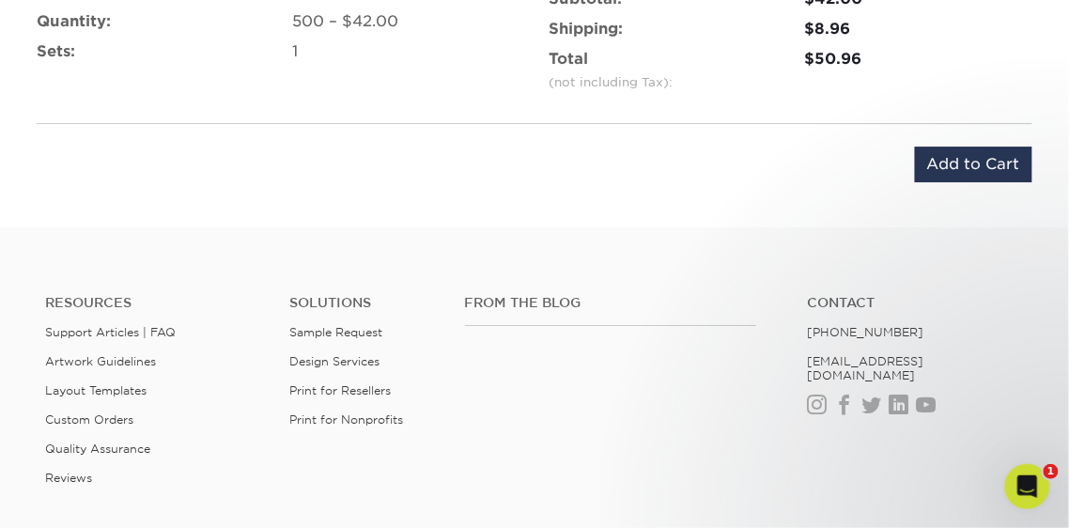
scroll to position [1262, 0]
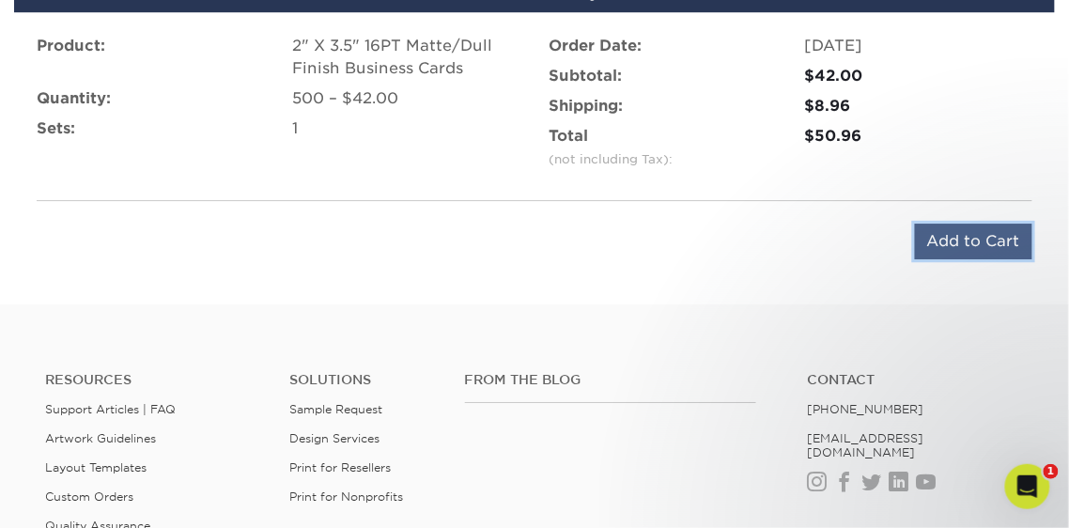
click at [968, 232] on input "Add to Cart" at bounding box center [973, 241] width 117 height 36
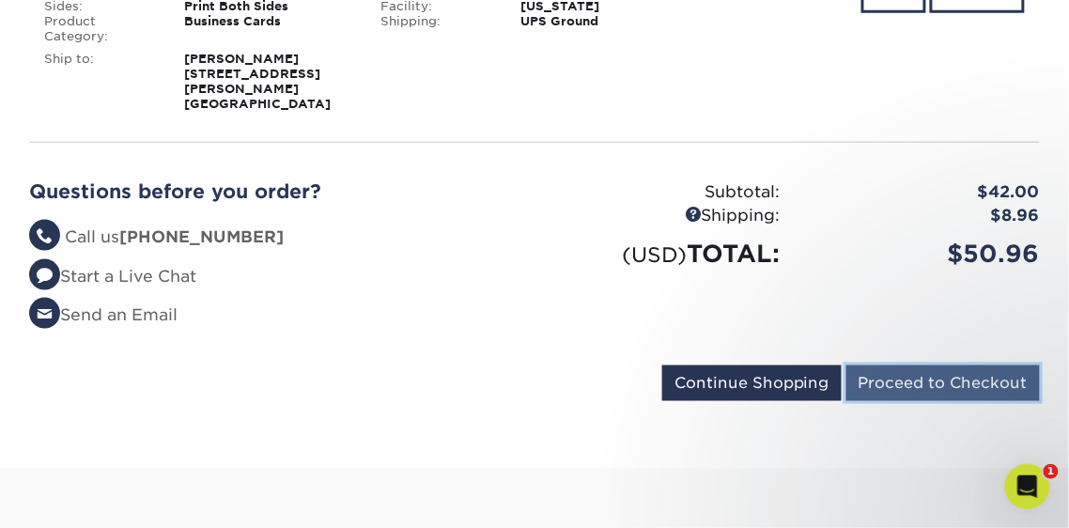
click at [947, 368] on input "Proceed to Checkout" at bounding box center [942, 383] width 193 height 36
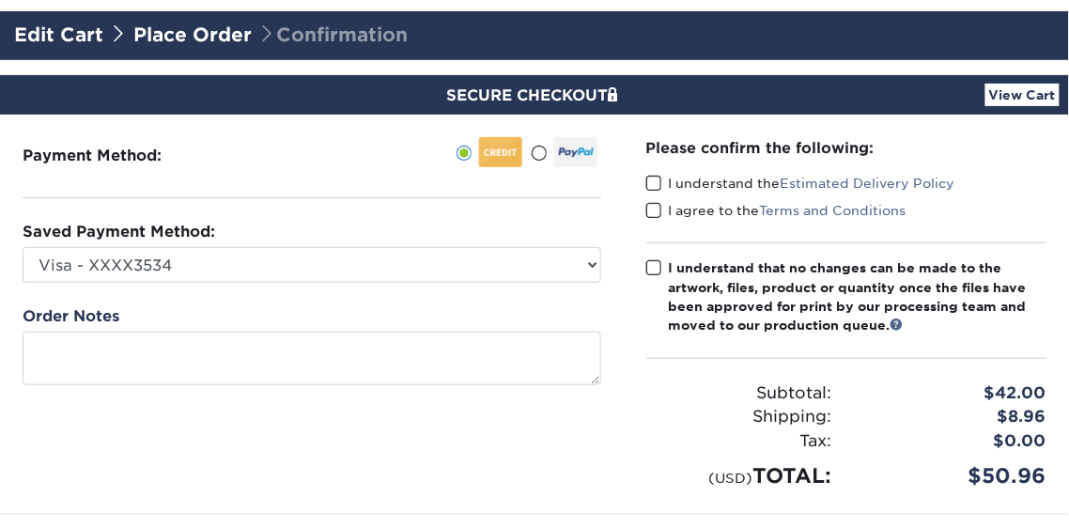
scroll to position [119, 0]
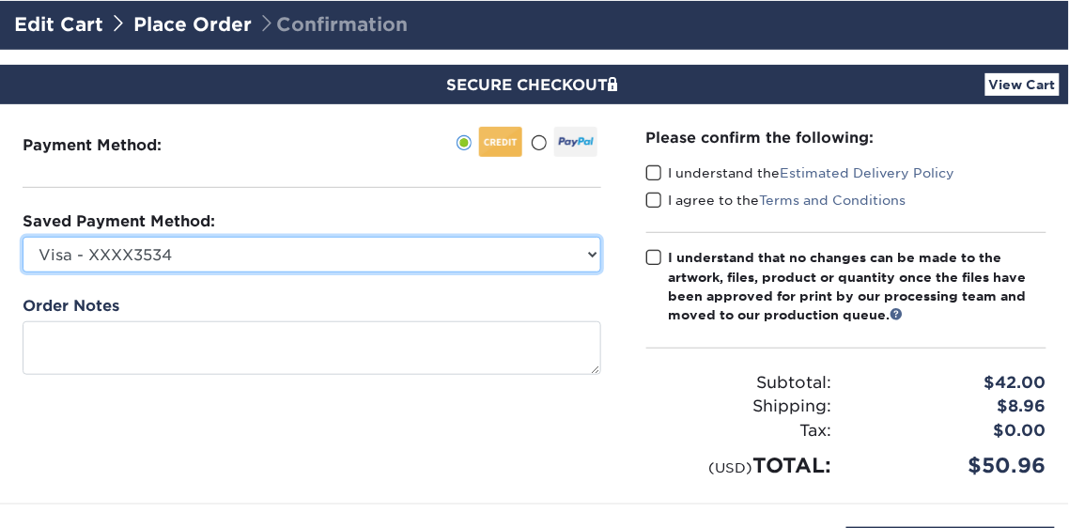
click at [558, 258] on select "Visa - XXXX3534 Visa - XXXX8785 Visa - XXXX8290 Visa - XXXX7417 New Credit Card" at bounding box center [312, 255] width 578 height 36
select select "71667"
click at [23, 237] on select "Visa - XXXX3534 Visa - XXXX8785 Visa - XXXX8290 Visa - XXXX7417 New Credit Card" at bounding box center [312, 255] width 578 height 36
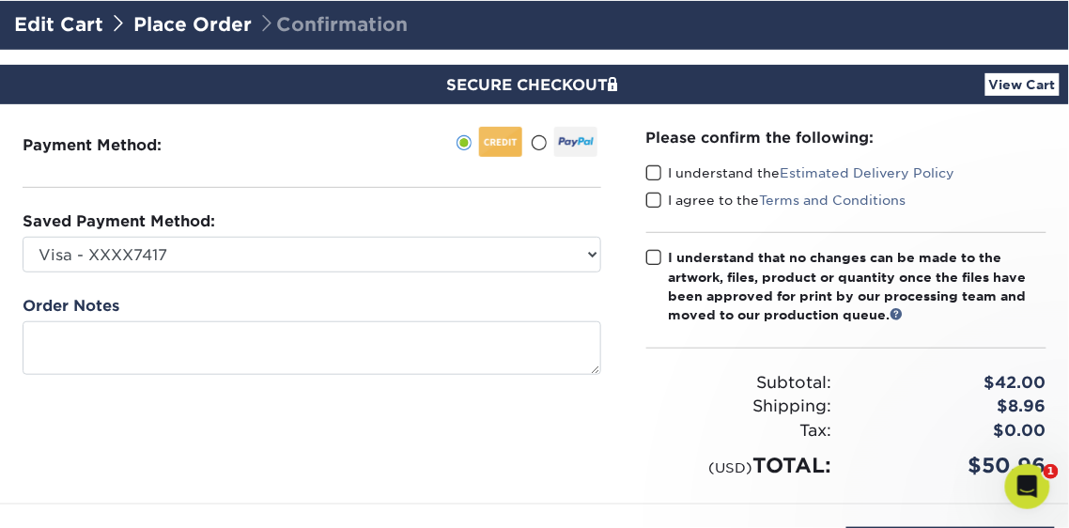
click at [654, 167] on span at bounding box center [654, 173] width 16 height 18
click at [0, 0] on input "I understand the Estimated Delivery Policy" at bounding box center [0, 0] width 0 height 0
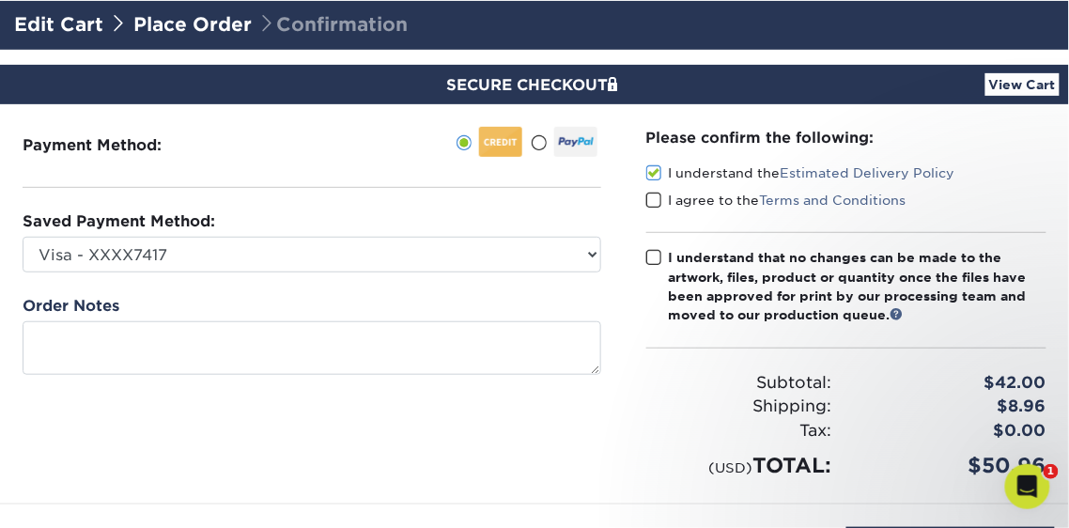
click at [652, 198] on span at bounding box center [654, 201] width 16 height 18
click at [0, 0] on input "I agree to the Terms and Conditions" at bounding box center [0, 0] width 0 height 0
click at [654, 257] on span at bounding box center [654, 258] width 16 height 18
click at [0, 0] on input "I understand that no changes can be made to the artwork, files, product or quan…" at bounding box center [0, 0] width 0 height 0
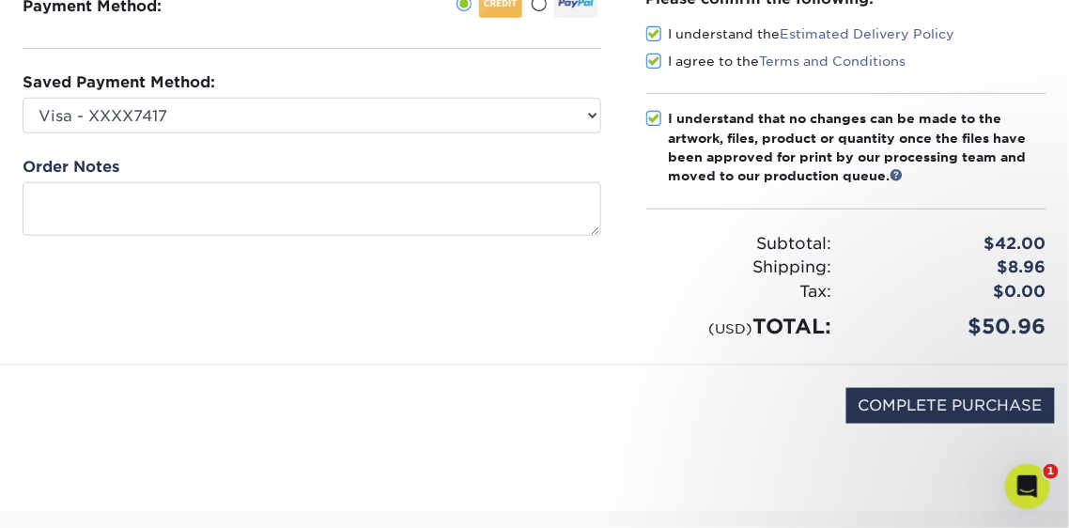
scroll to position [269, 0]
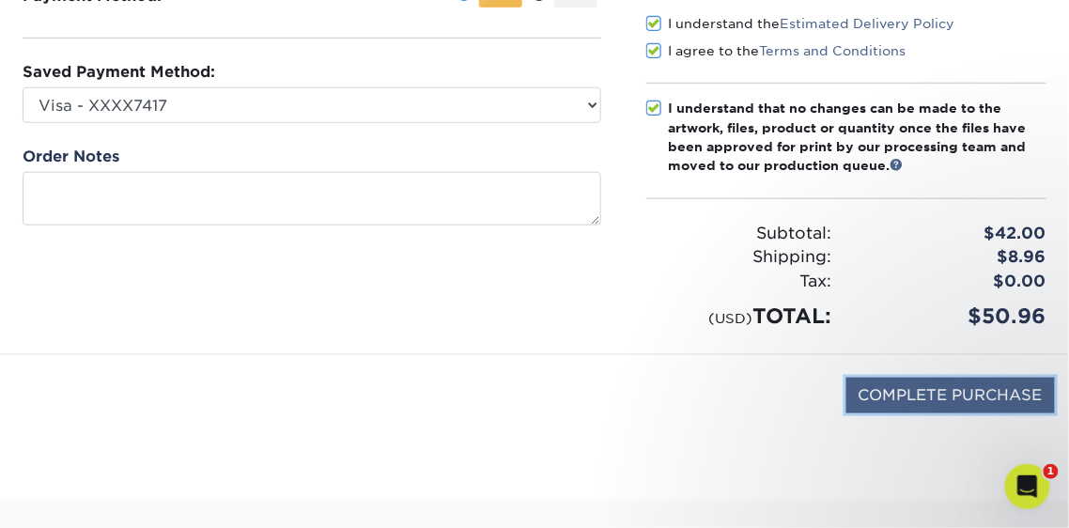
click at [982, 395] on input "COMPLETE PURCHASE" at bounding box center [950, 395] width 208 height 36
type input "PROCESSING, PLEASE WAIT..."
